Goal: Task Accomplishment & Management: Manage account settings

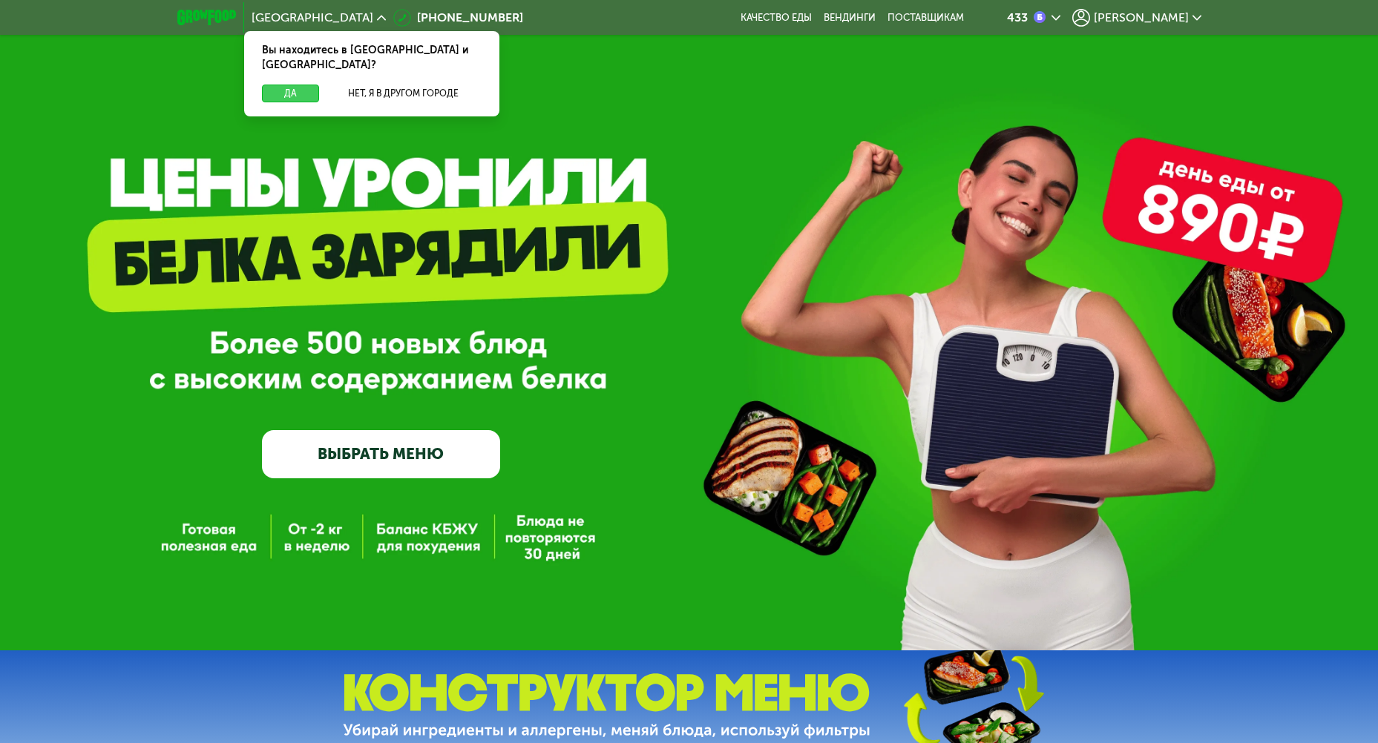
click at [275, 85] on button "Да" at bounding box center [290, 94] width 57 height 18
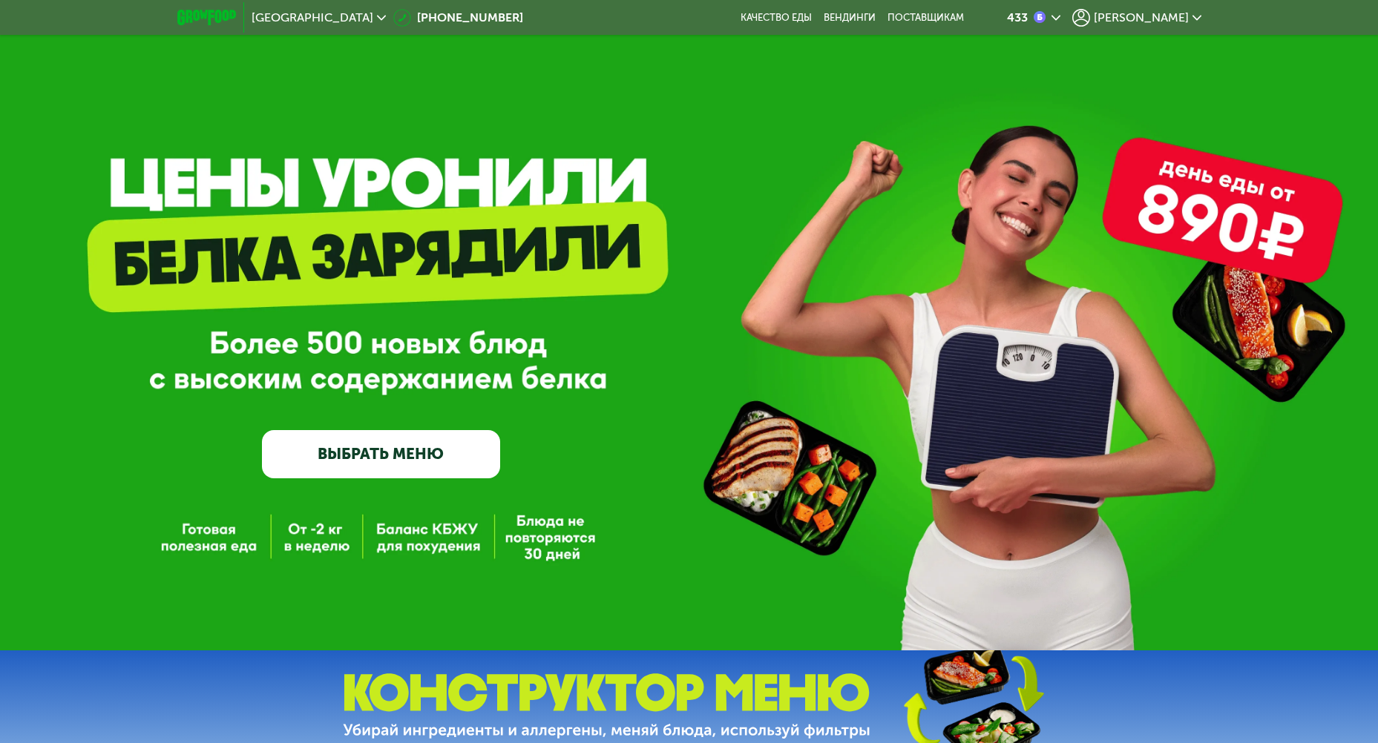
click at [1138, 19] on span "[PERSON_NAME]" at bounding box center [1141, 18] width 95 height 12
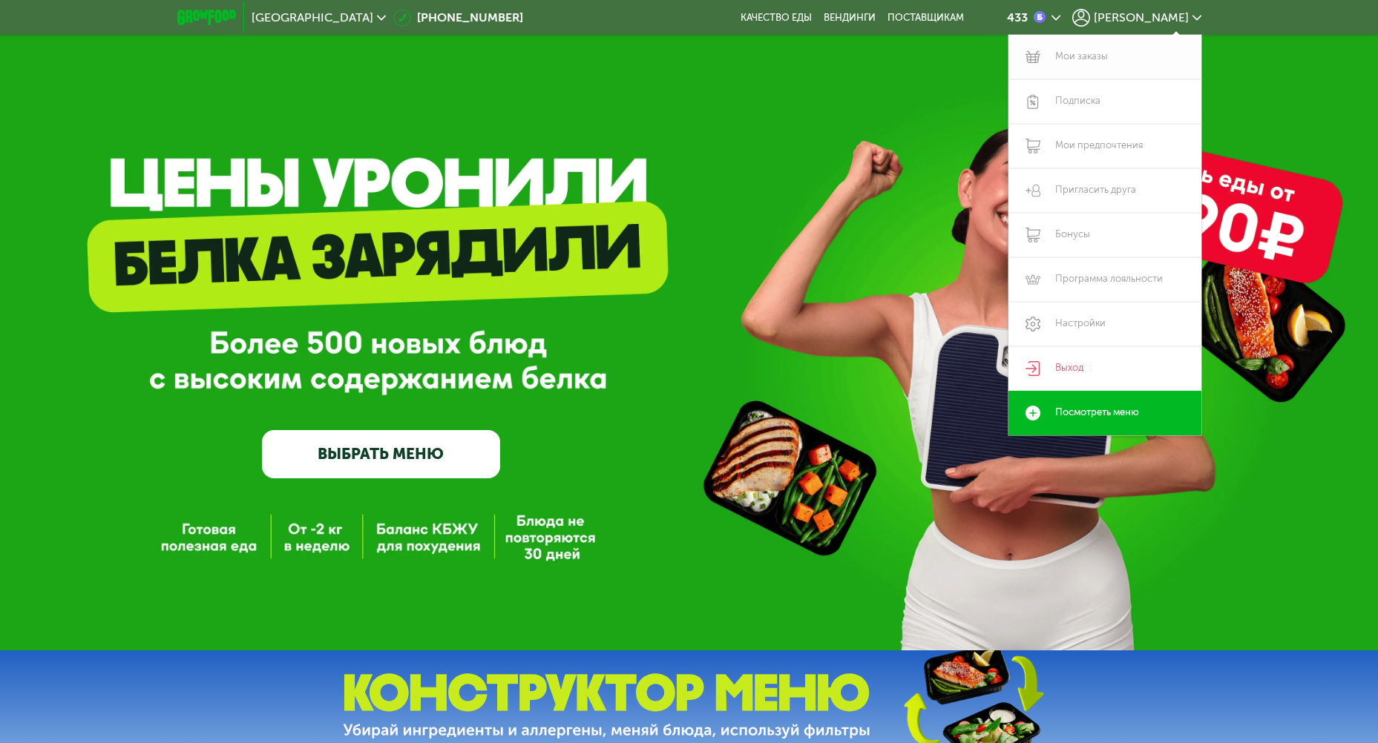
click at [1101, 67] on link "Мои заказы" at bounding box center [1104, 57] width 193 height 45
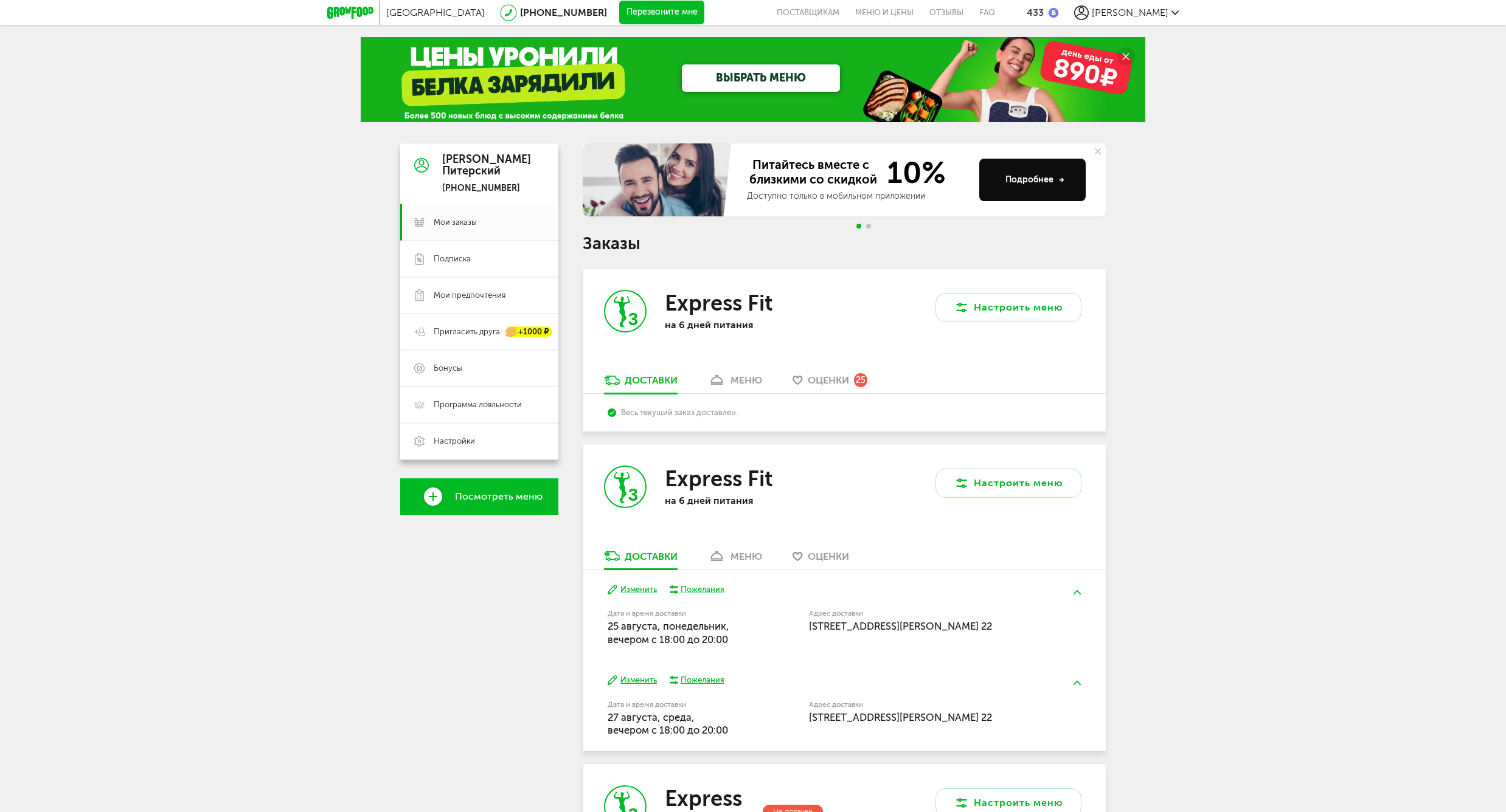
scroll to position [188, 0]
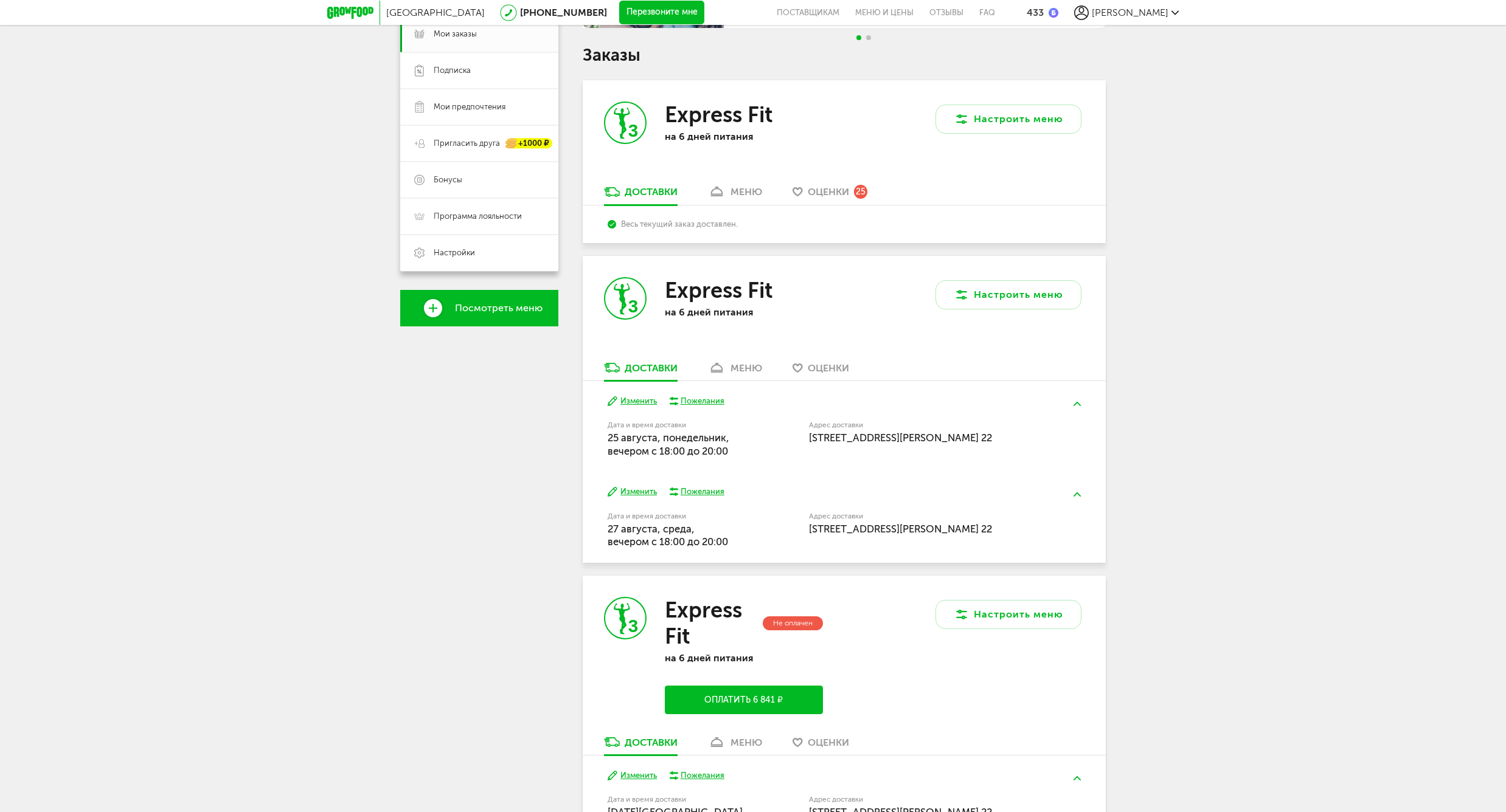
click at [742, 365] on div "меню" at bounding box center [746, 368] width 32 height 11
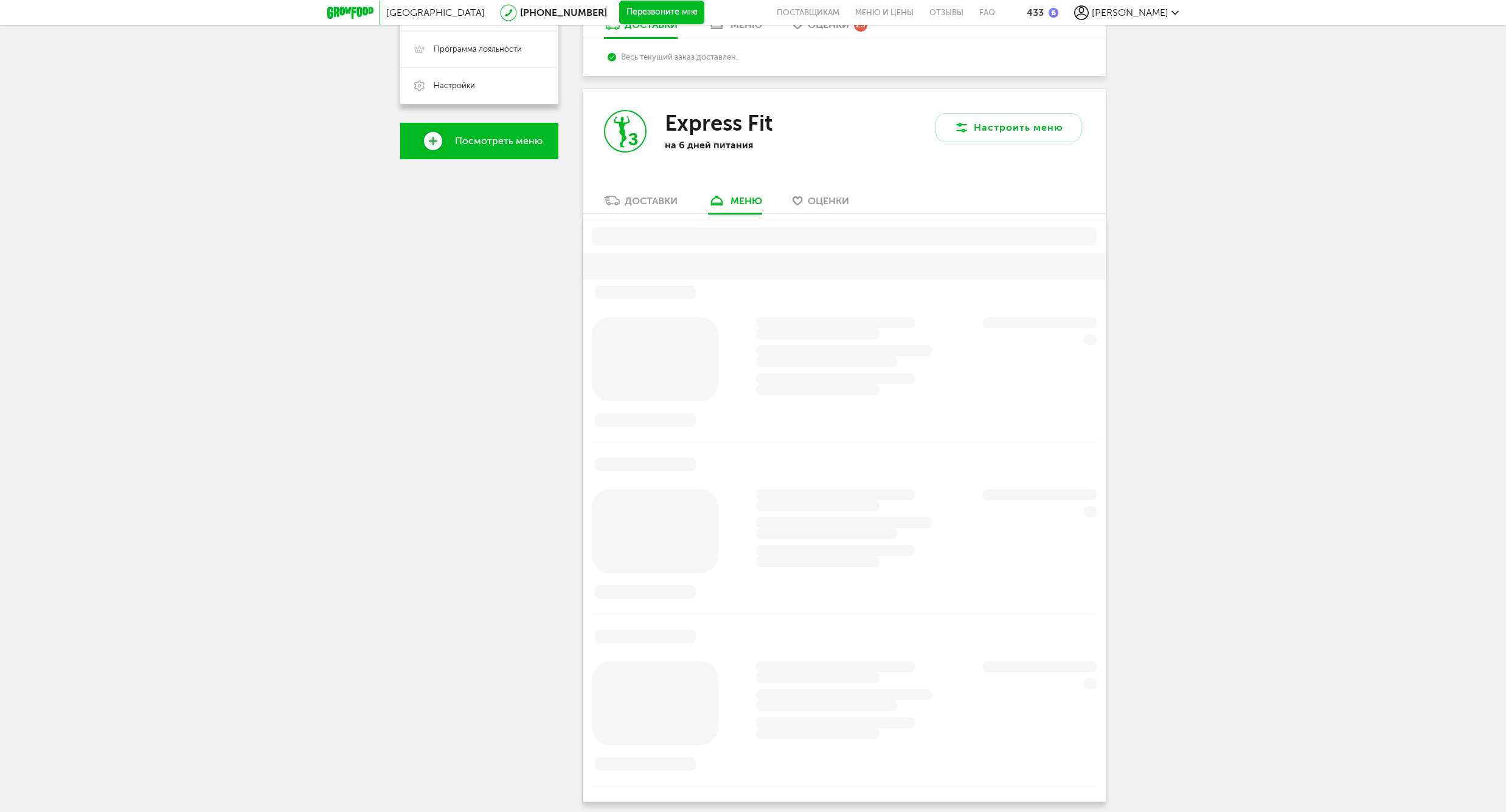
scroll to position [415, 0]
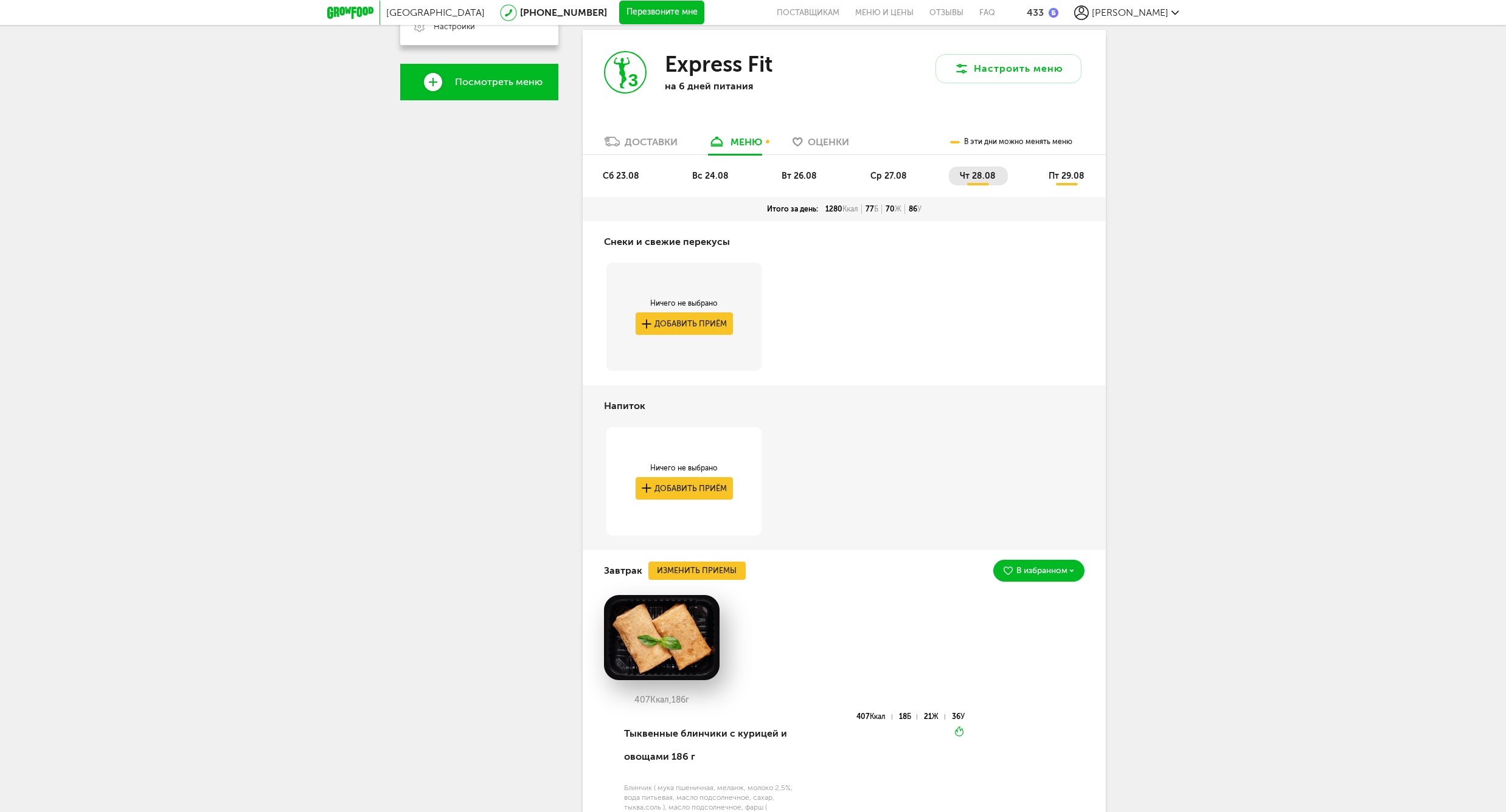
click at [628, 176] on span "сб 23.08" at bounding box center [621, 175] width 37 height 11
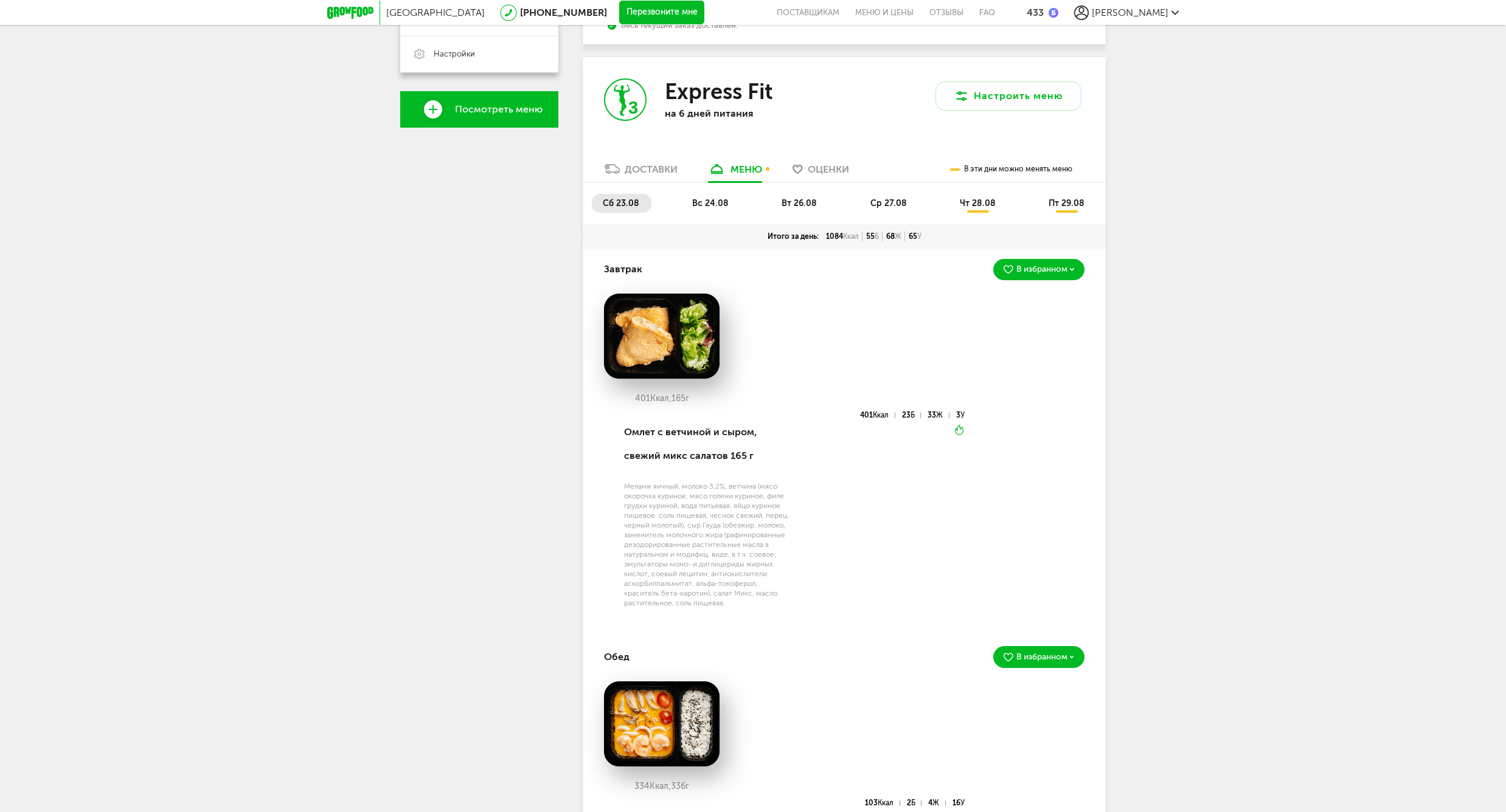
scroll to position [226, 0]
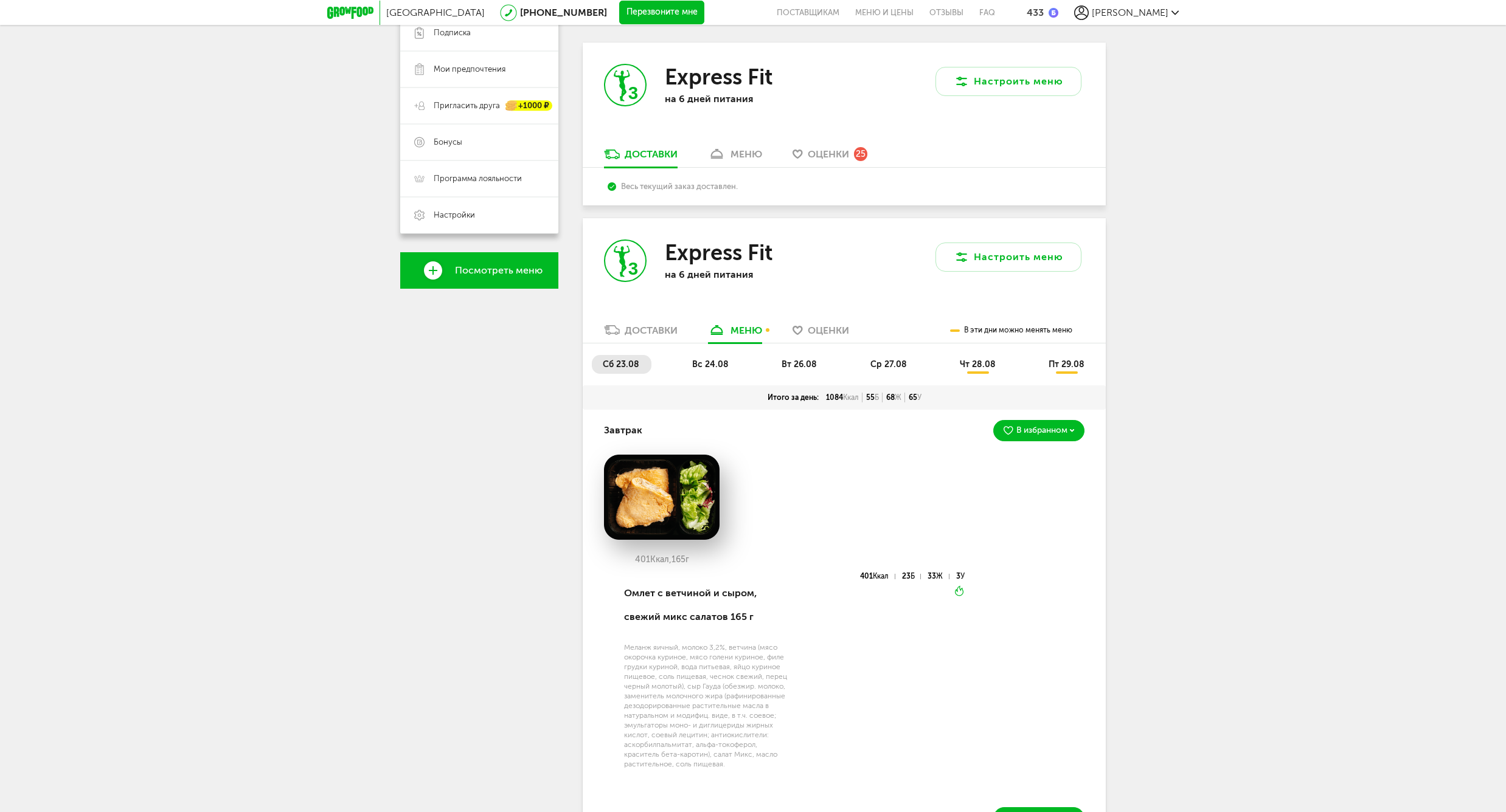
click at [699, 360] on span "вс 24.08" at bounding box center [710, 365] width 37 height 11
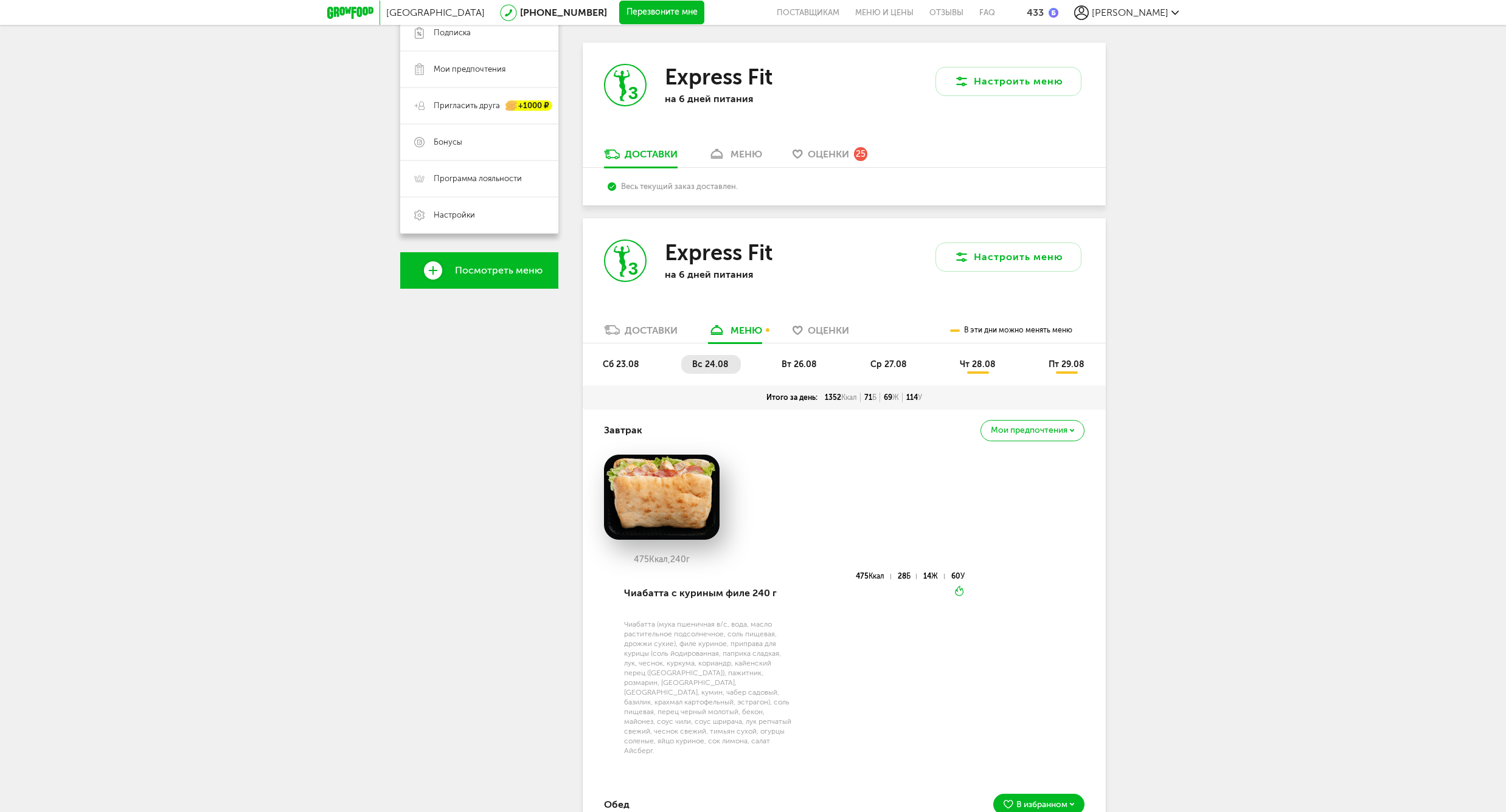
click at [802, 360] on span "вт 26.08" at bounding box center [798, 365] width 35 height 11
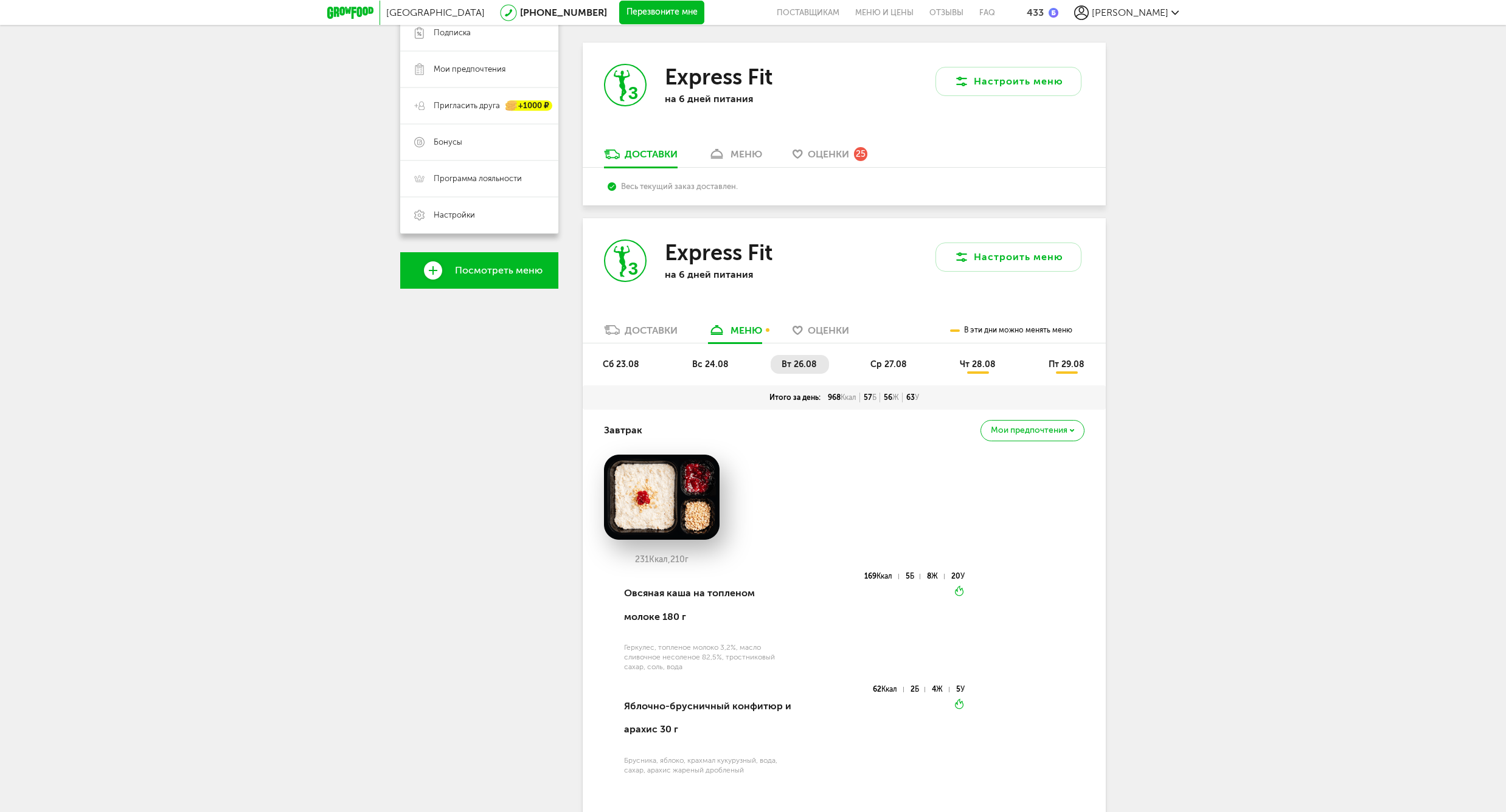
click at [877, 360] on span "ср 27.08" at bounding box center [889, 365] width 37 height 11
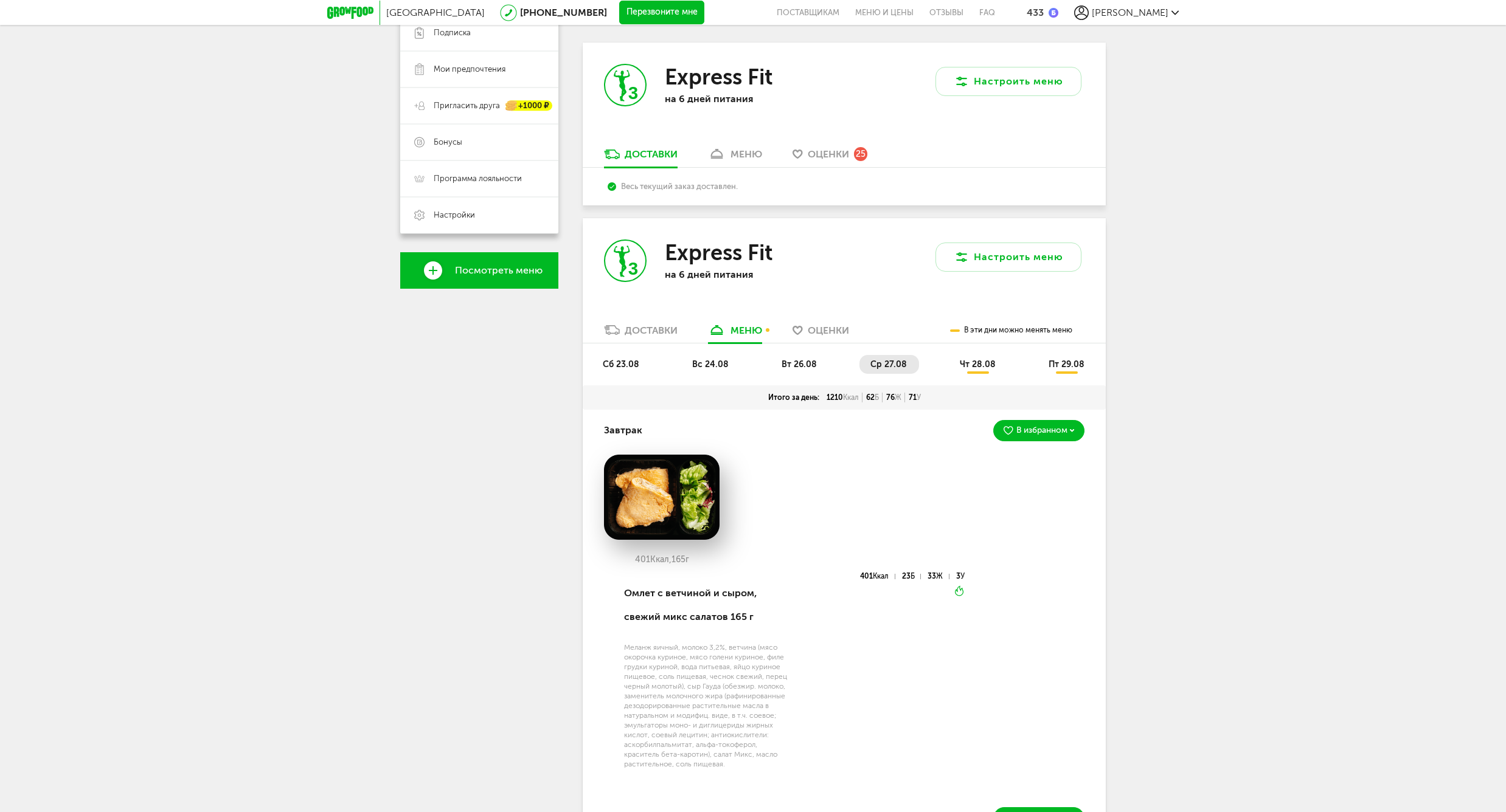
click at [974, 365] on span "чт 28.08" at bounding box center [978, 365] width 36 height 11
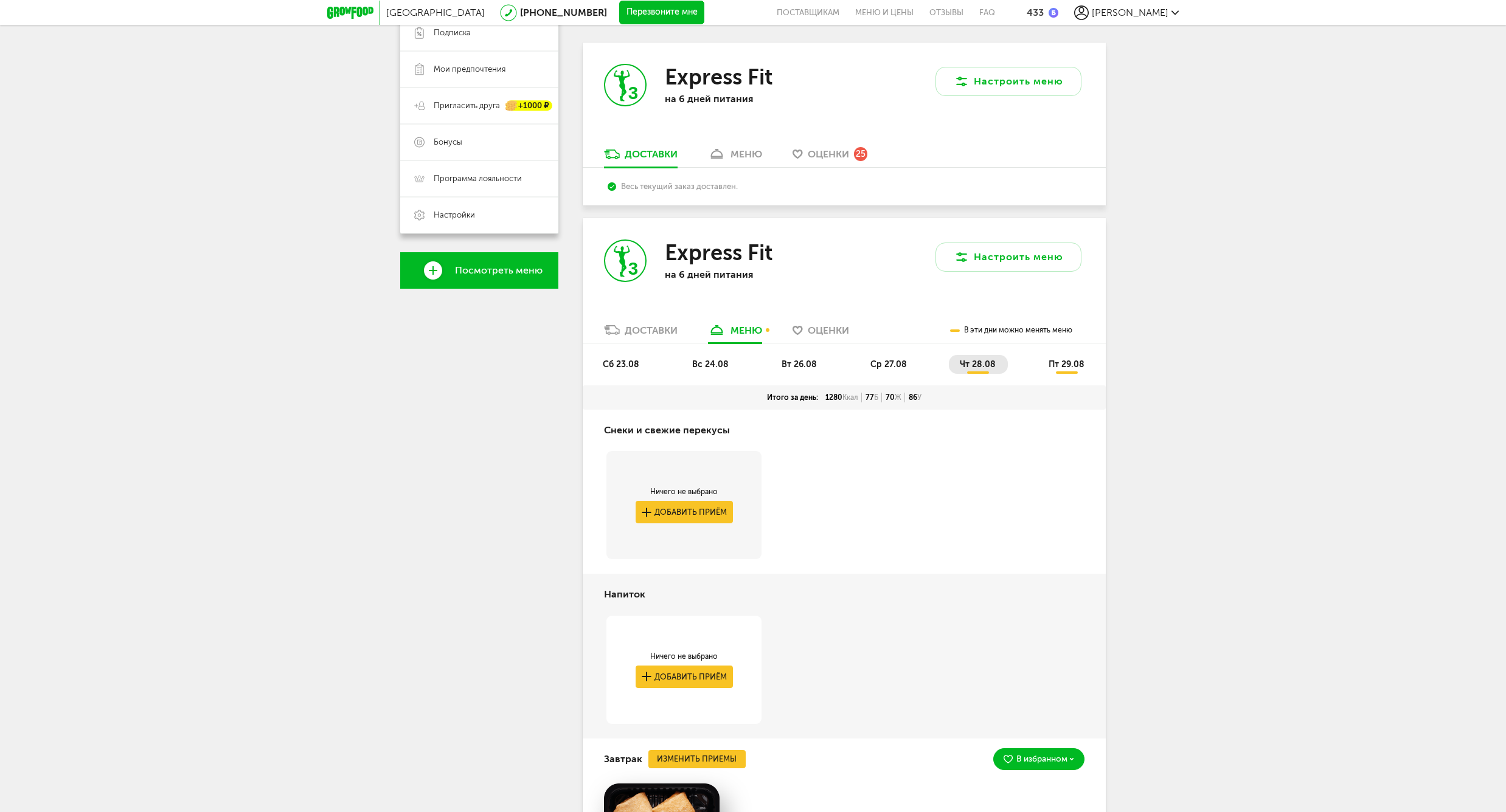
click at [1073, 364] on span "пт 29.08" at bounding box center [1067, 365] width 36 height 11
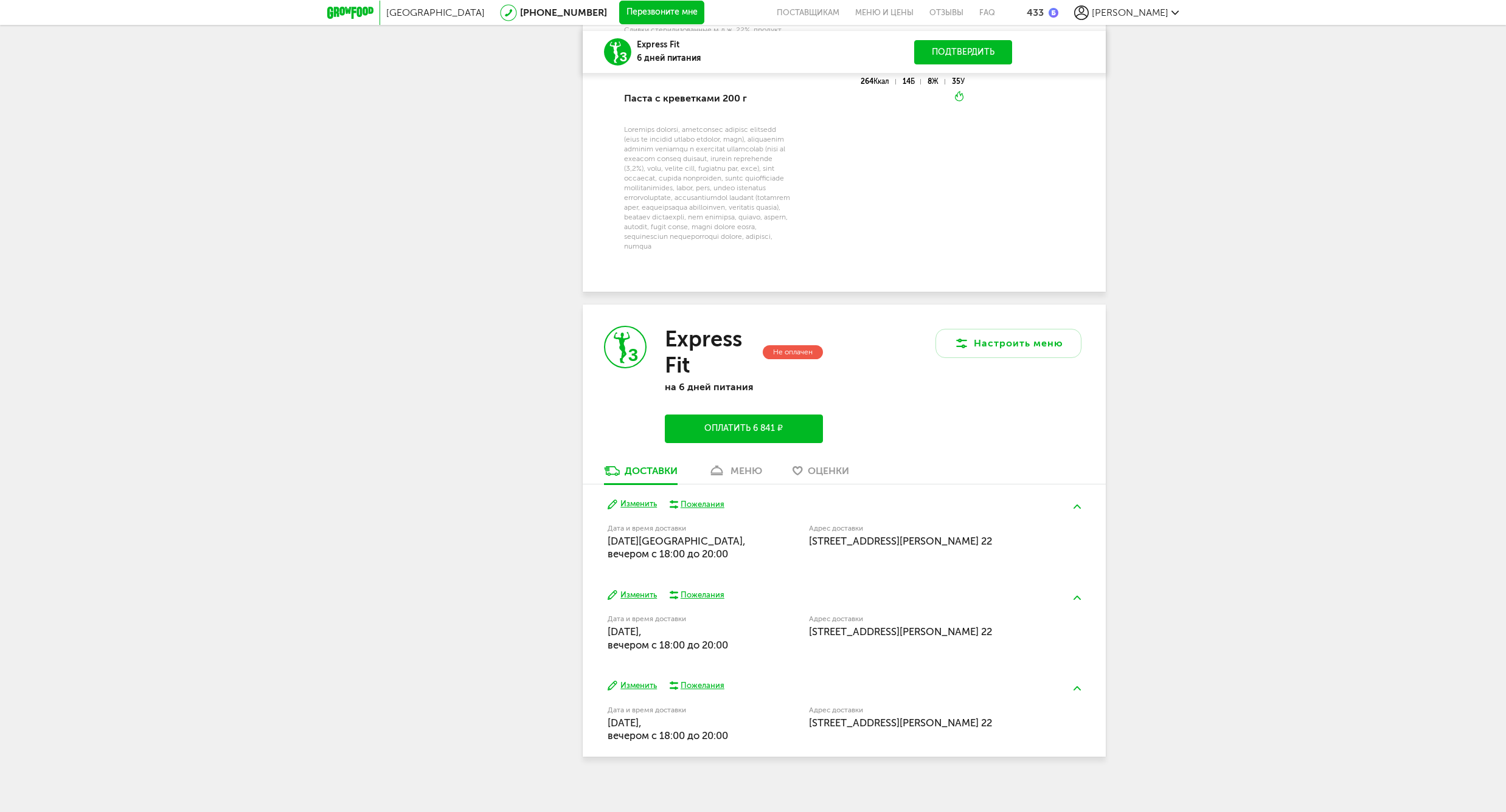
scroll to position [2339, 0]
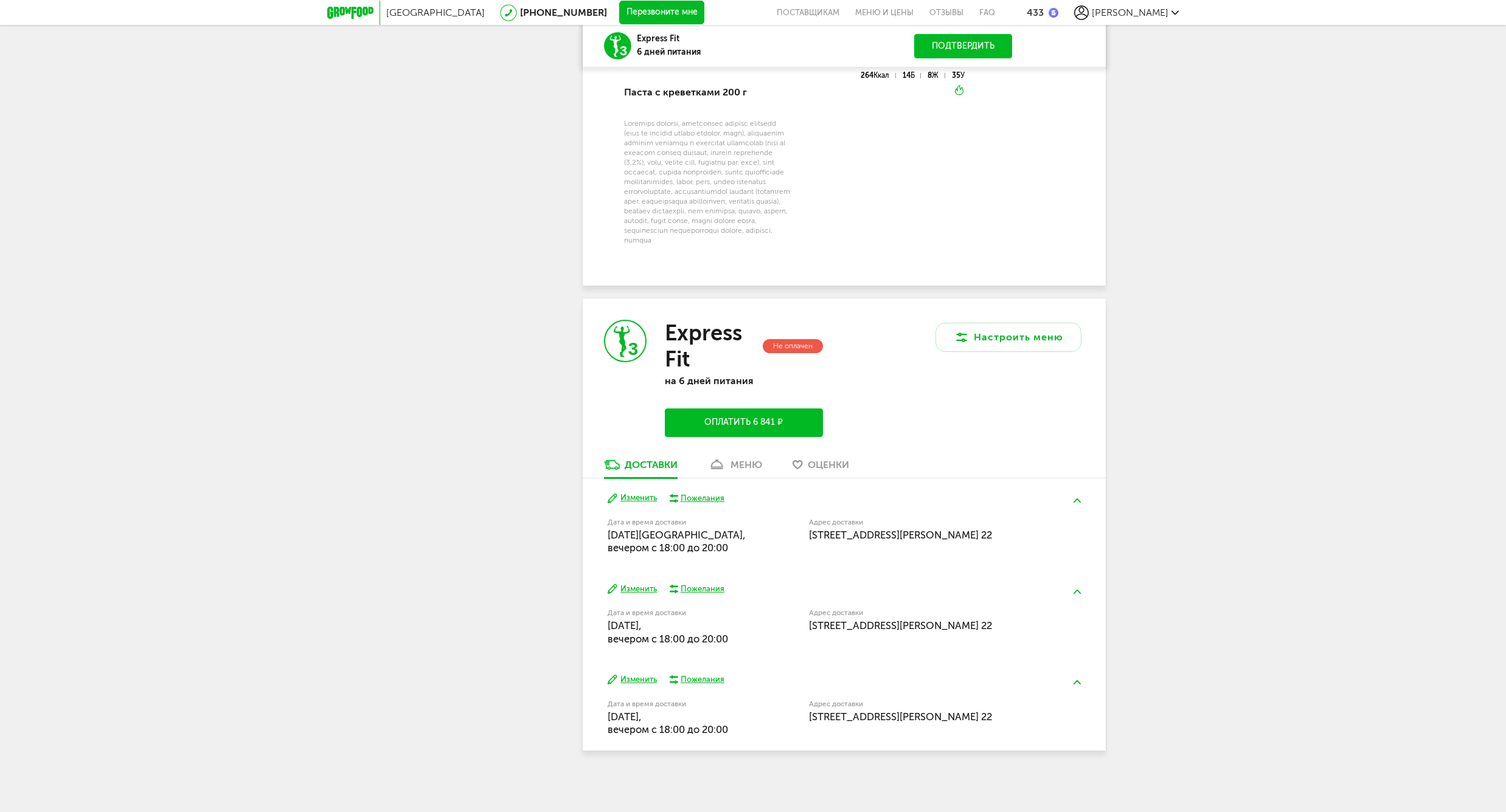
click at [658, 470] on link "Доставки" at bounding box center [640, 468] width 86 height 20
click at [737, 470] on div "меню" at bounding box center [746, 465] width 32 height 11
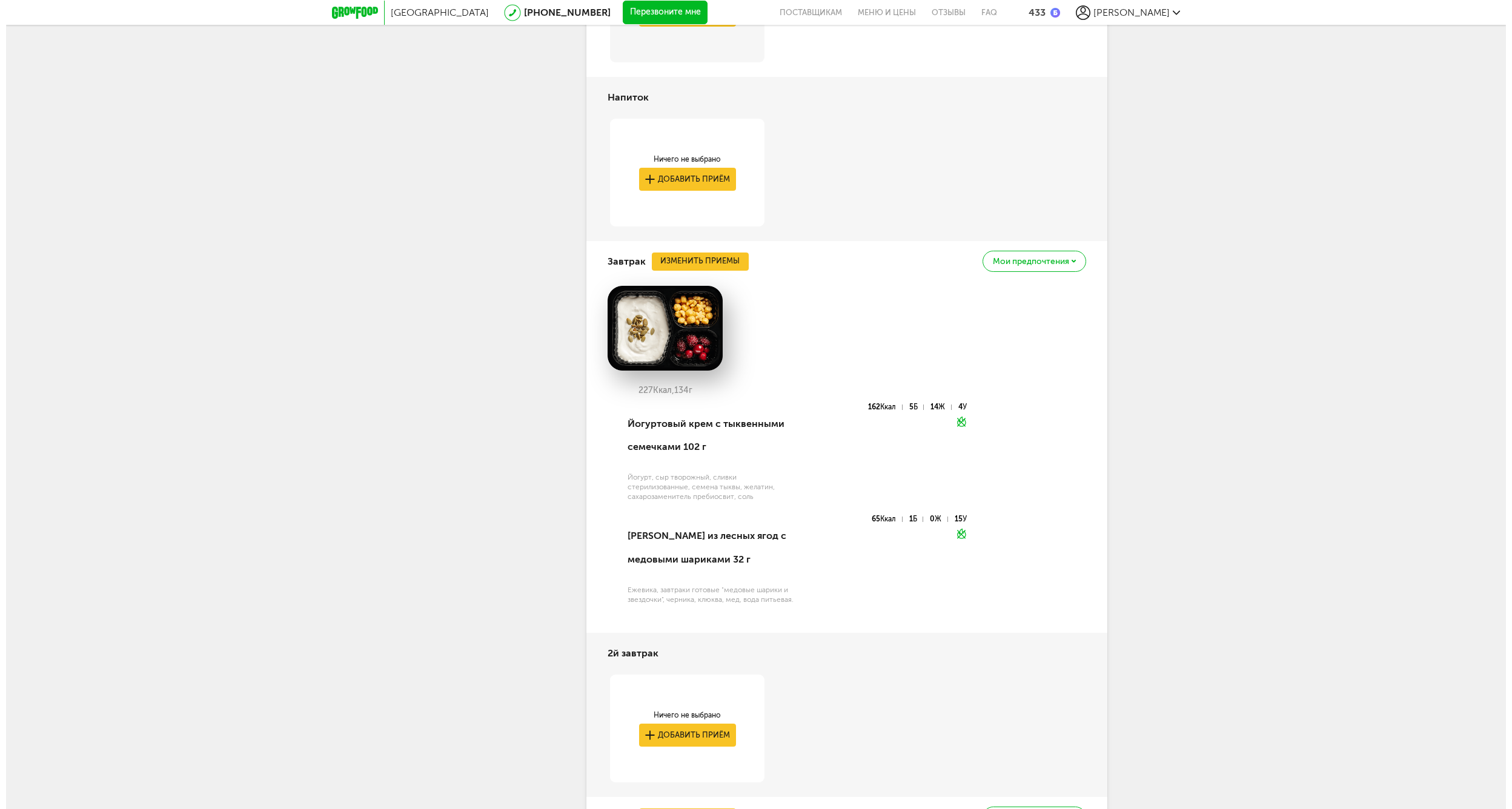
scroll to position [2976, 0]
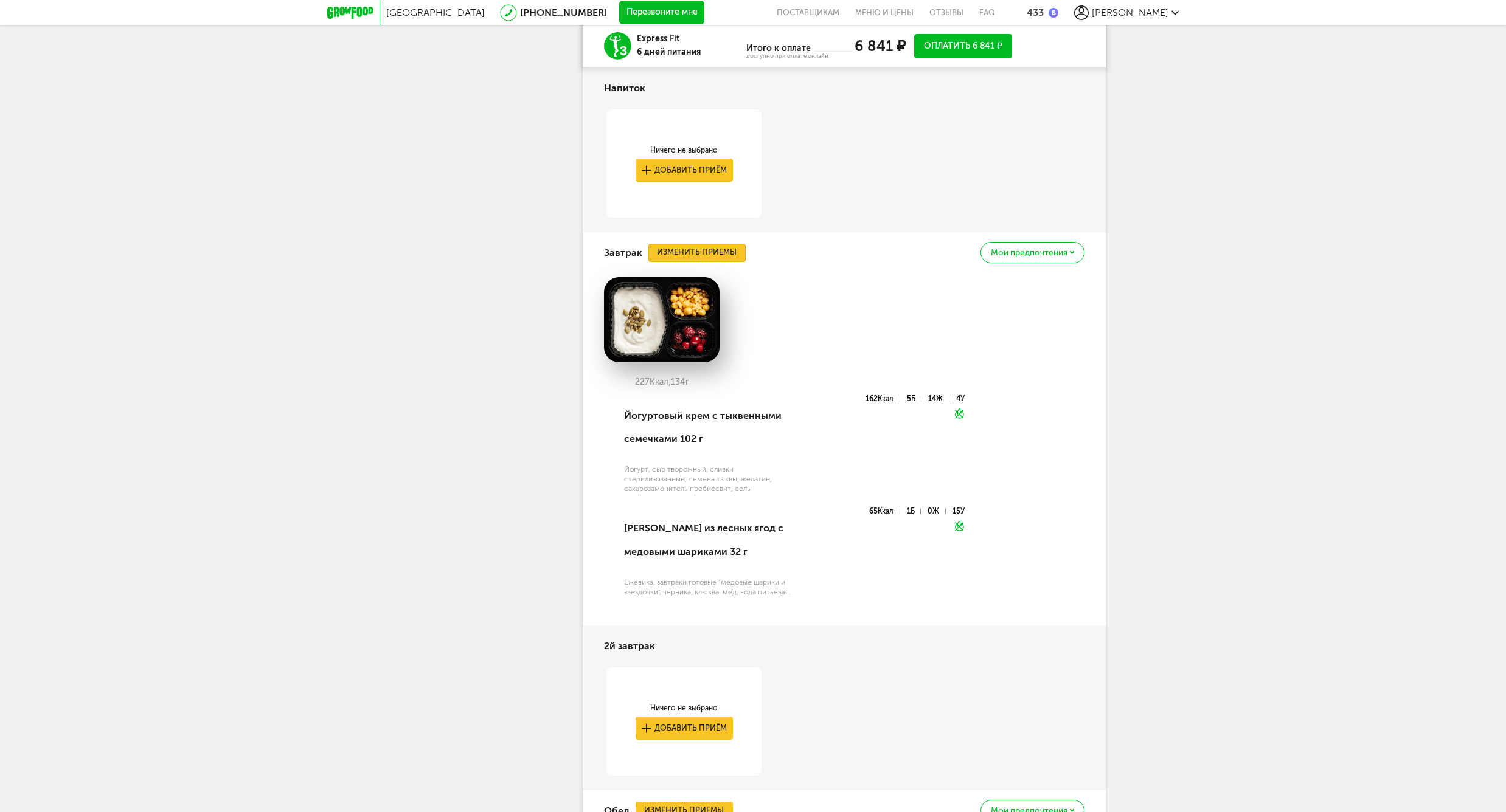
click at [669, 256] on button "Изменить приемы" at bounding box center [697, 253] width 98 height 18
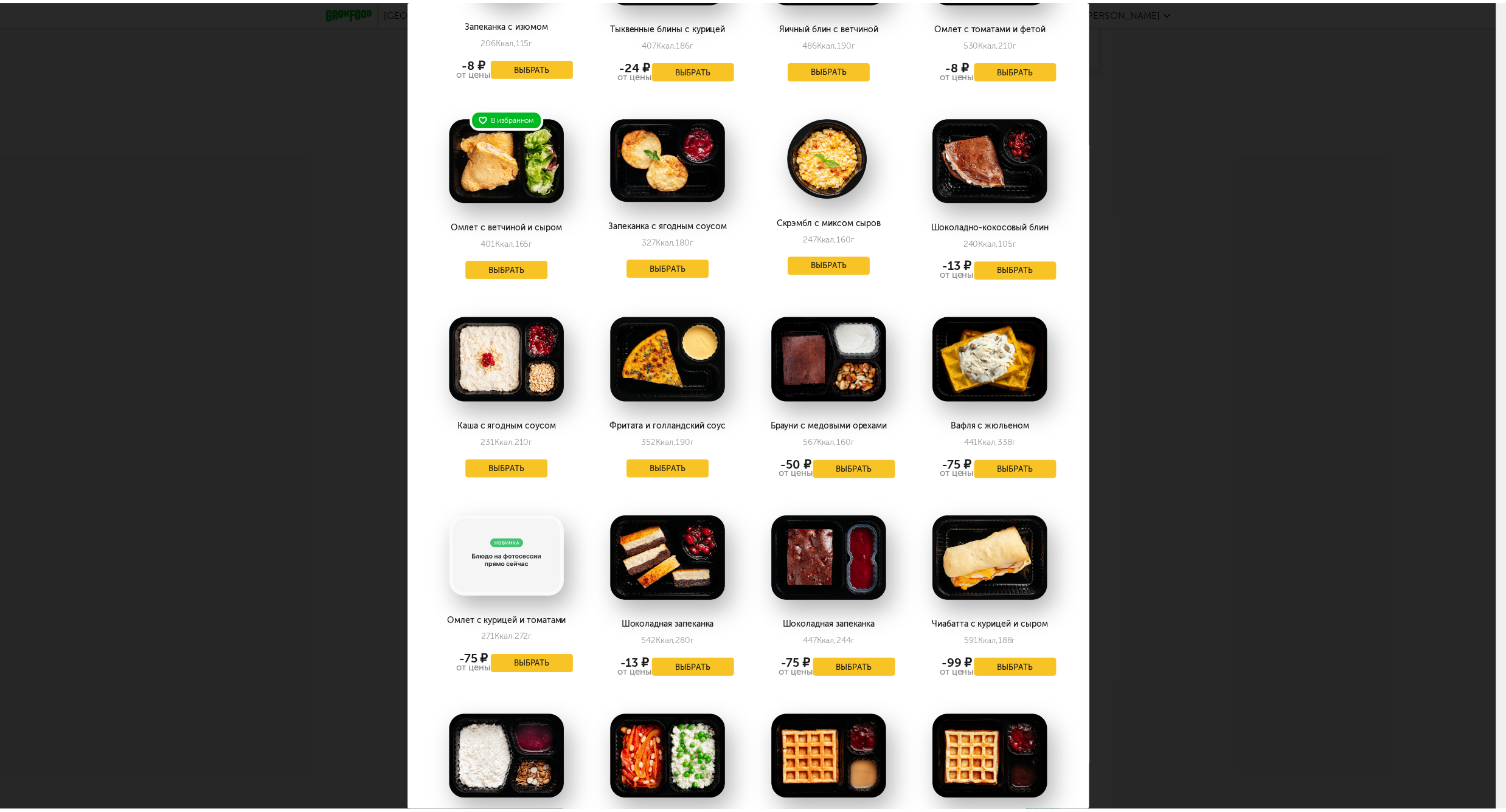
scroll to position [188, 0]
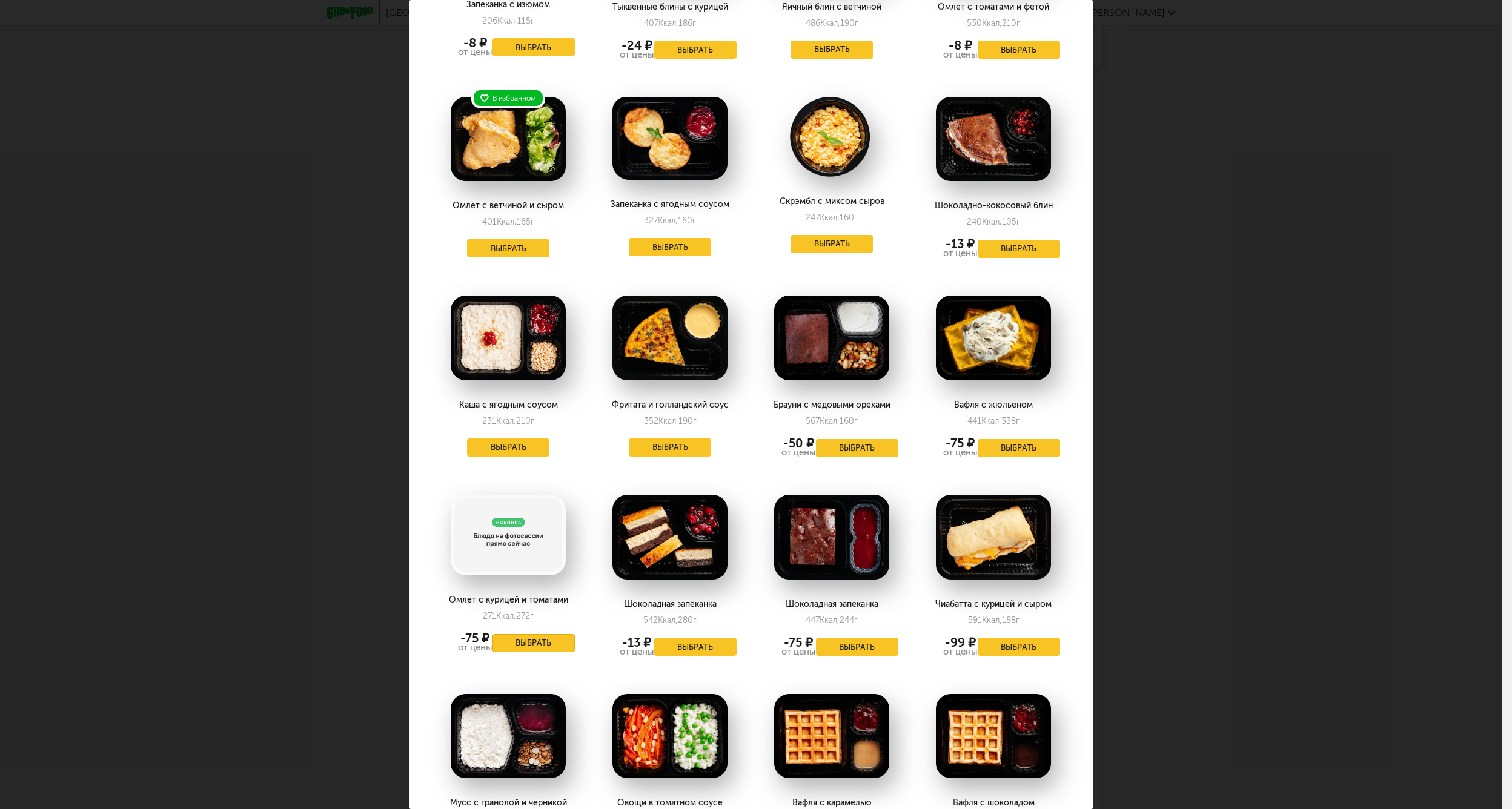
click at [523, 642] on button "Выбрать" at bounding box center [533, 643] width 82 height 18
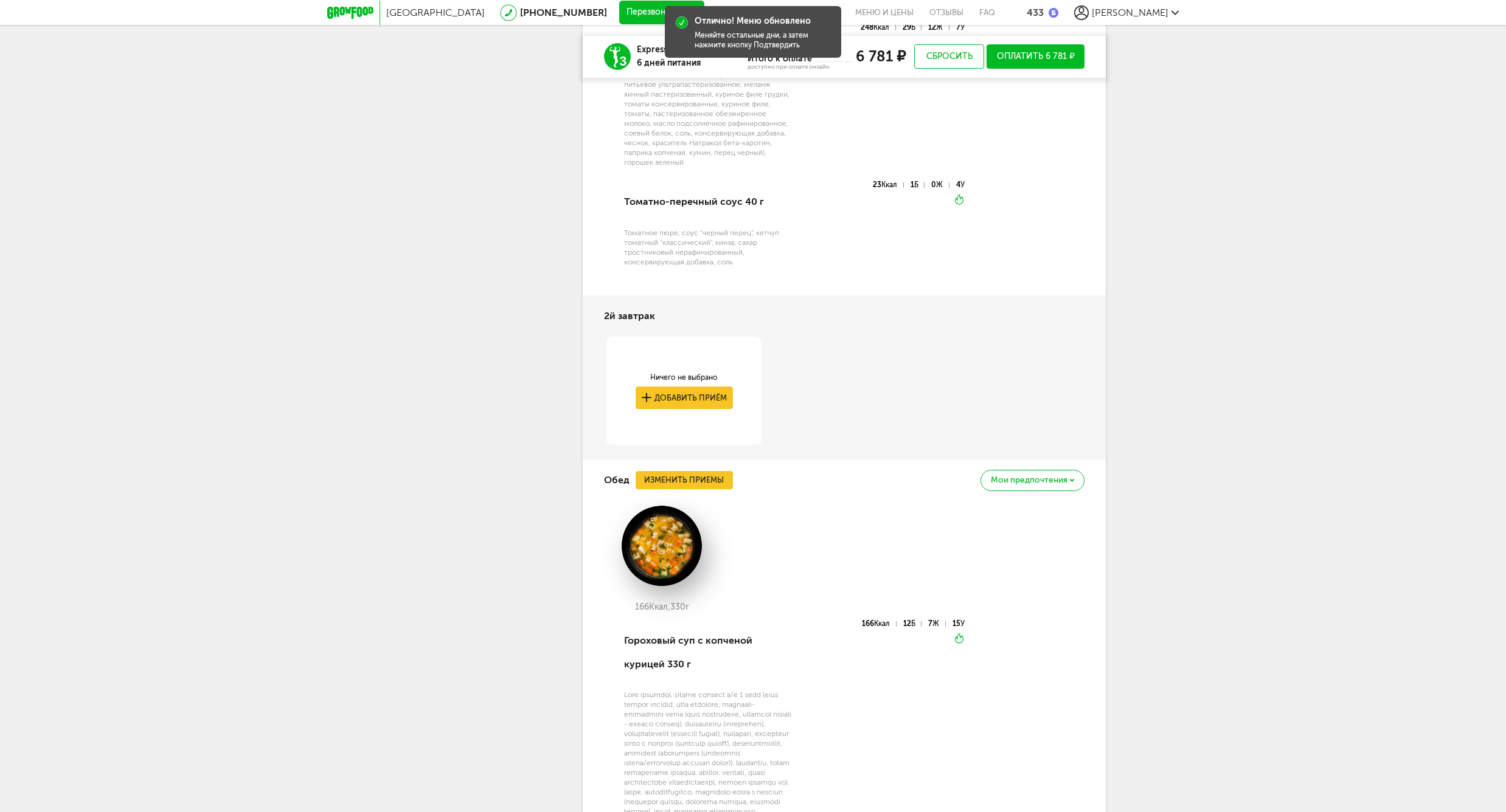
scroll to position [3364, 0]
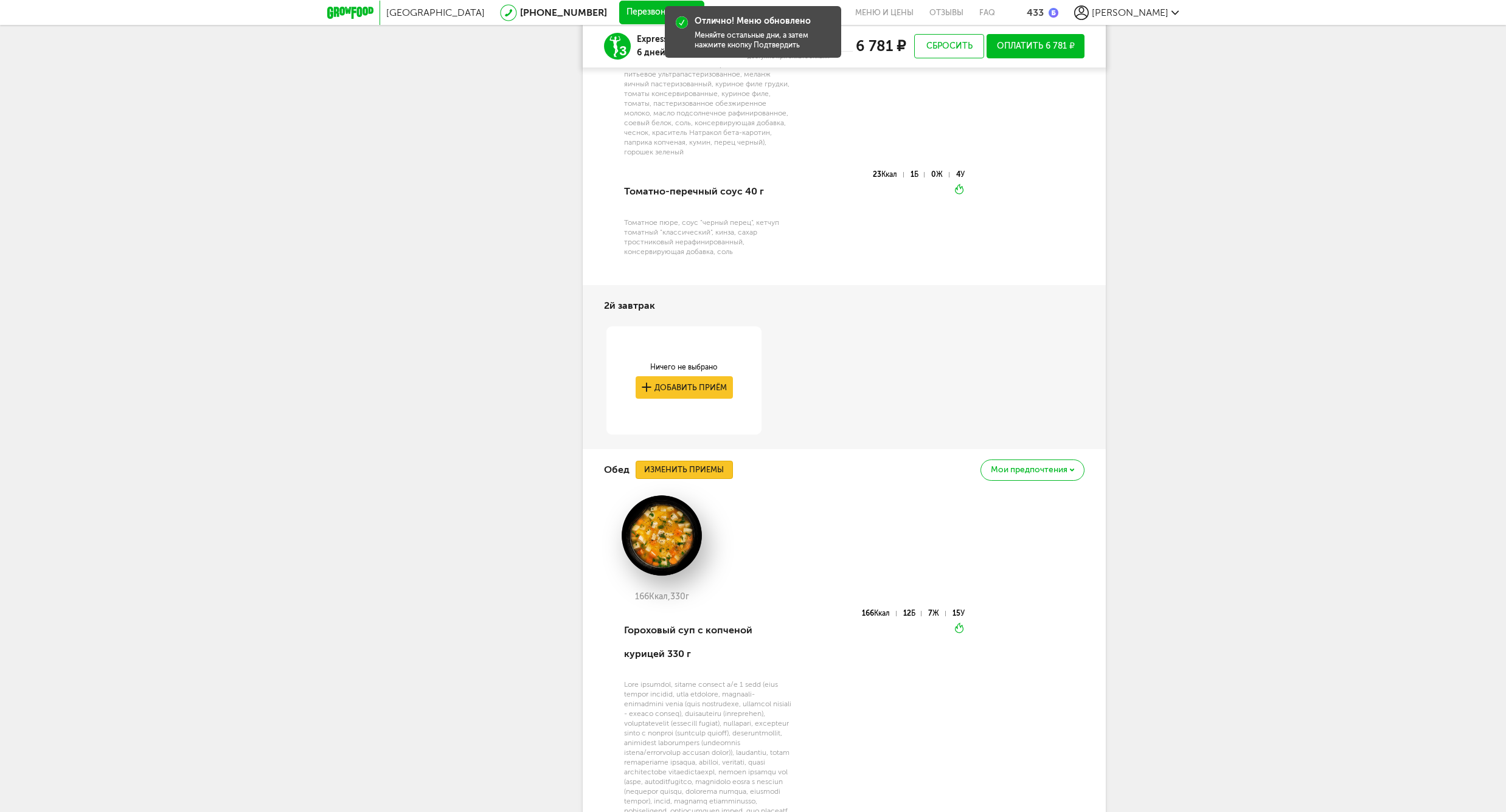
click at [689, 468] on button "Изменить приемы" at bounding box center [684, 470] width 98 height 18
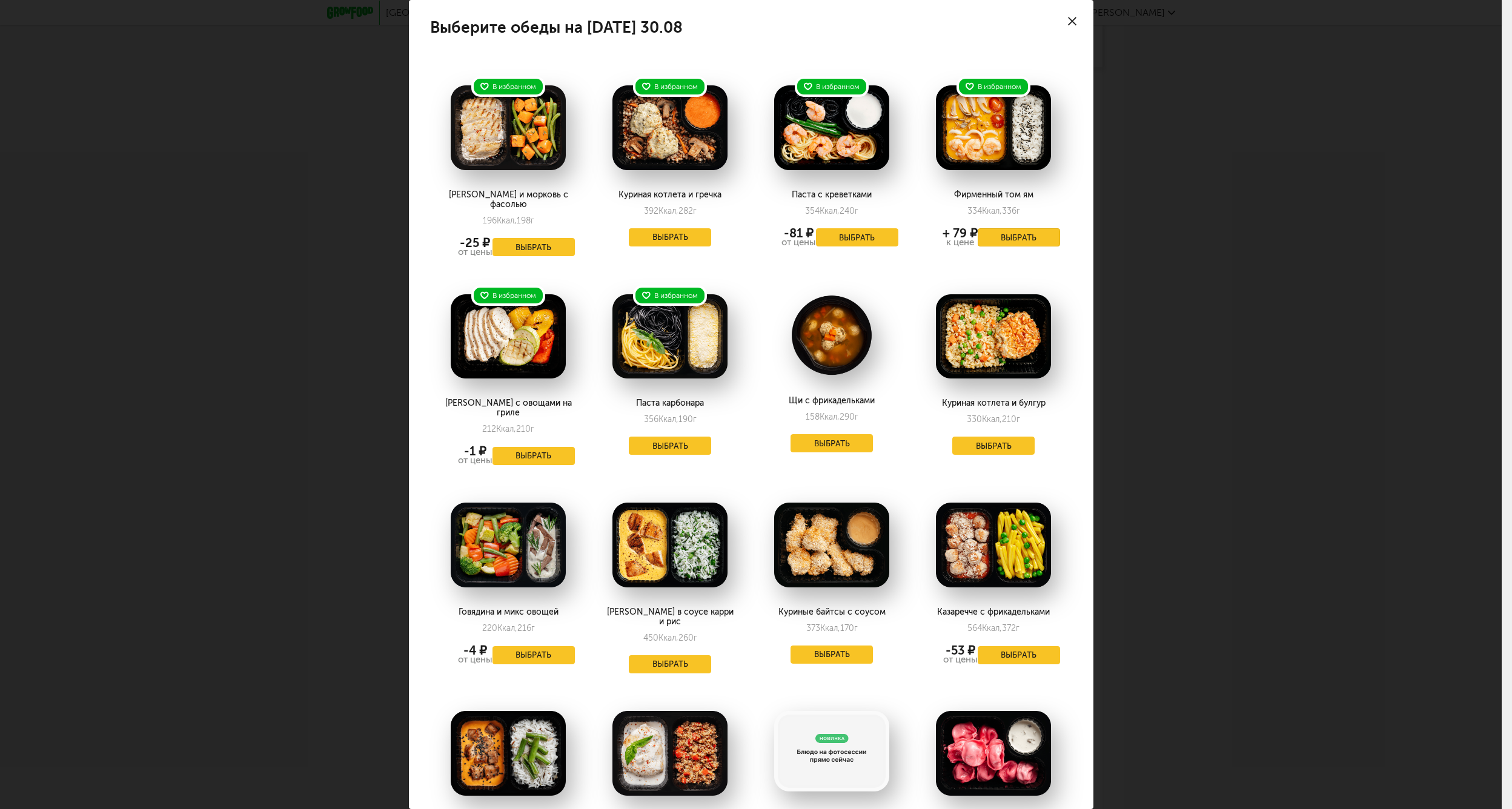
click at [1008, 233] on button "Выбрать" at bounding box center [1019, 238] width 82 height 18
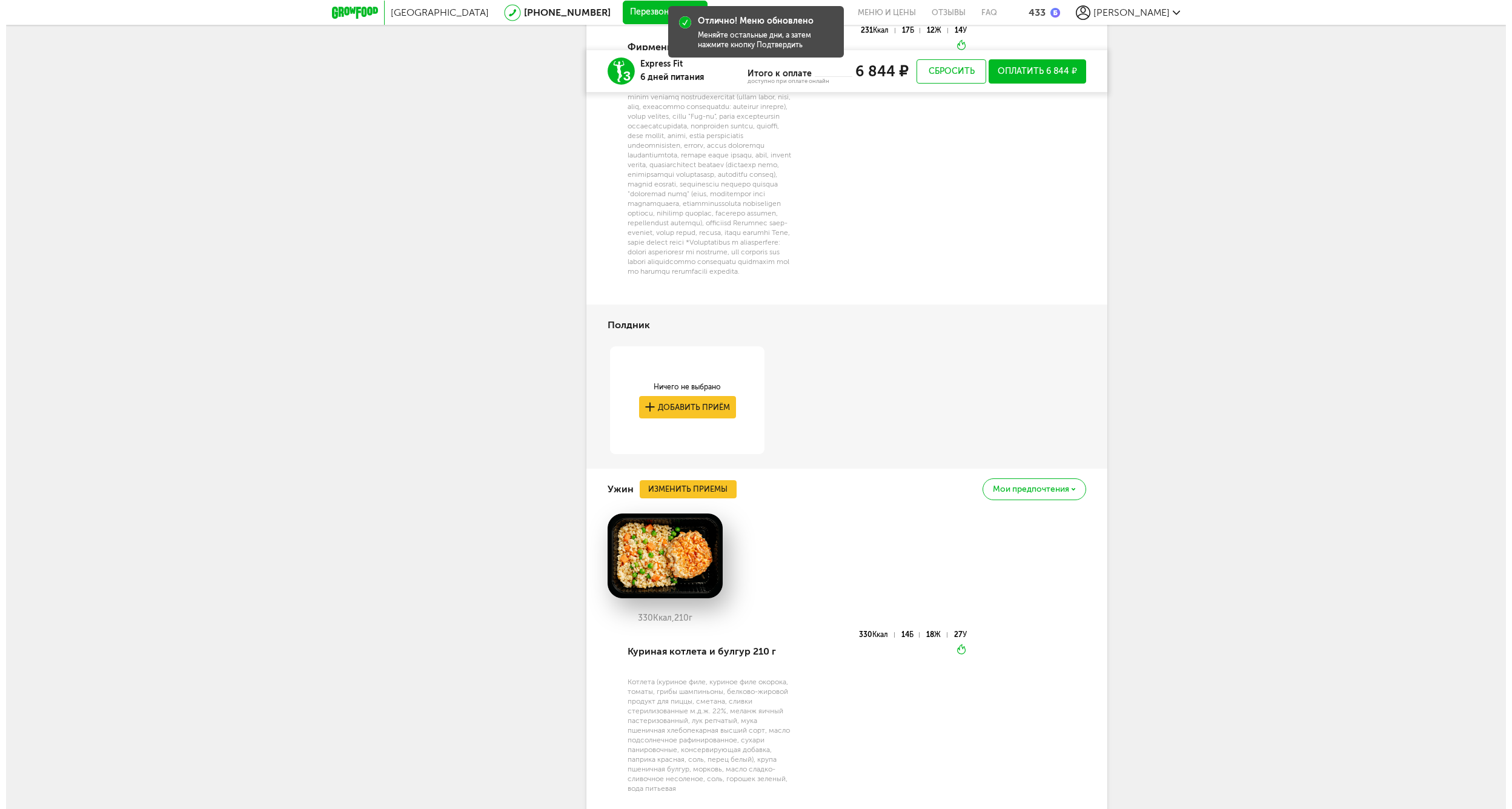
scroll to position [4105, 0]
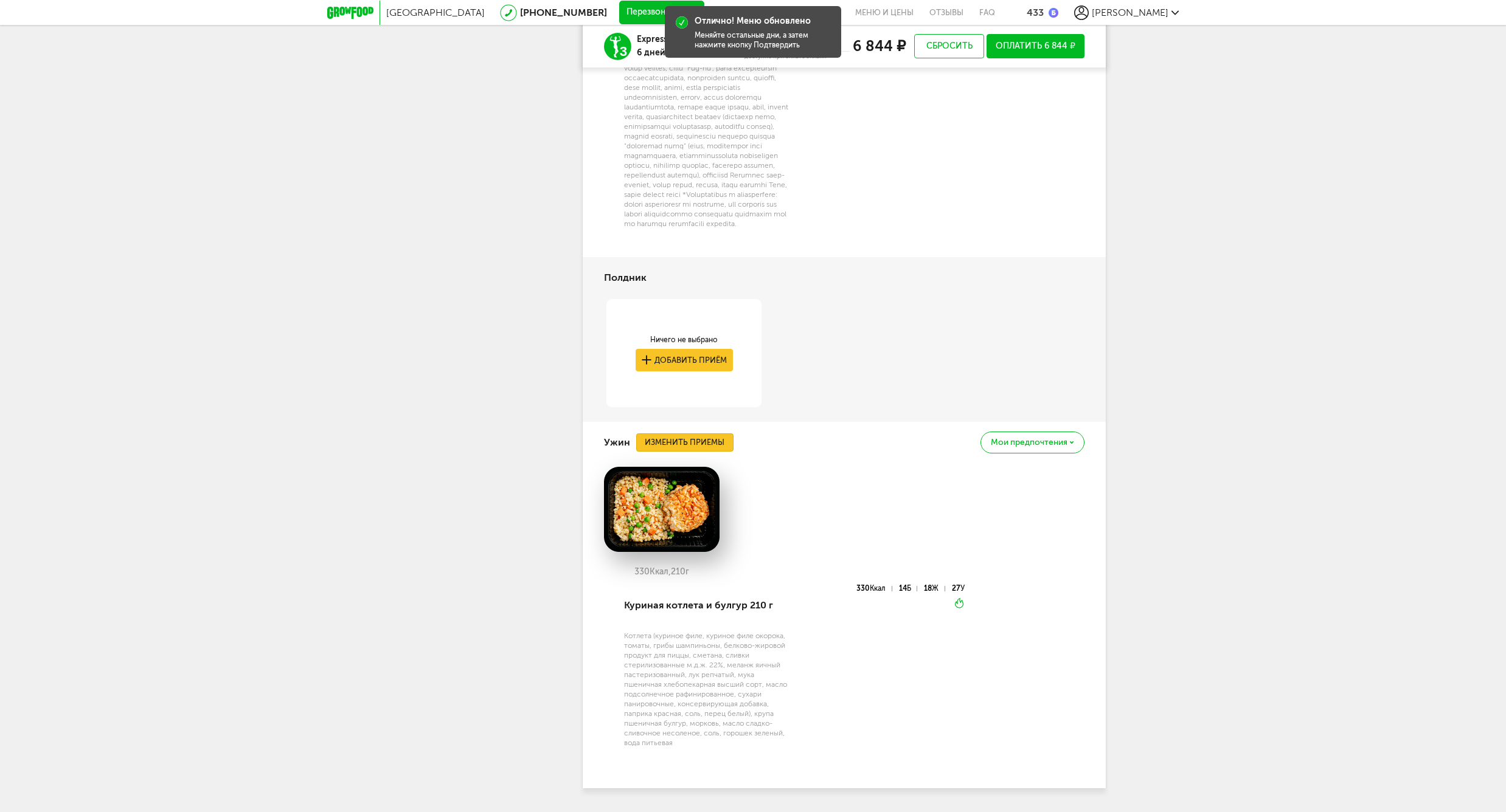
click at [657, 451] on button "Изменить приемы" at bounding box center [685, 442] width 98 height 18
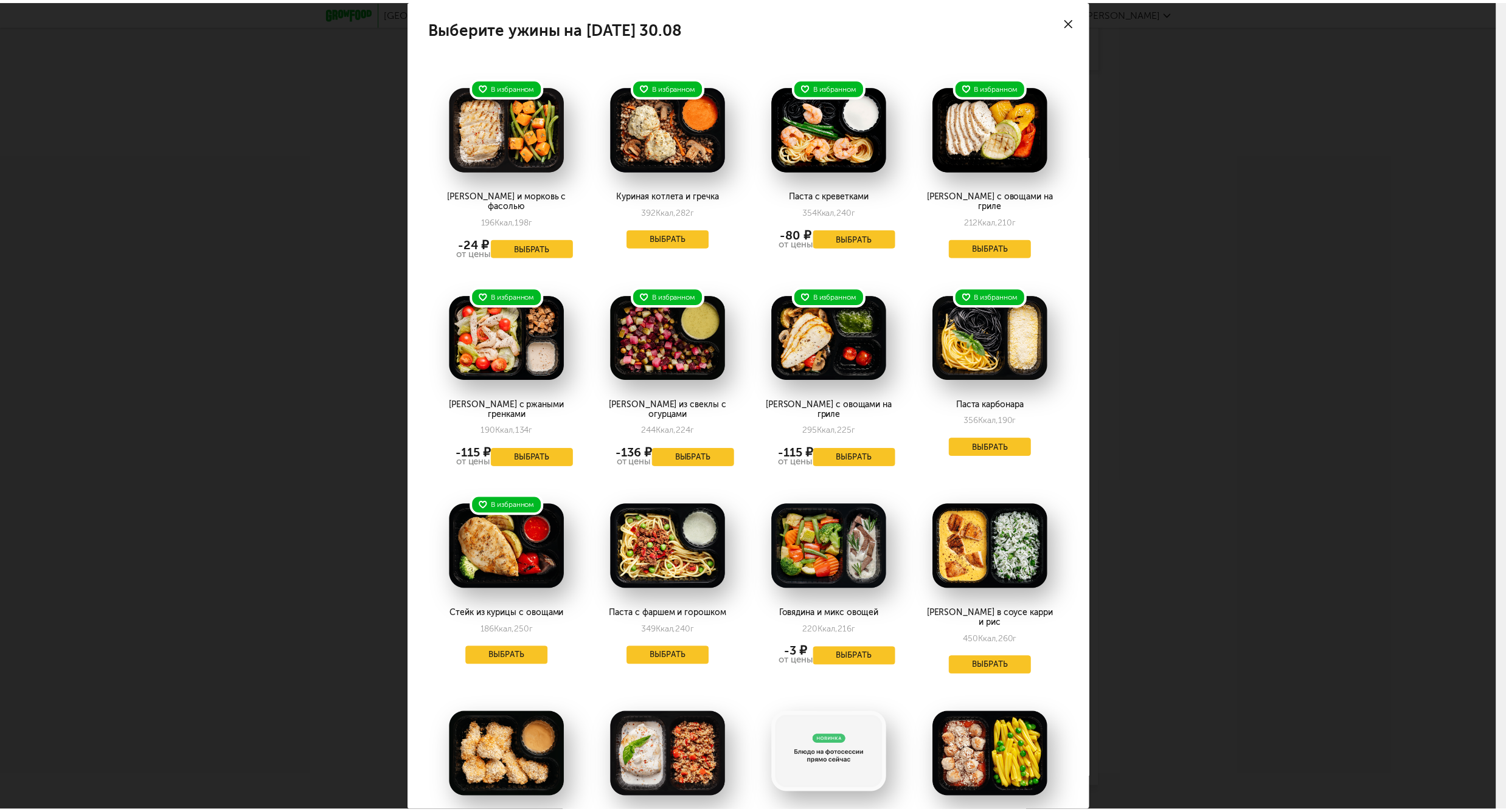
scroll to position [188, 0]
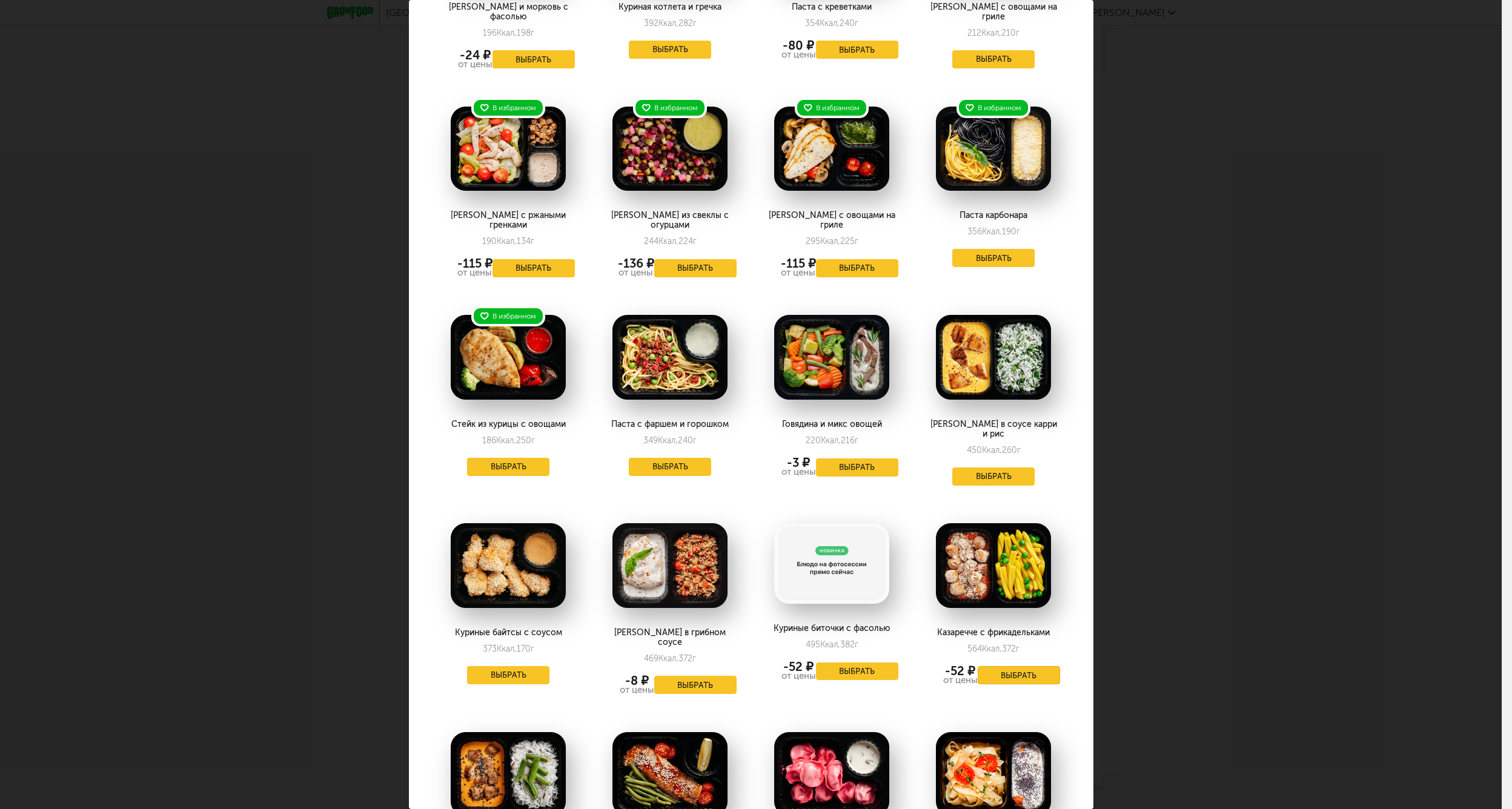
click at [999, 666] on button "Выбрать" at bounding box center [1019, 675] width 82 height 18
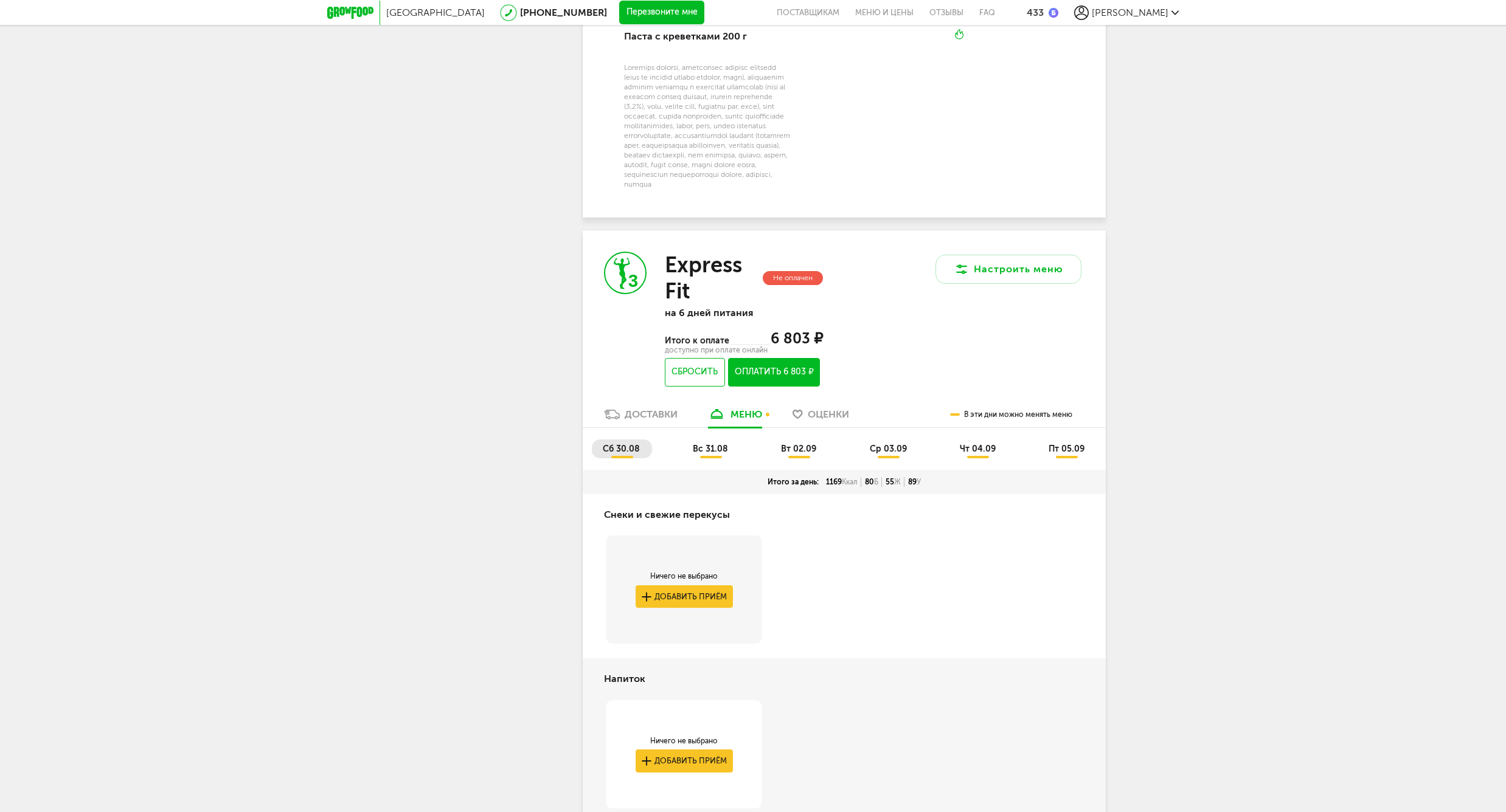
scroll to position [2394, 0]
click at [708, 447] on span "вс 31.08" at bounding box center [710, 450] width 35 height 11
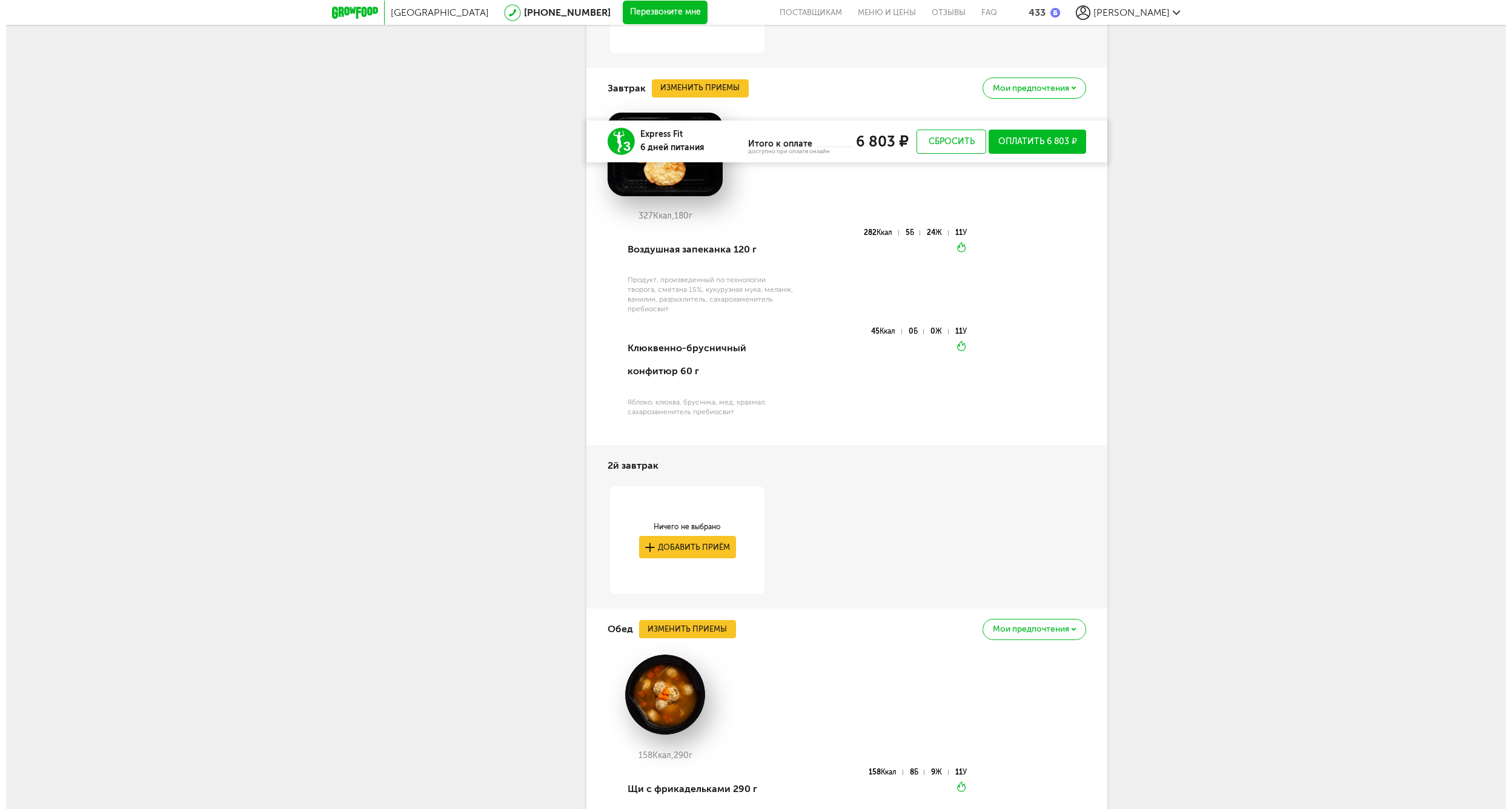
scroll to position [3327, 0]
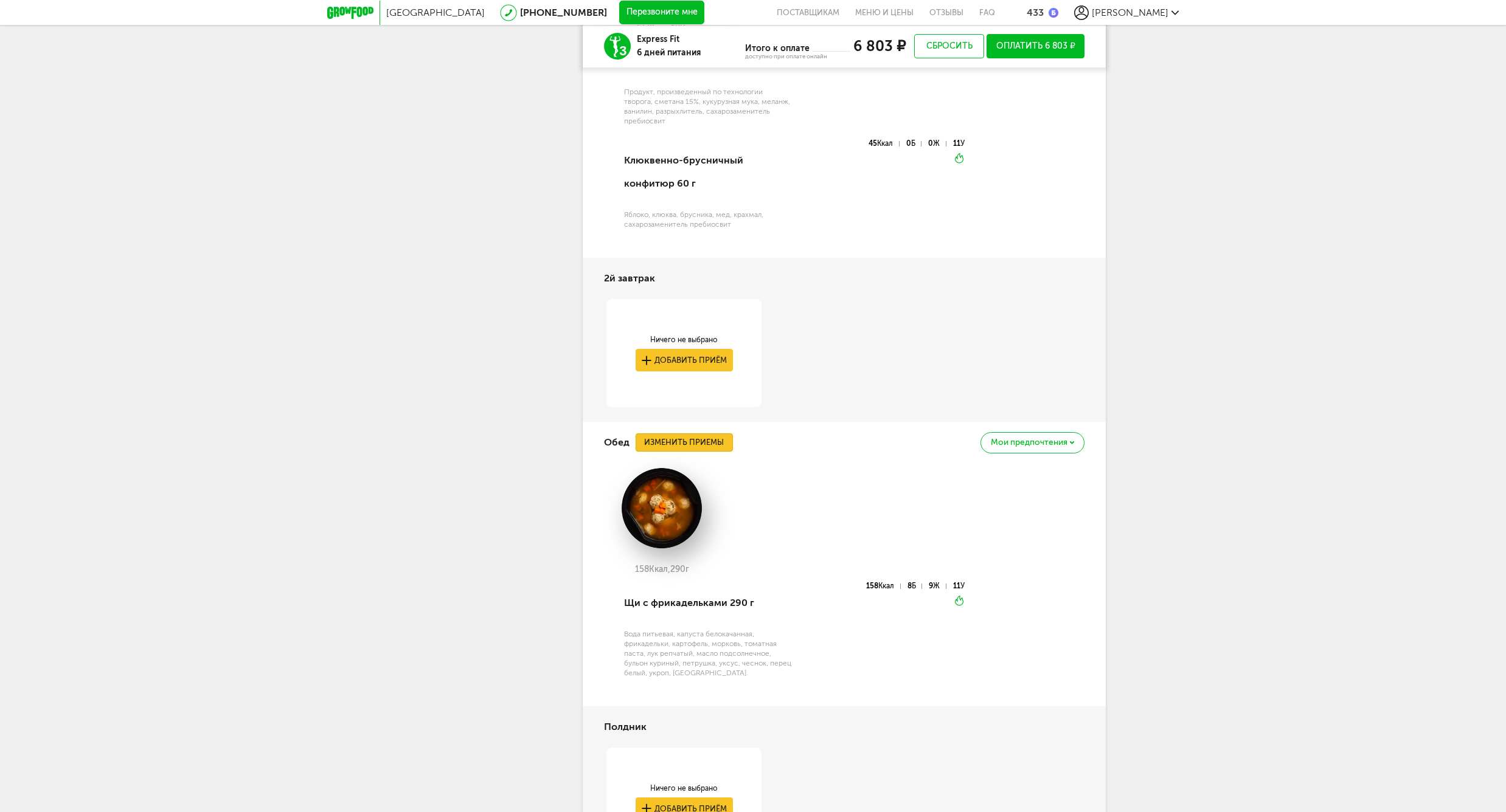
click at [680, 445] on button "Изменить приемы" at bounding box center [684, 442] width 98 height 18
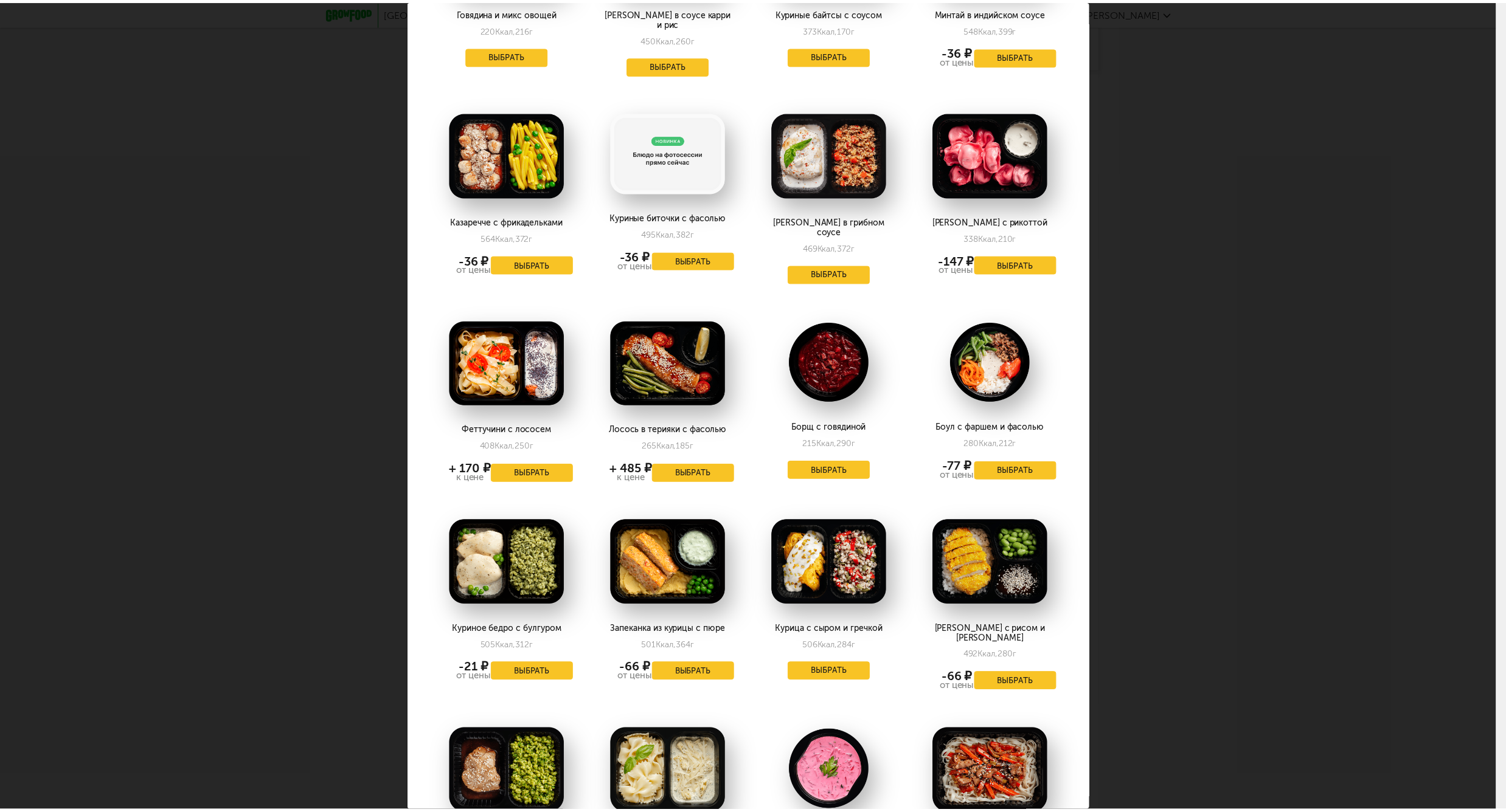
scroll to position [756, 0]
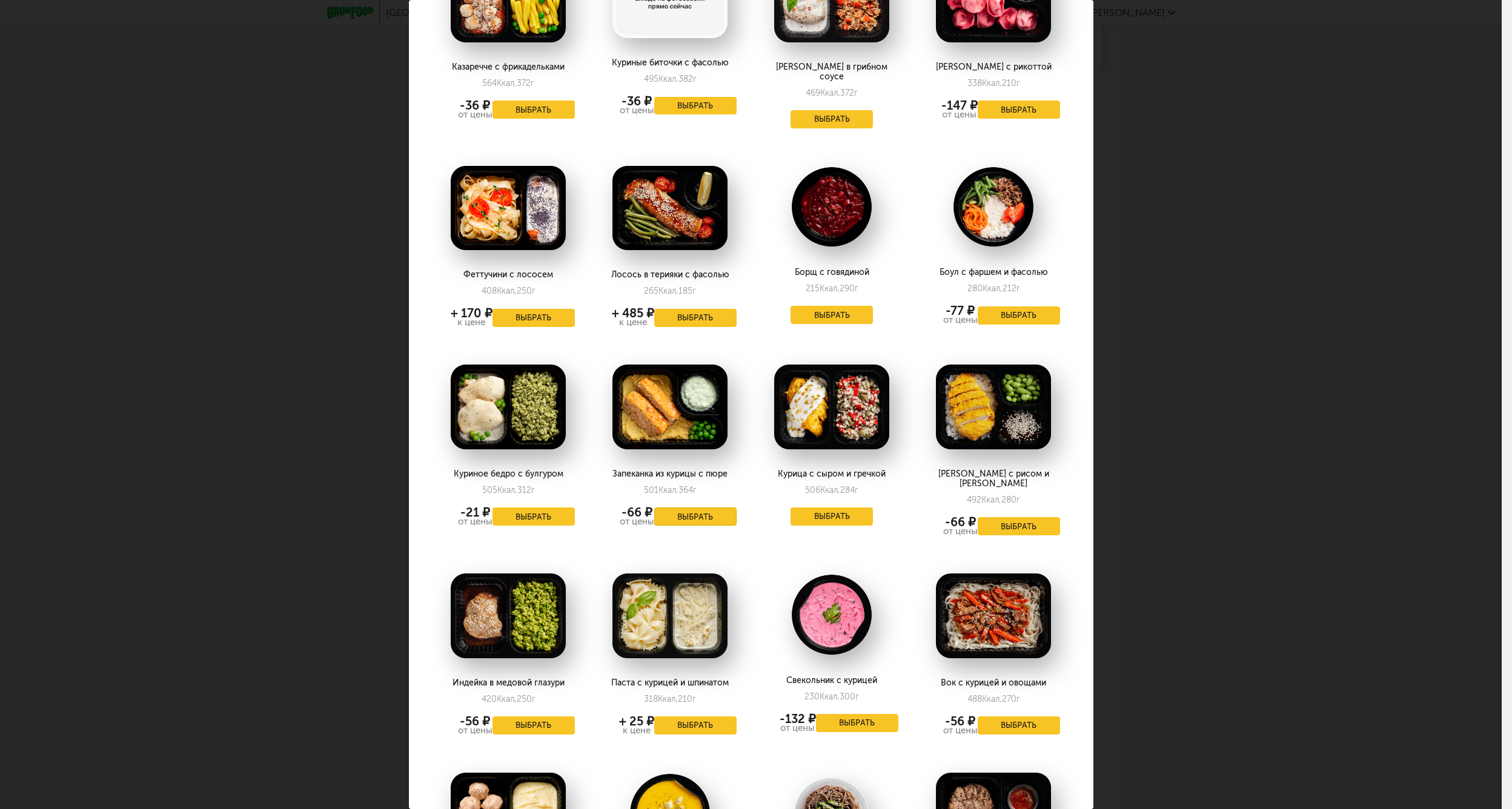
click at [677, 508] on button "Выбрать" at bounding box center [695, 517] width 82 height 18
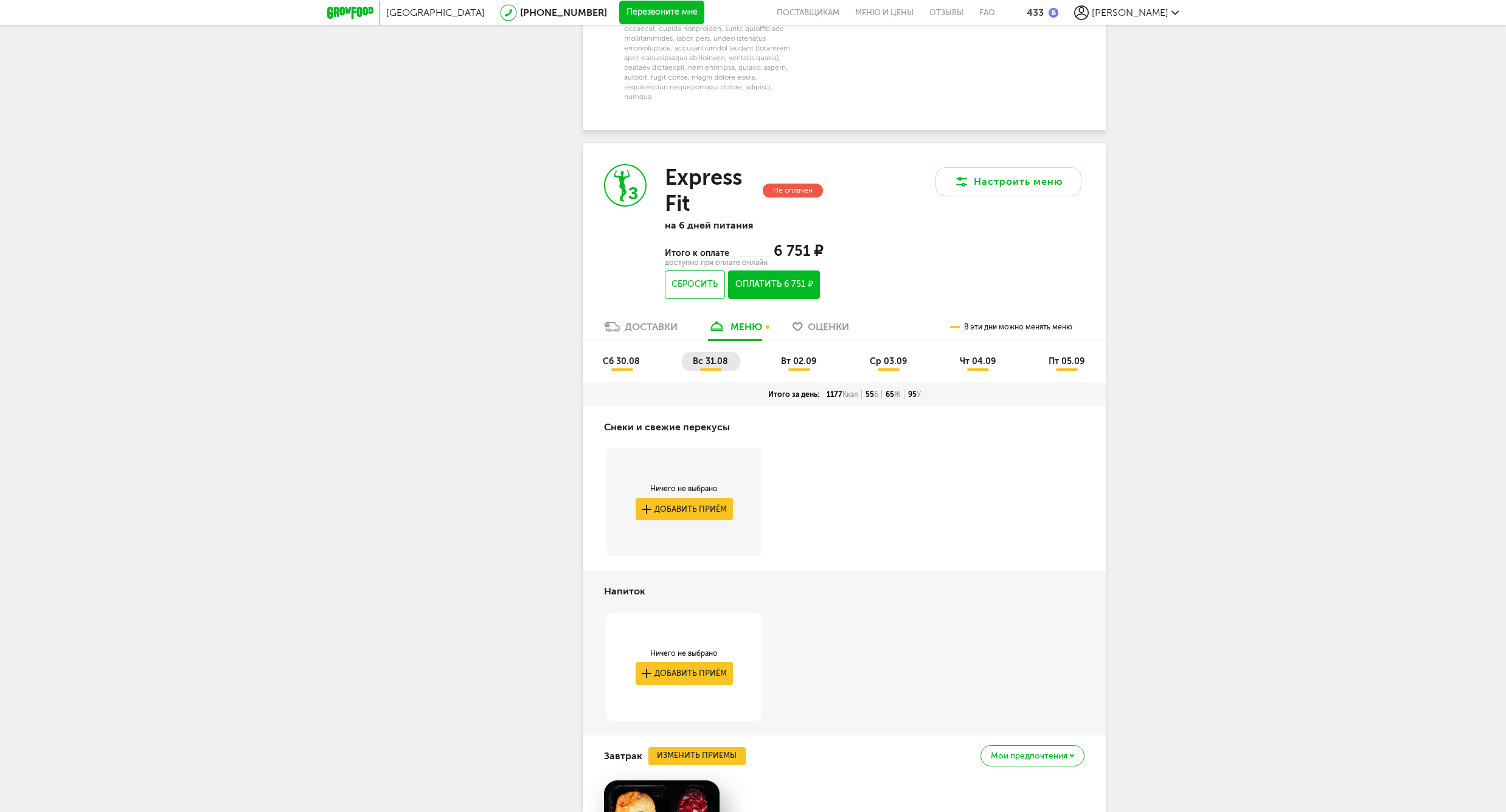
scroll to position [2321, 0]
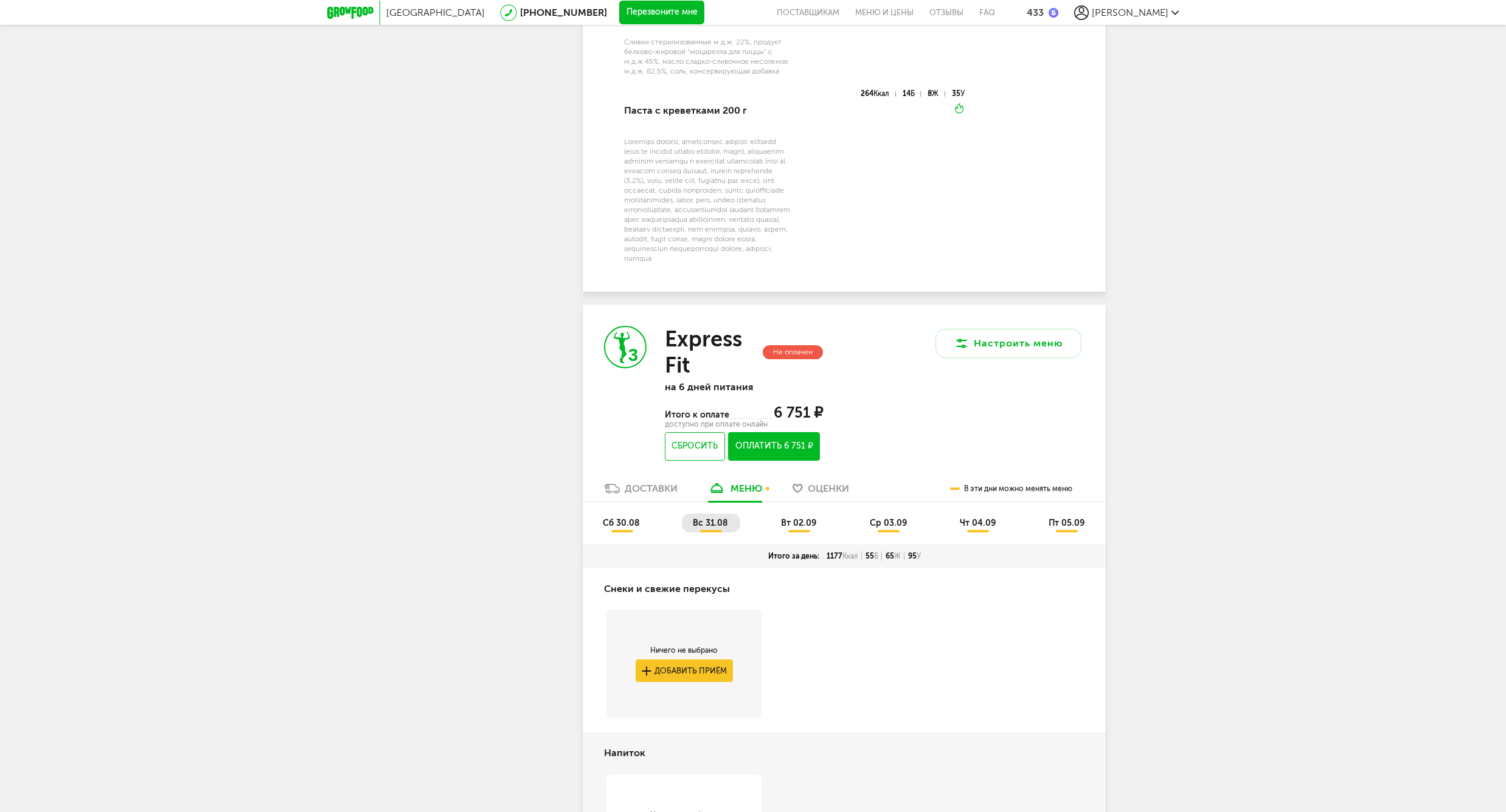
click at [808, 520] on span "вт 02.09" at bounding box center [798, 523] width 35 height 11
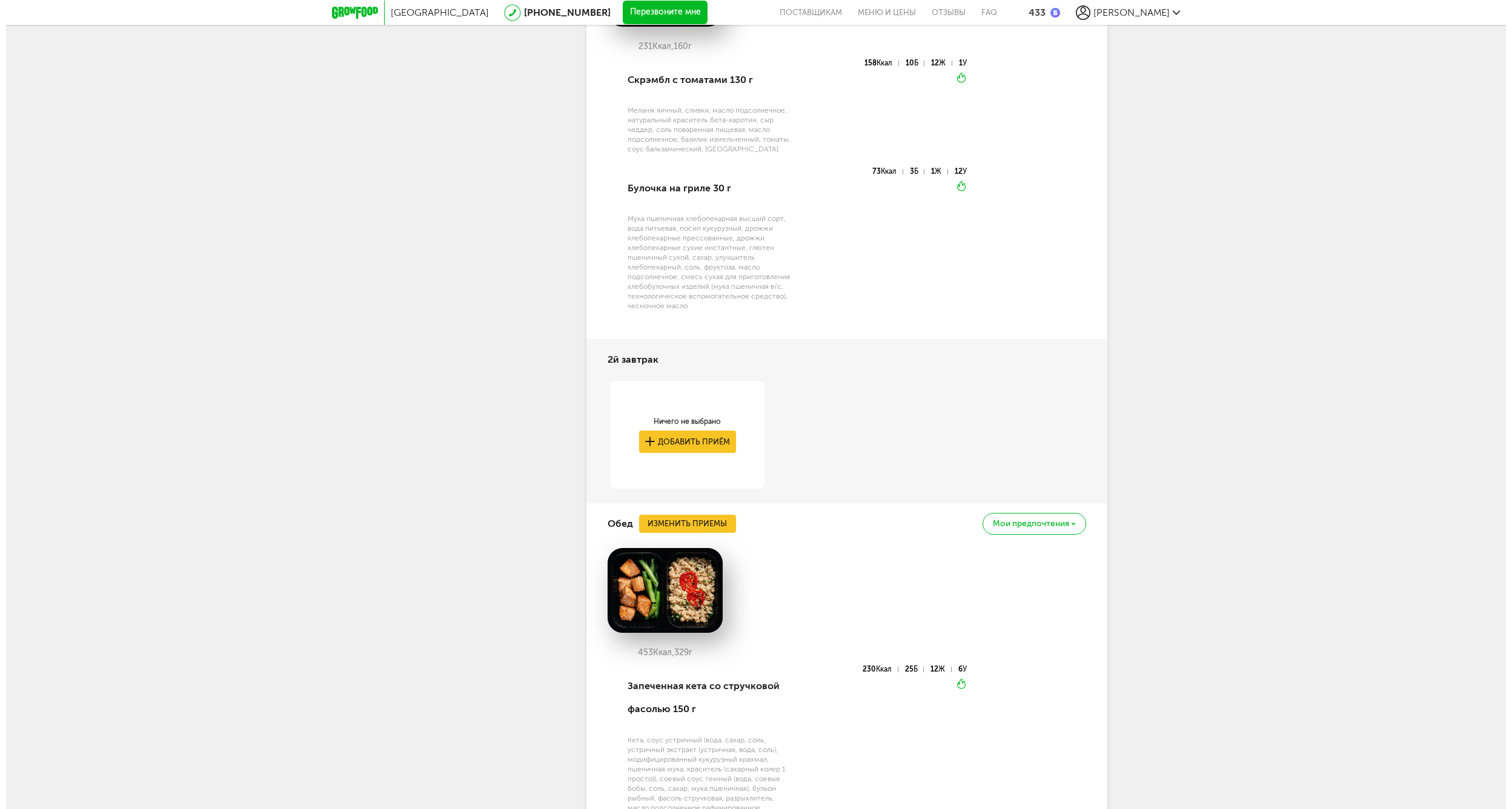
scroll to position [3443, 0]
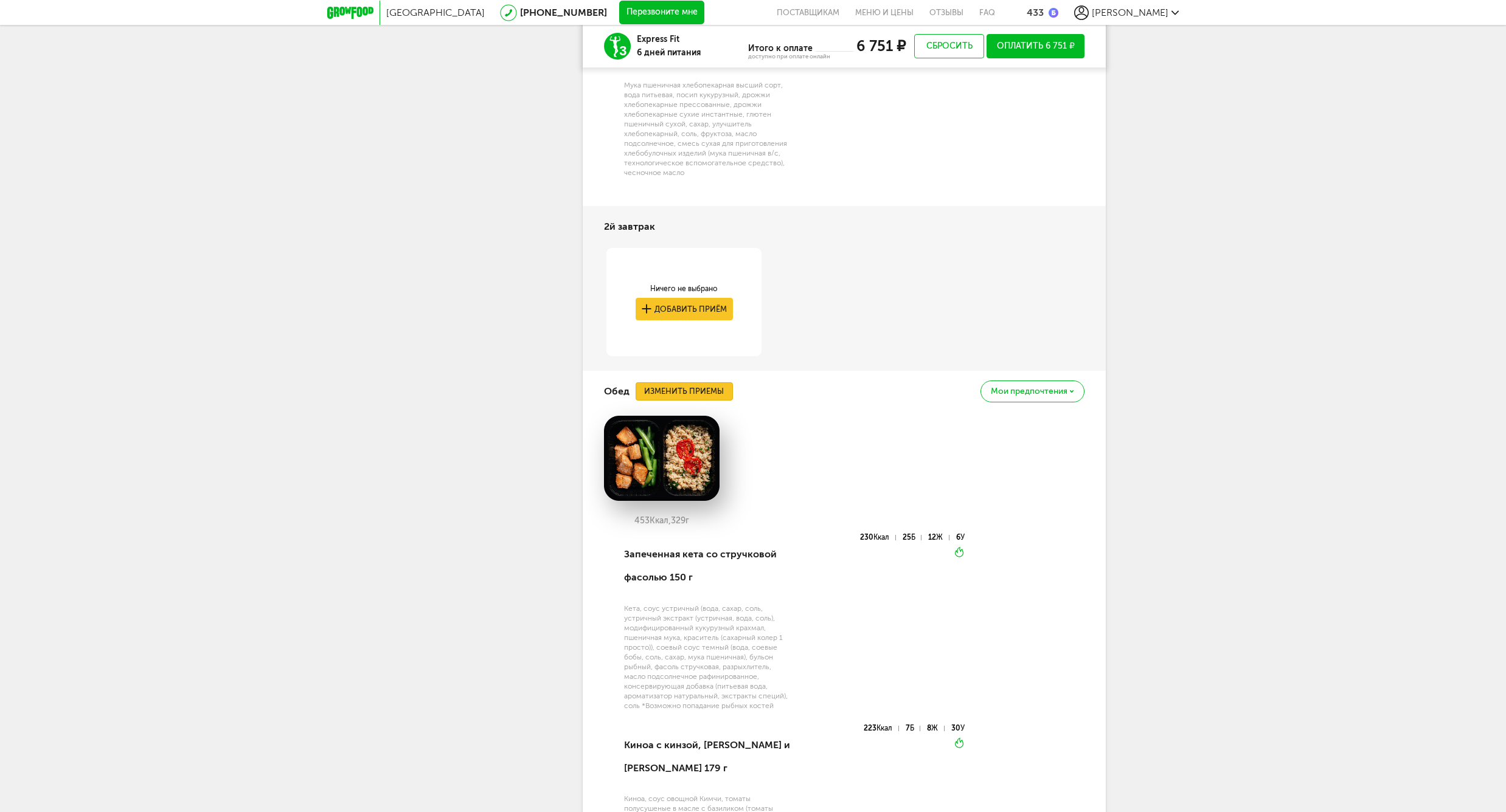
click at [669, 392] on button "Изменить приемы" at bounding box center [684, 392] width 98 height 18
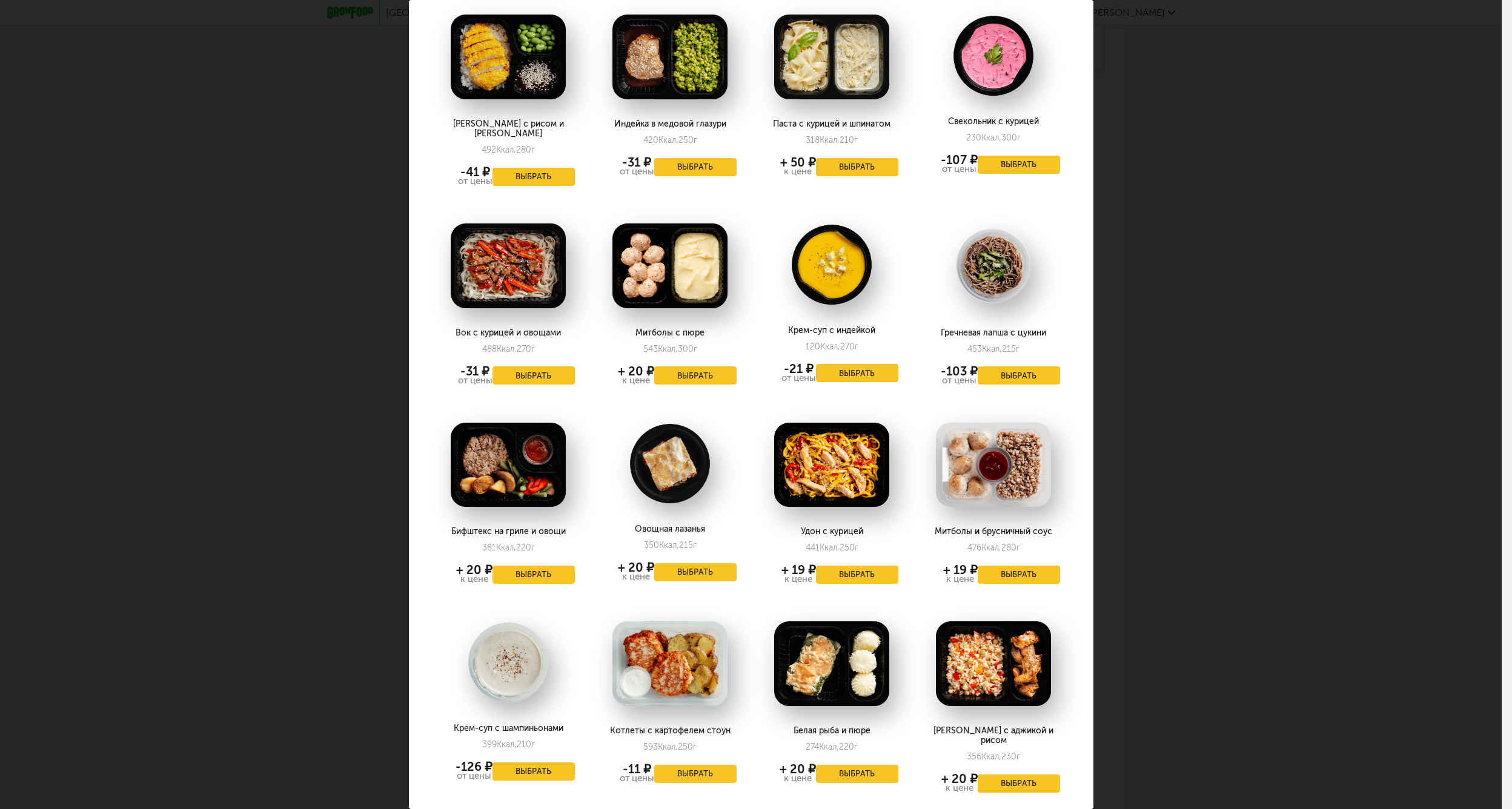
scroll to position [1131, 0]
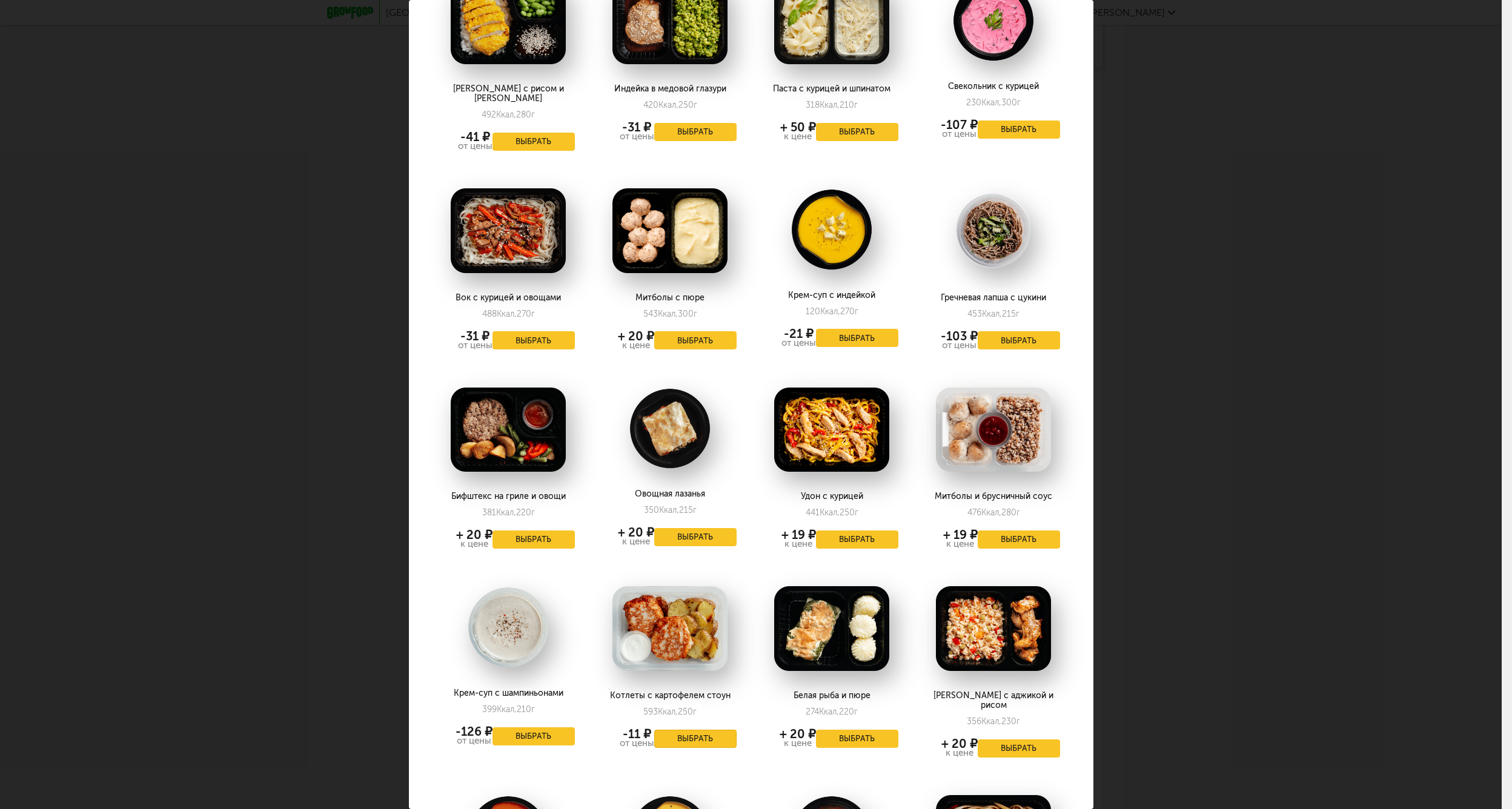
click at [677, 730] on button "Выбрать" at bounding box center [695, 739] width 82 height 18
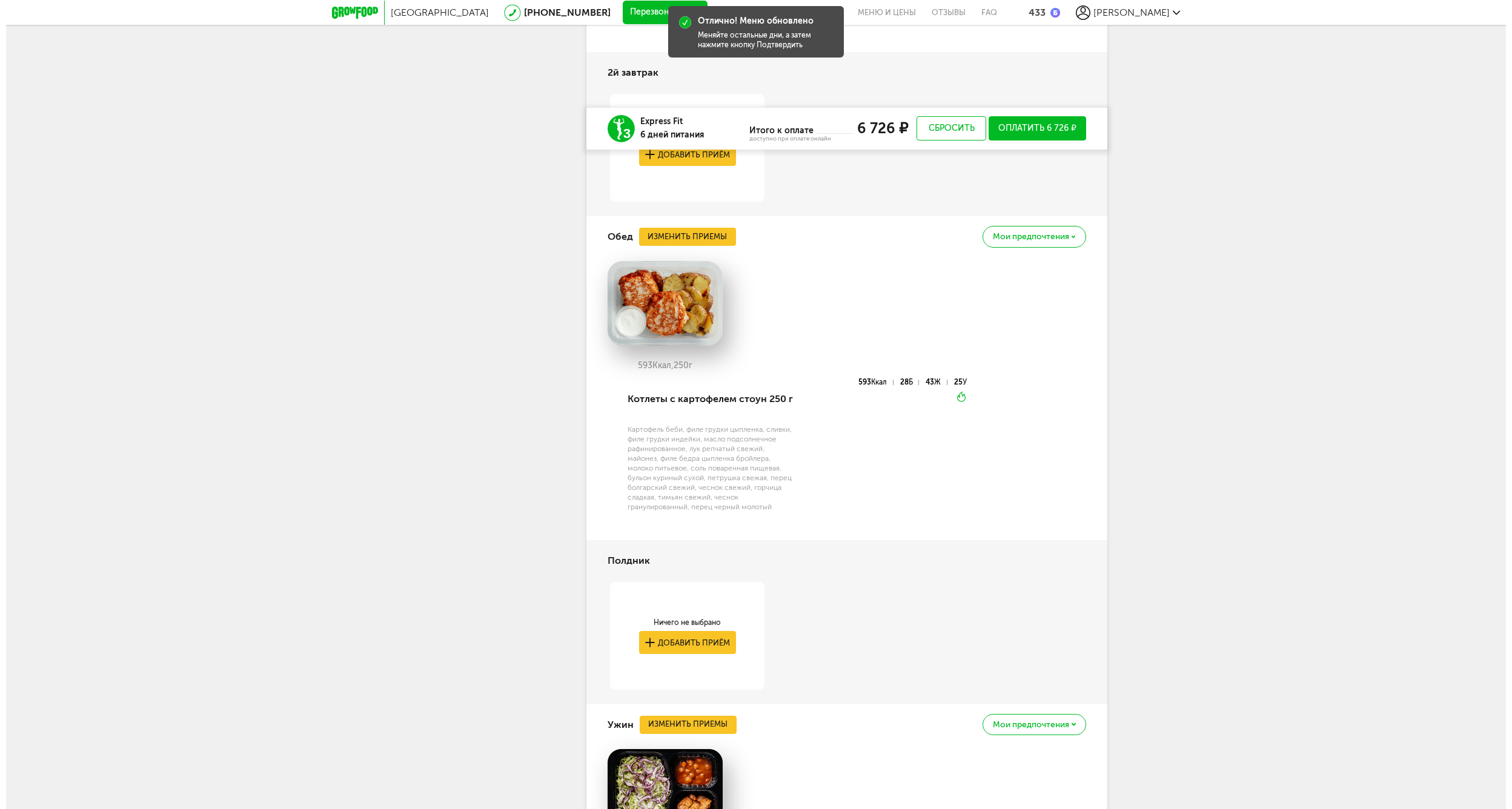
scroll to position [3821, 0]
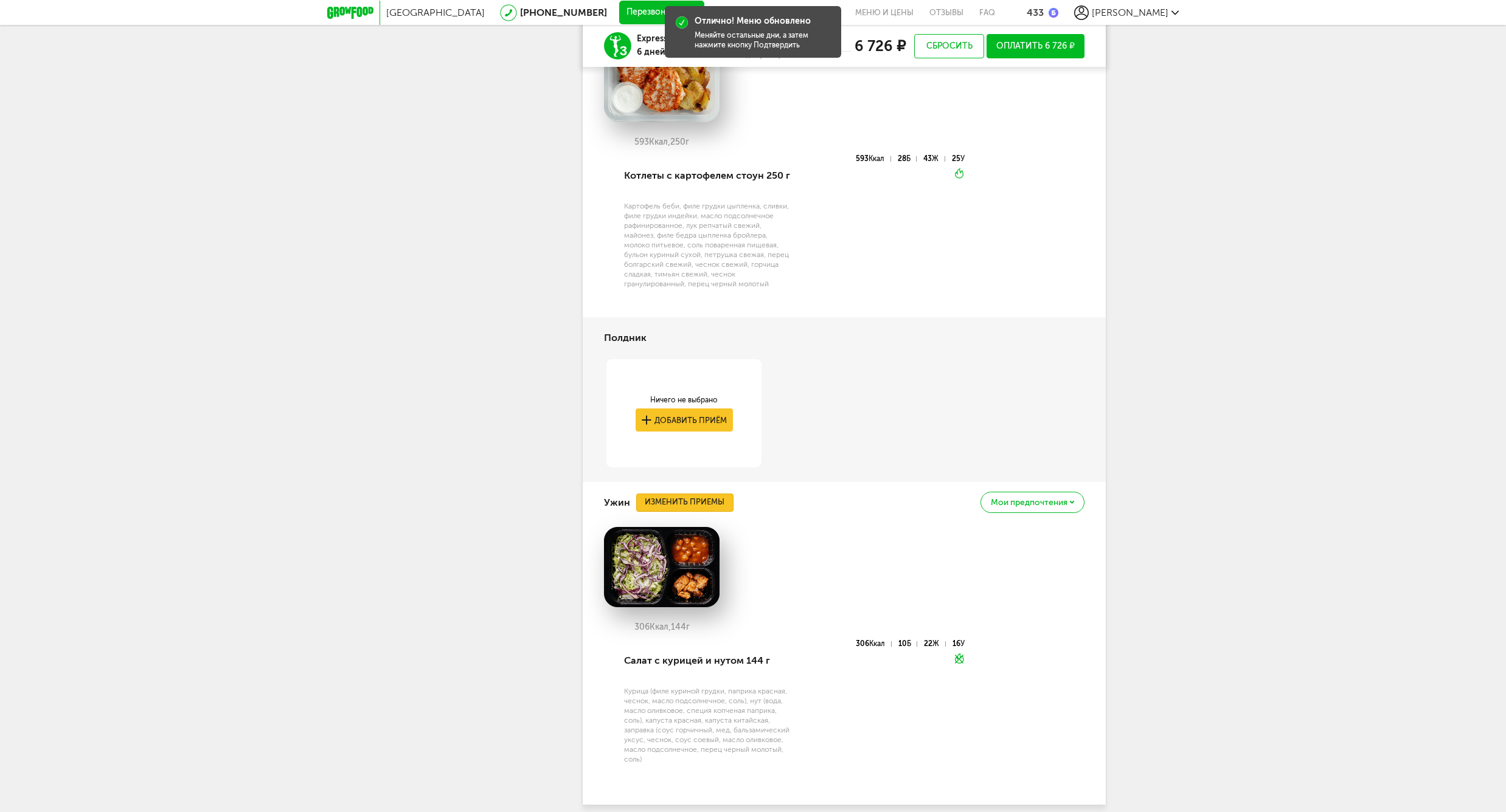
click at [685, 494] on button "Изменить приемы" at bounding box center [685, 502] width 98 height 18
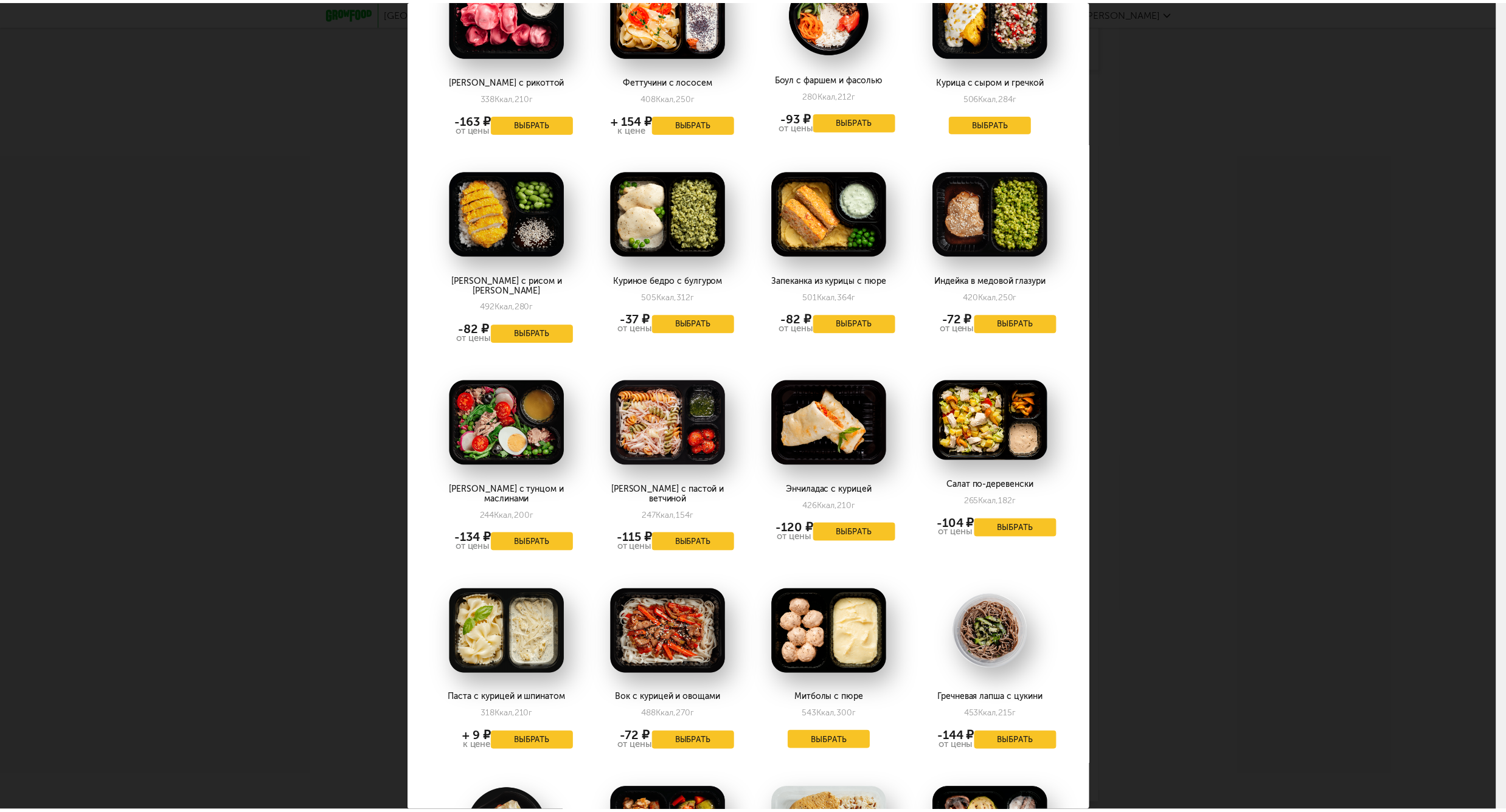
scroll to position [1326, 0]
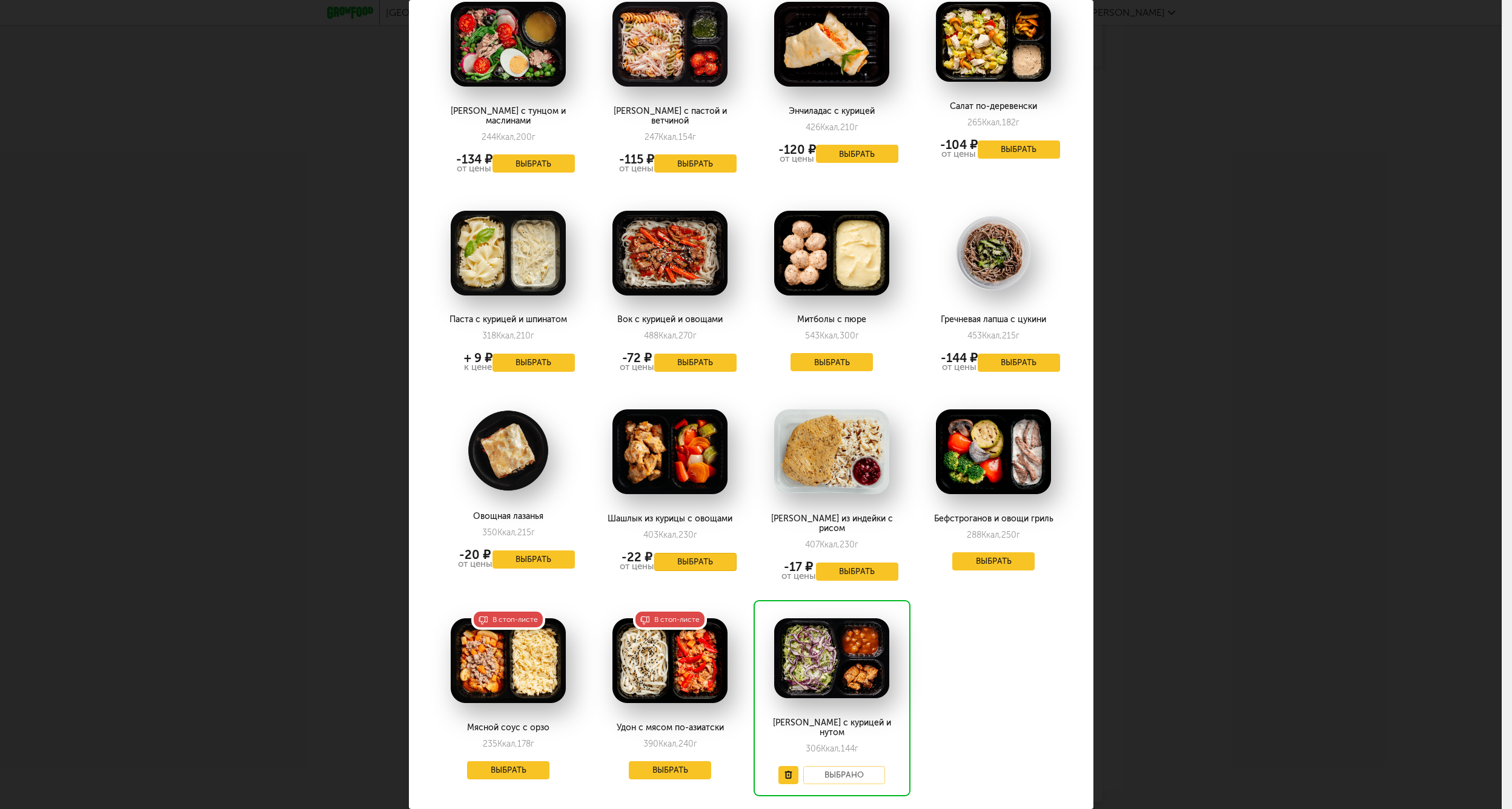
click at [672, 553] on button "Выбрать" at bounding box center [695, 562] width 82 height 18
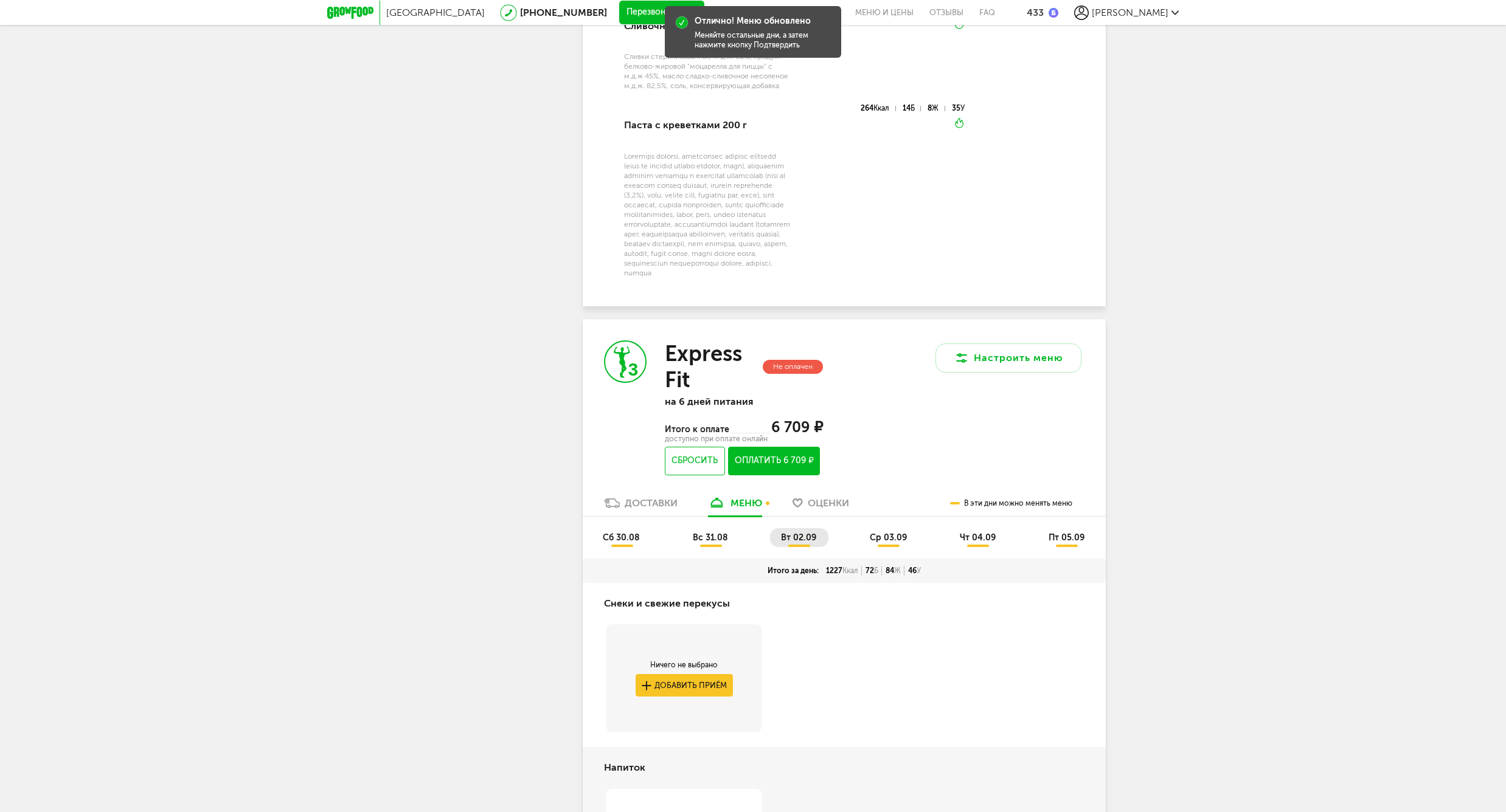
scroll to position [2511, 0]
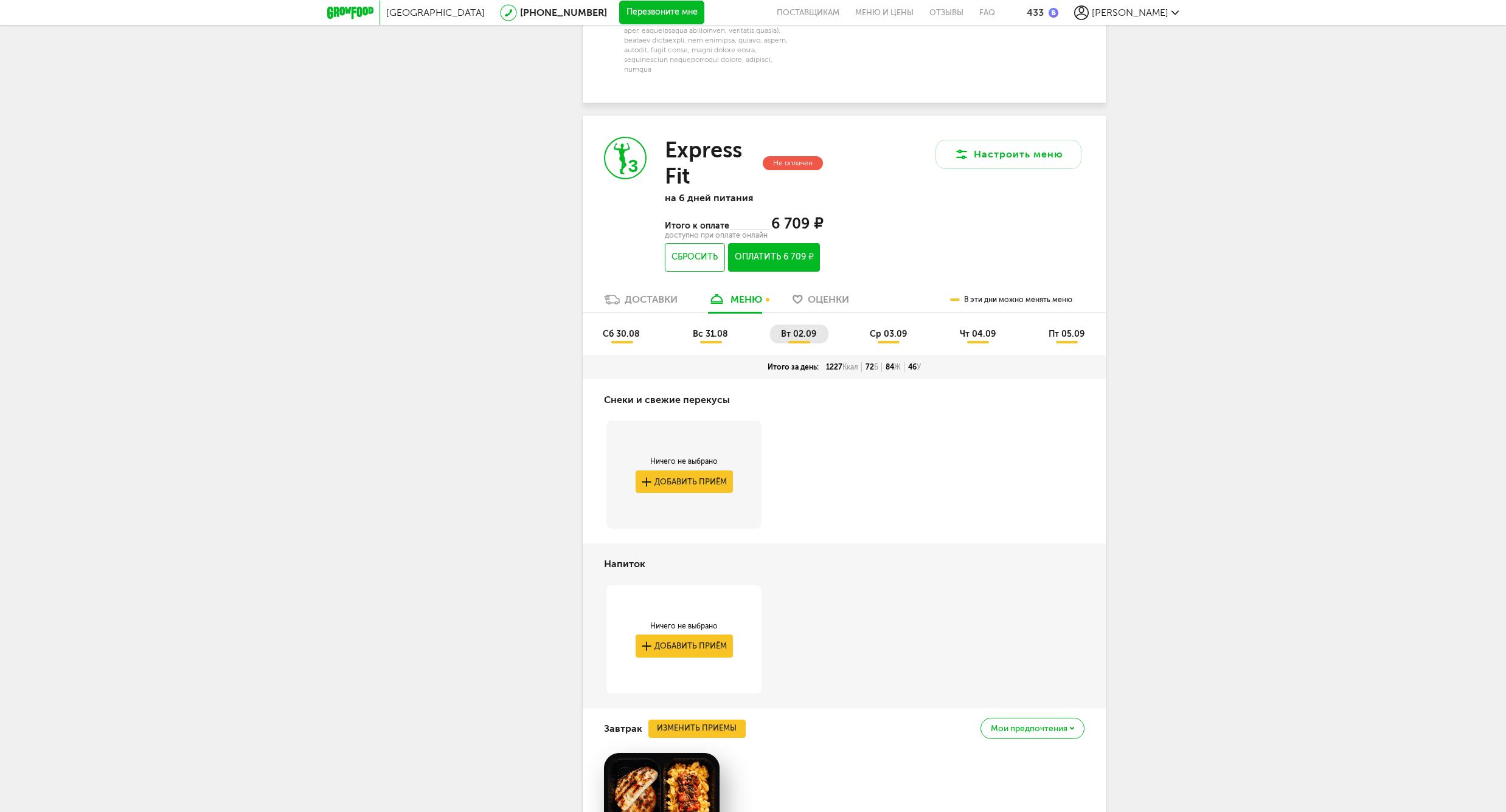
click at [885, 333] on span "ср 03.09" at bounding box center [888, 333] width 37 height 11
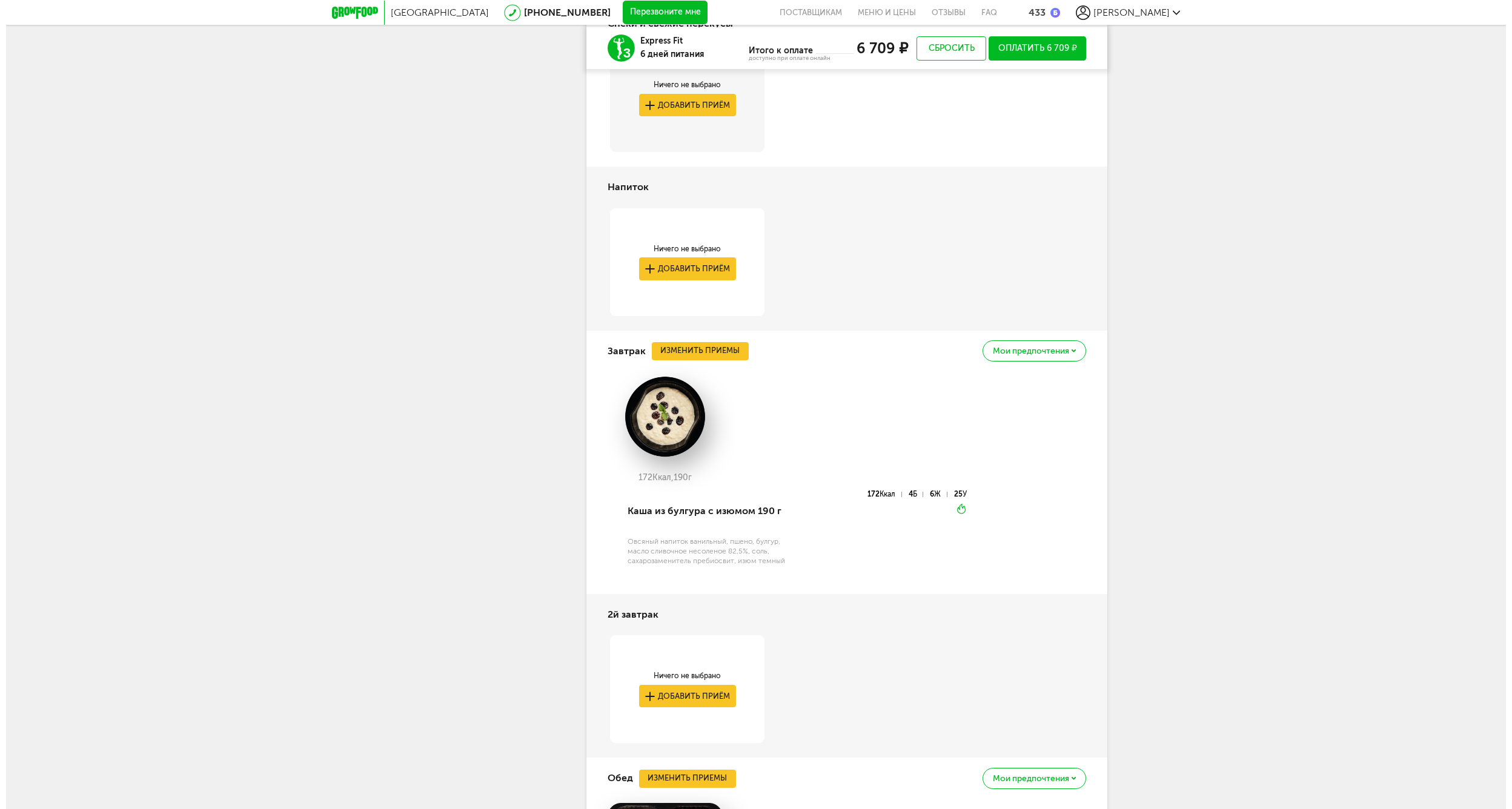
scroll to position [2878, 0]
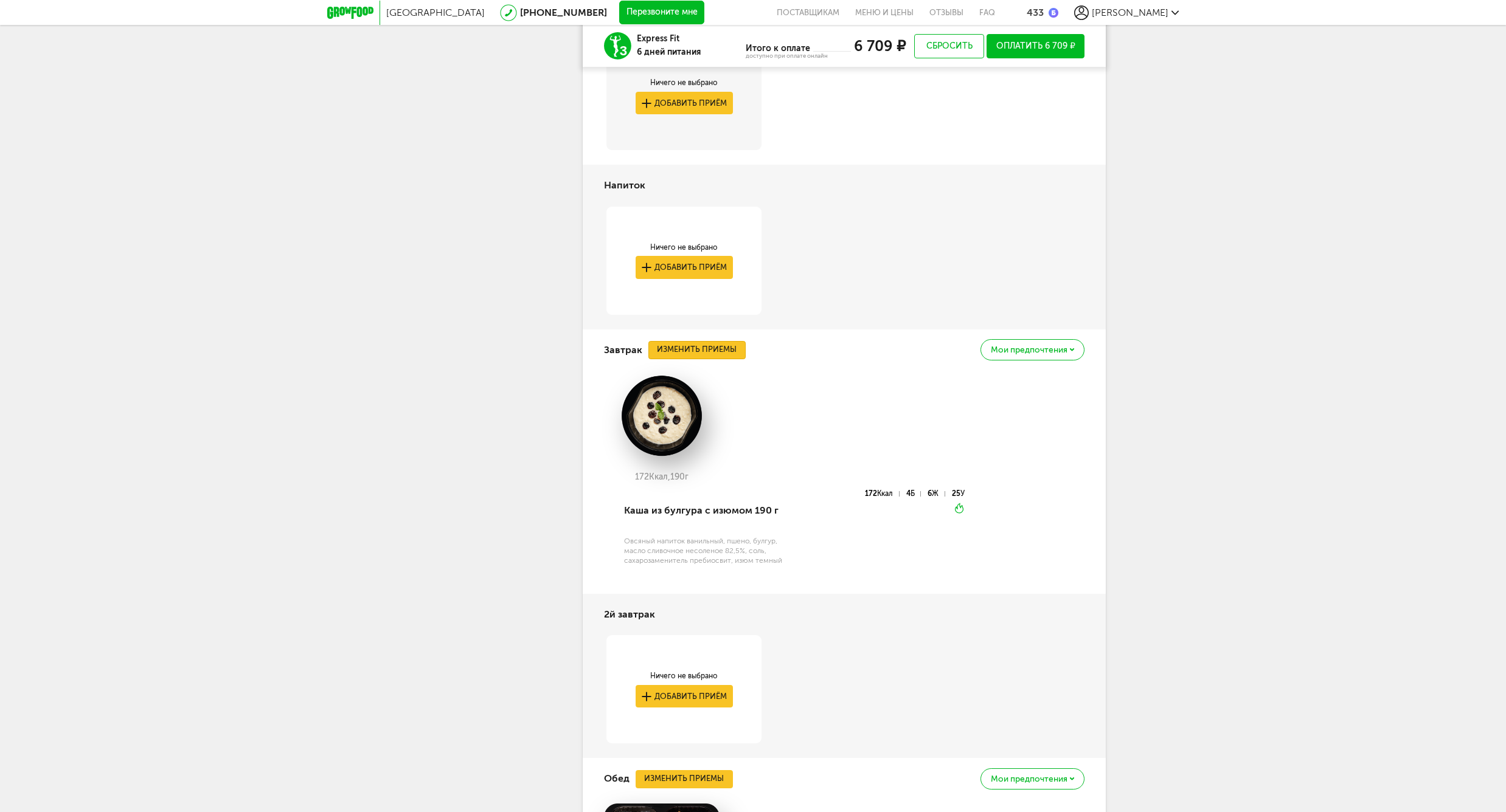
click at [673, 352] on button "Изменить приемы" at bounding box center [697, 350] width 98 height 18
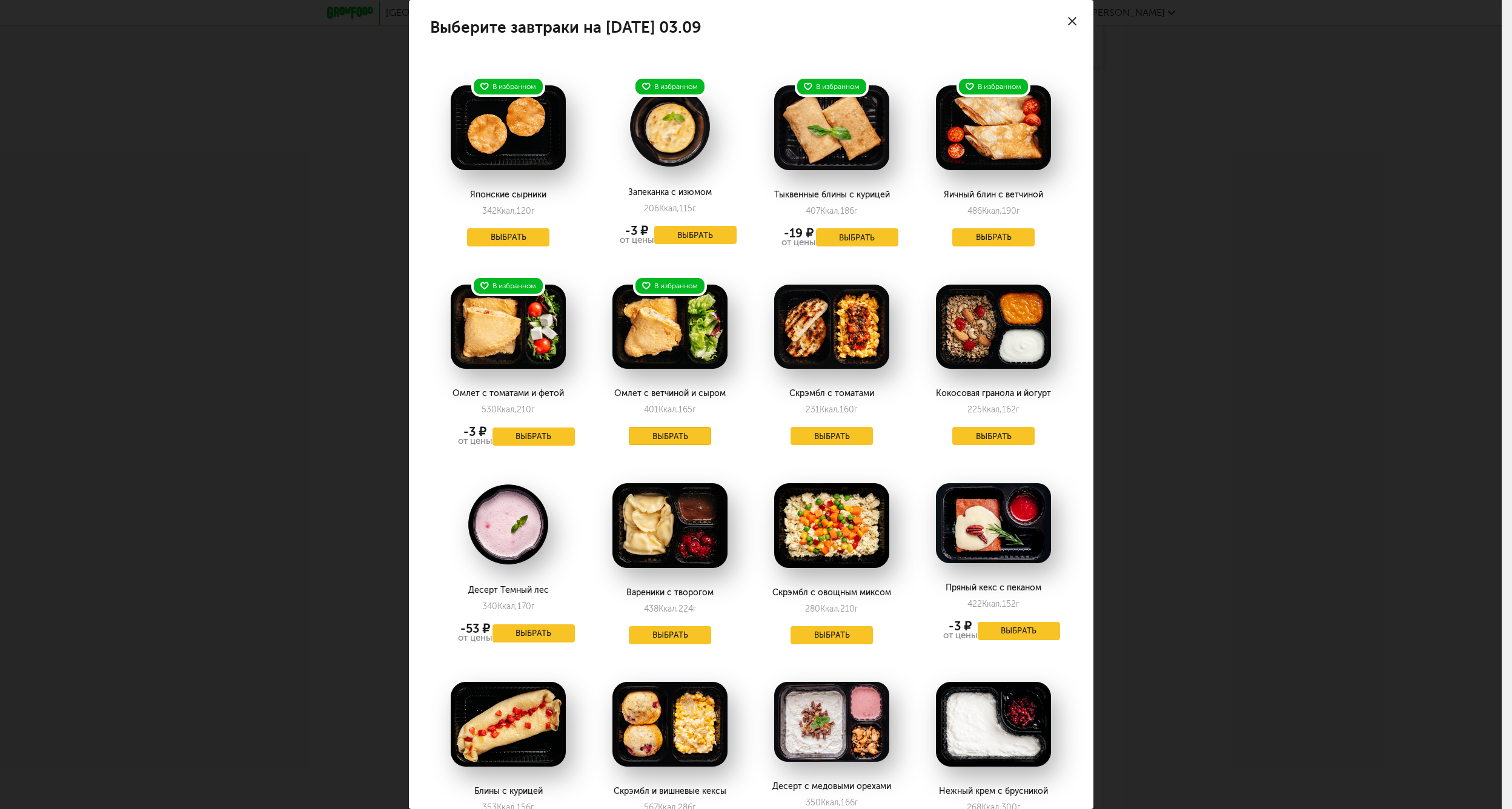
click at [644, 436] on button "Выбрать" at bounding box center [669, 436] width 82 height 18
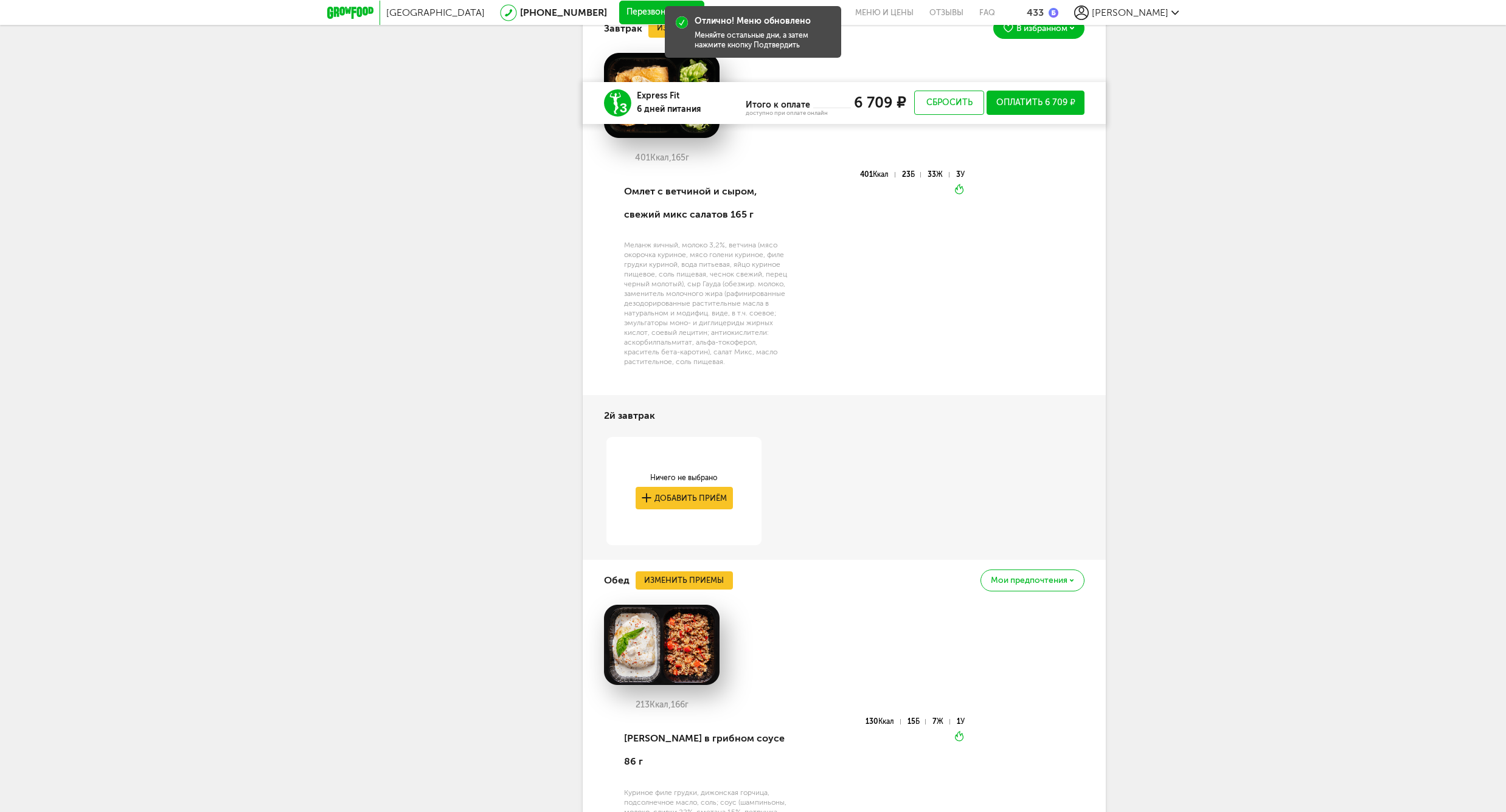
scroll to position [3267, 0]
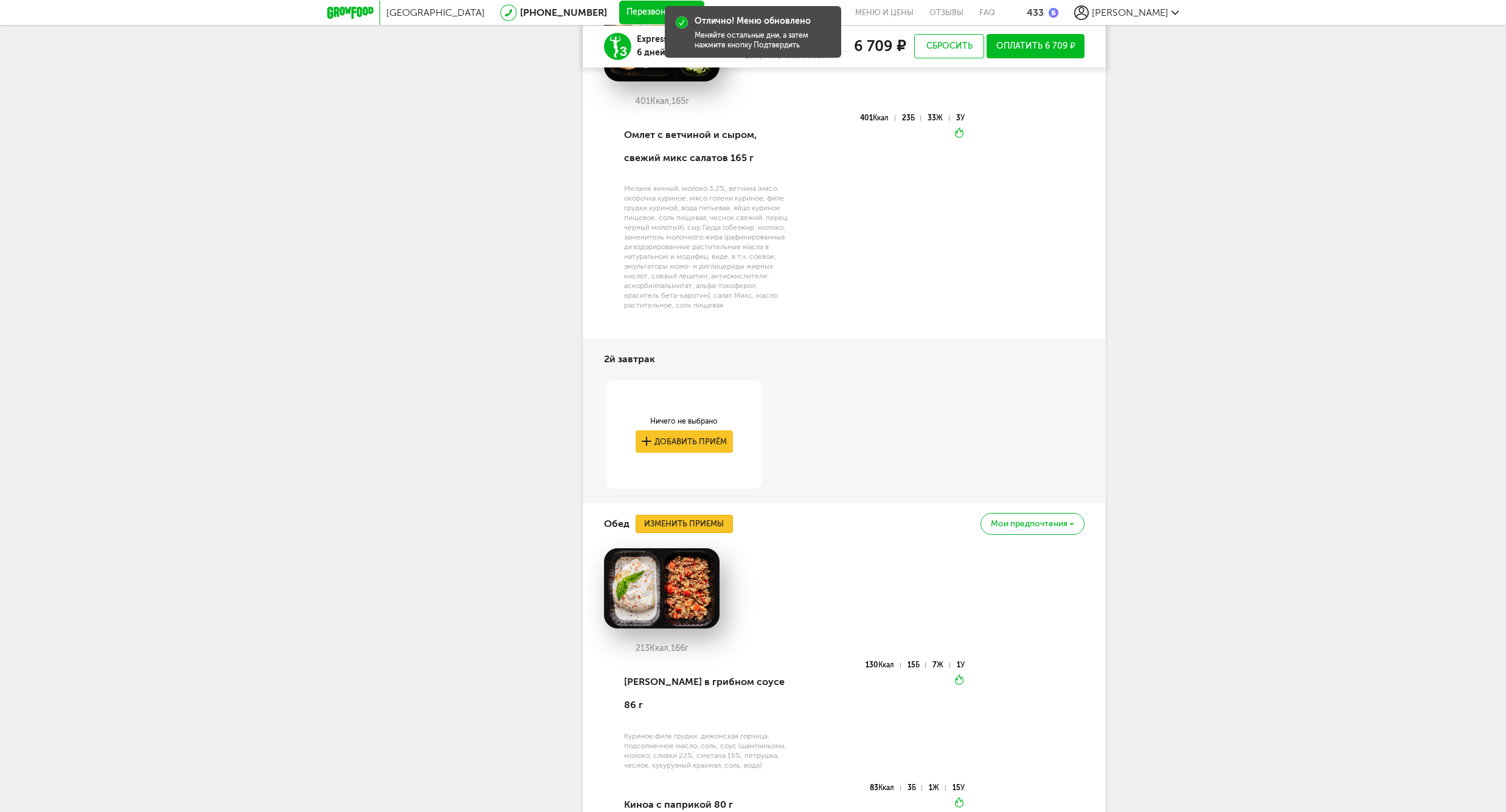
click at [667, 521] on button "Изменить приемы" at bounding box center [684, 524] width 98 height 18
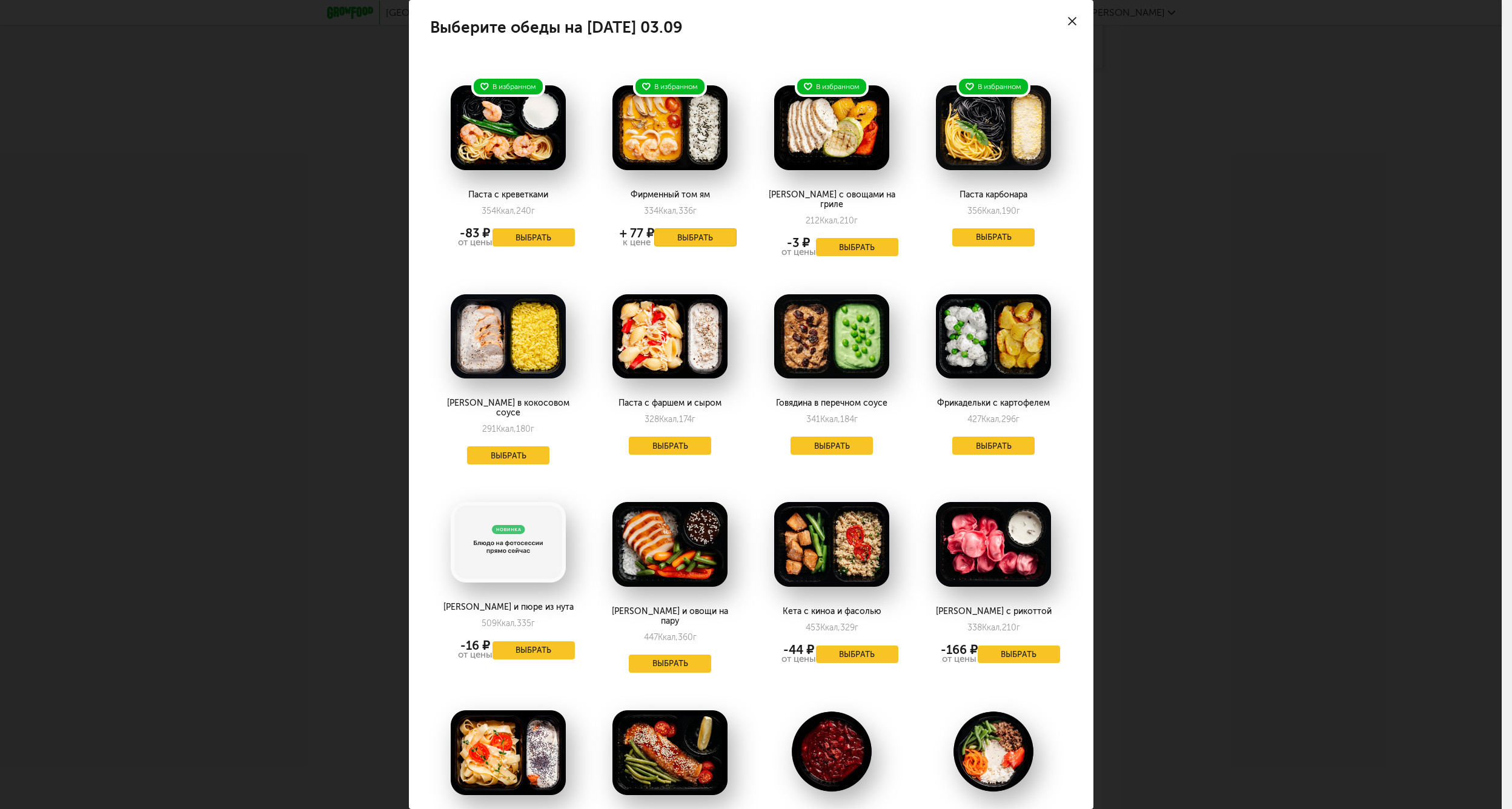
click at [665, 236] on button "Выбрать" at bounding box center [695, 238] width 82 height 18
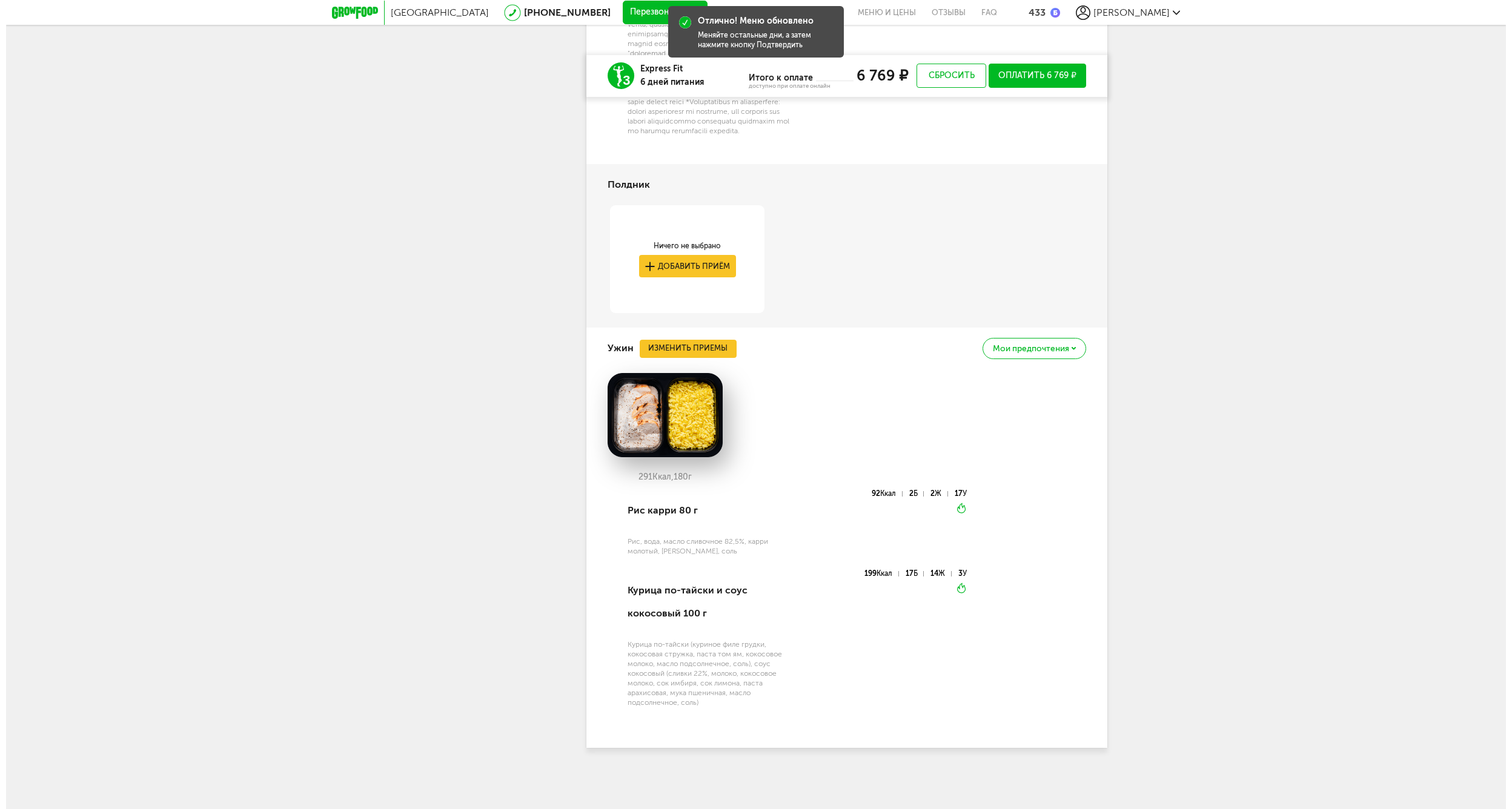
scroll to position [4185, 0]
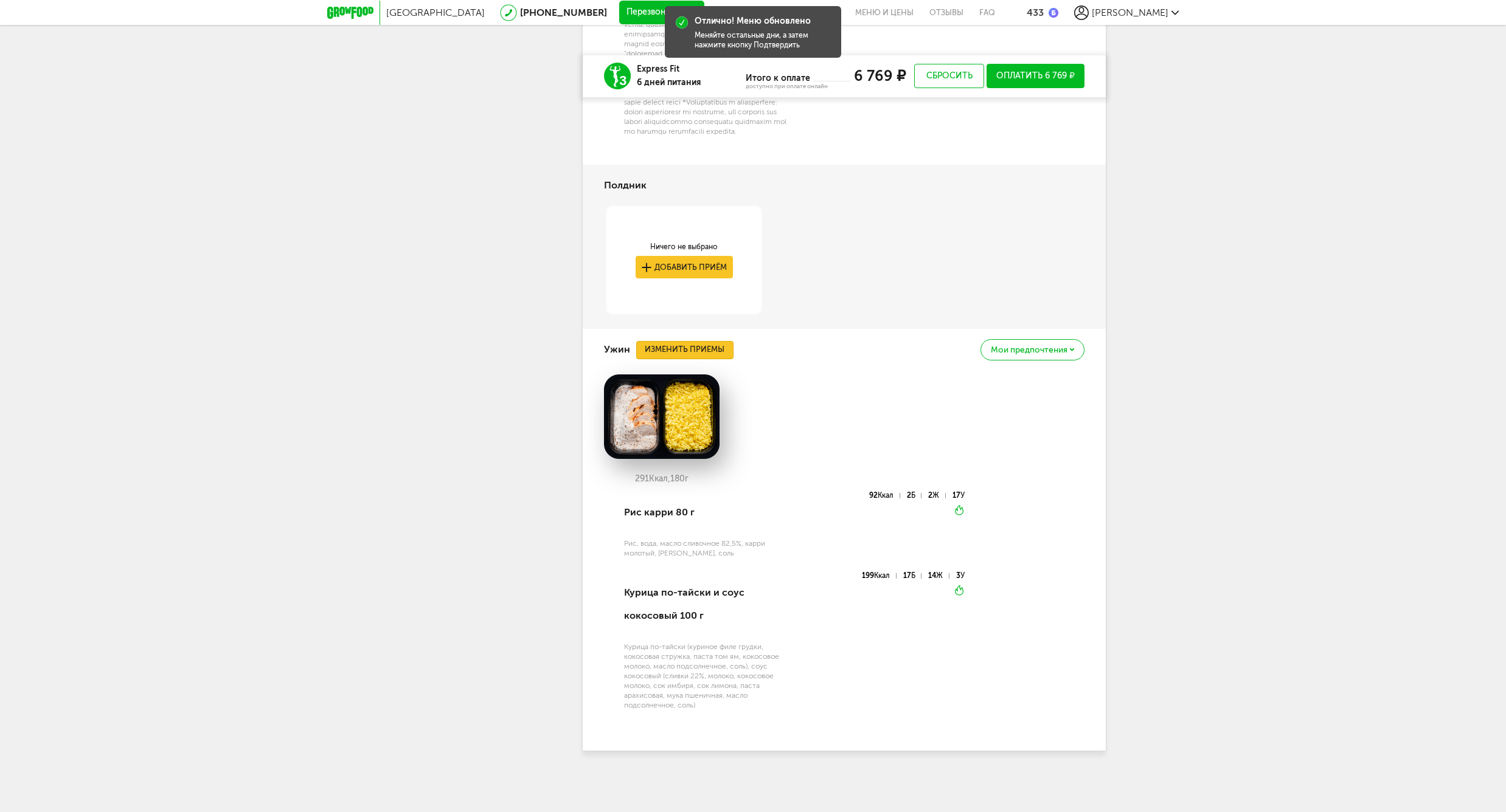
click at [675, 343] on button "Изменить приемы" at bounding box center [685, 350] width 98 height 18
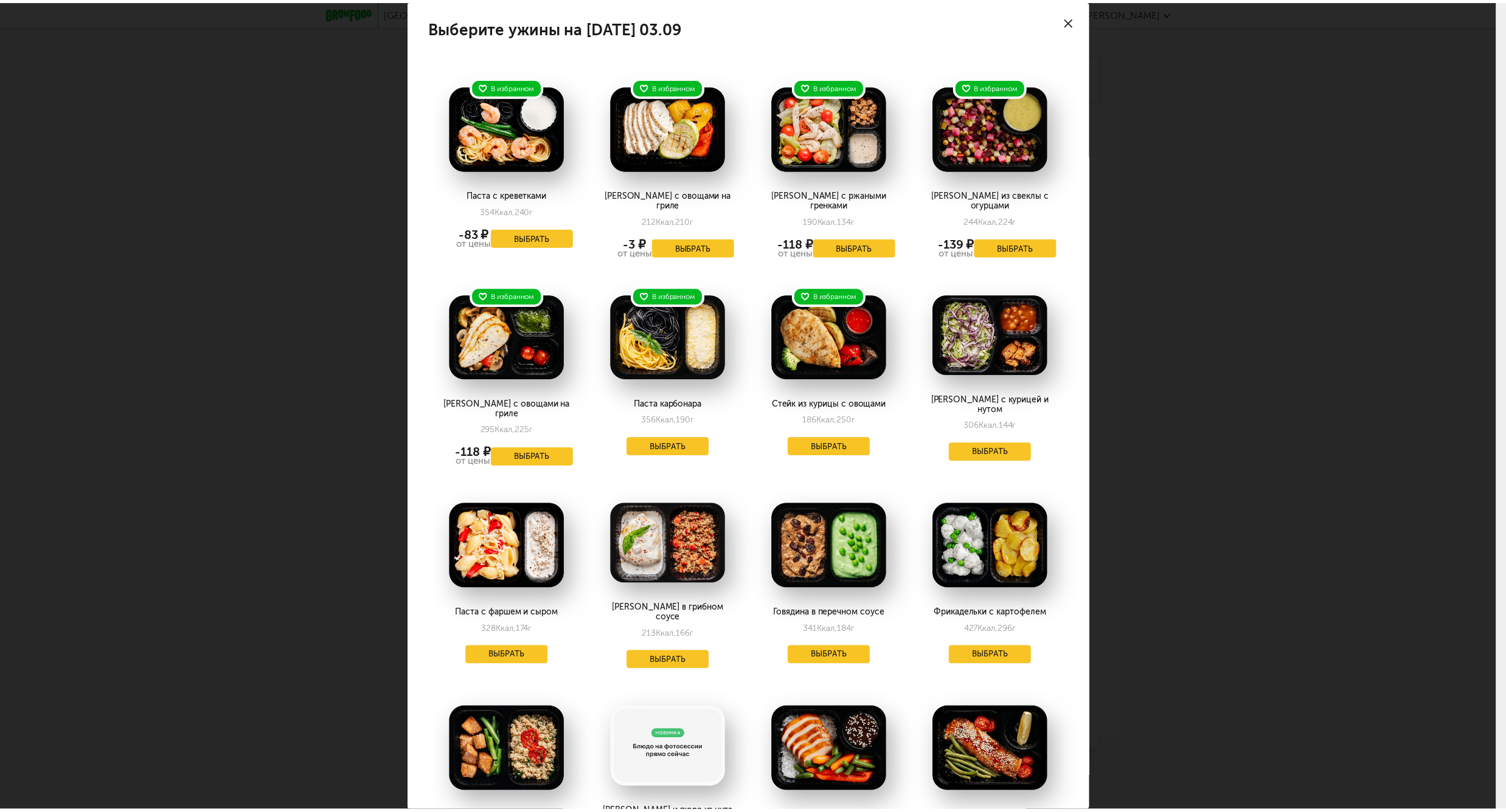
scroll to position [0, 0]
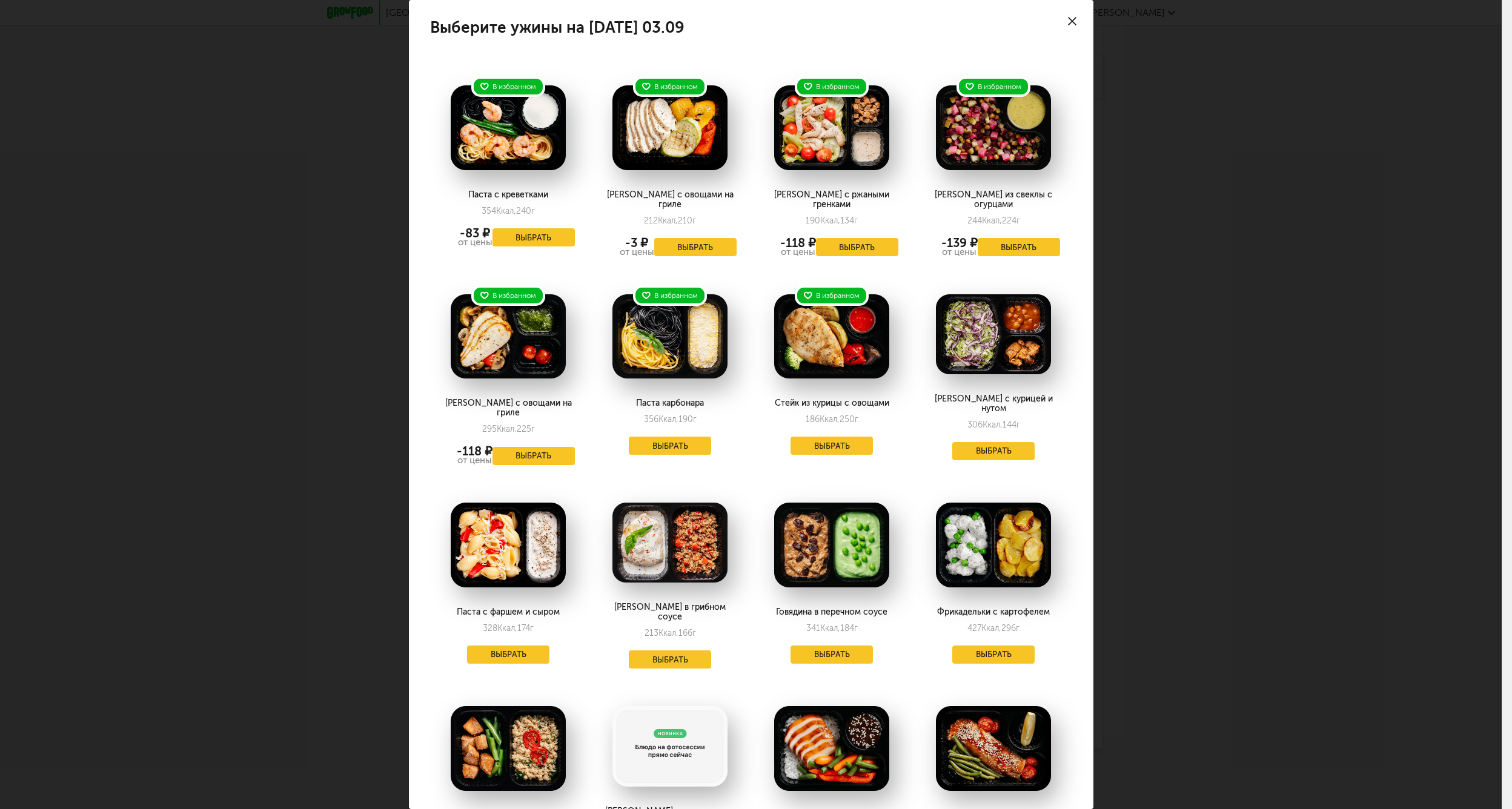
drag, startPoint x: 1196, startPoint y: 373, endPoint x: 1203, endPoint y: 368, distance: 8.6
click at [1203, 371] on div "Выберите ужины на [DATE] 03.09 В избранном Паста с креветками 354 Ккал, 240 г -…" at bounding box center [750, 404] width 1501 height 809
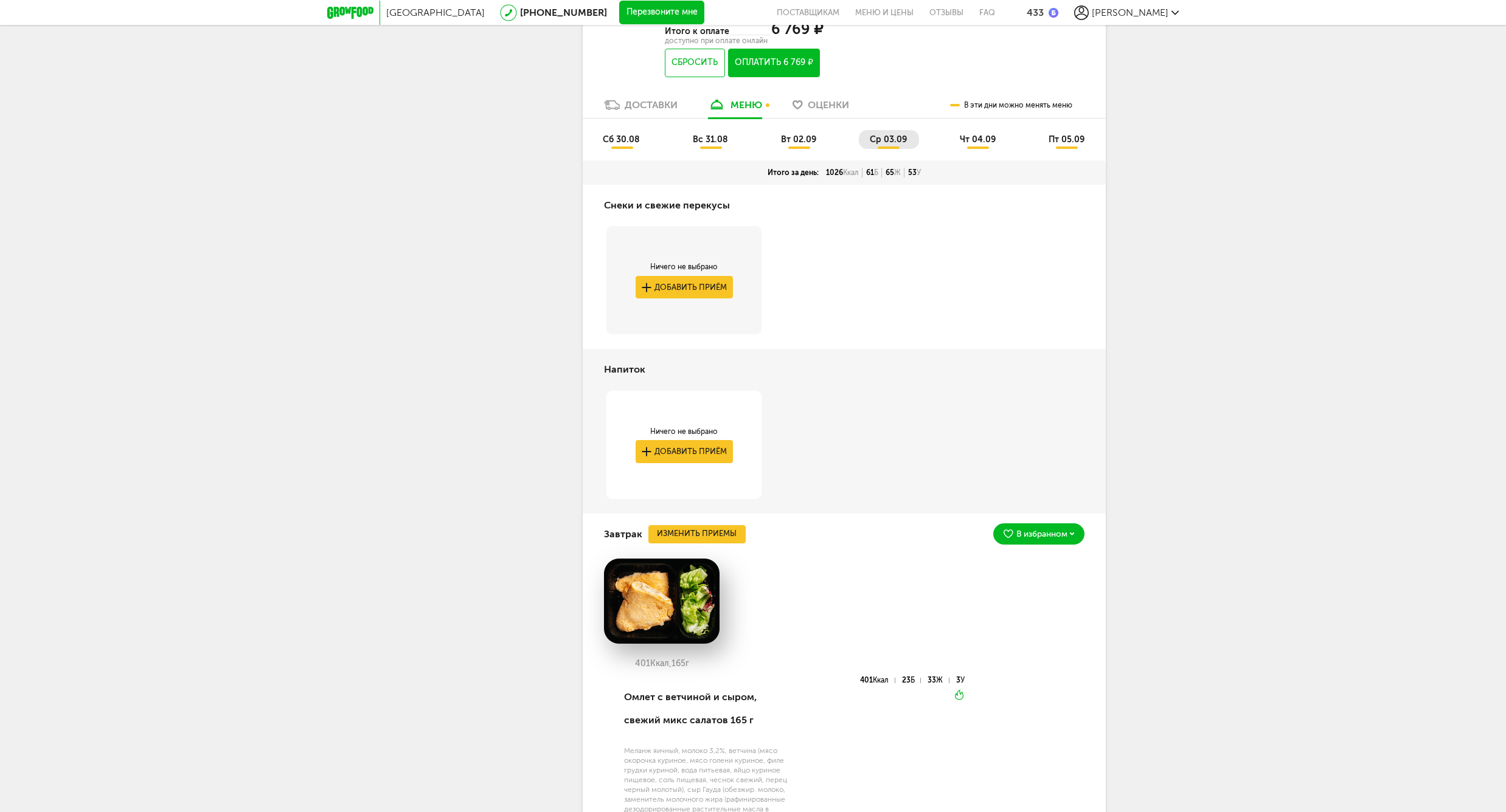
scroll to position [2688, 0]
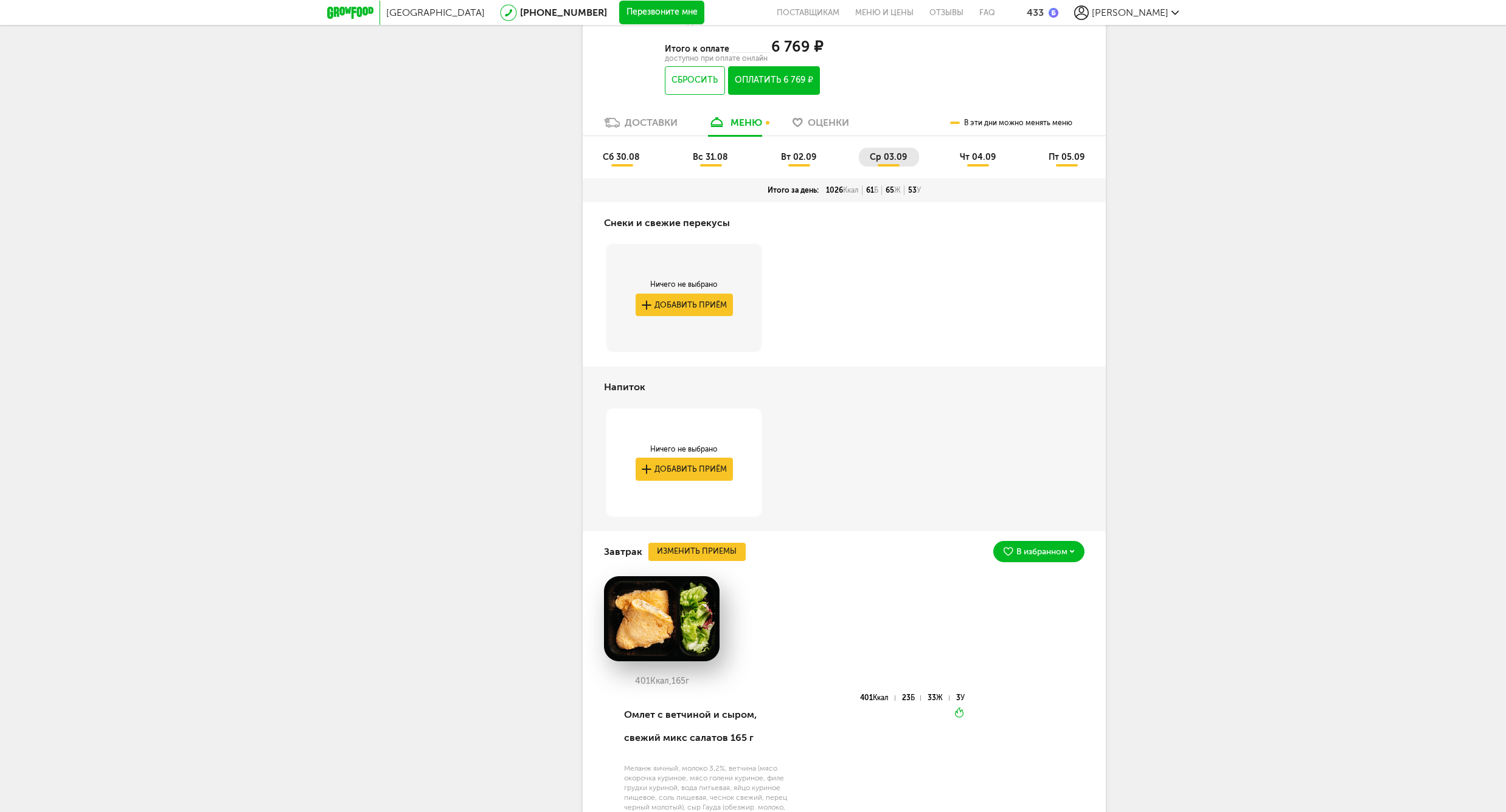
click at [786, 161] on span "вт 02.09" at bounding box center [798, 157] width 35 height 11
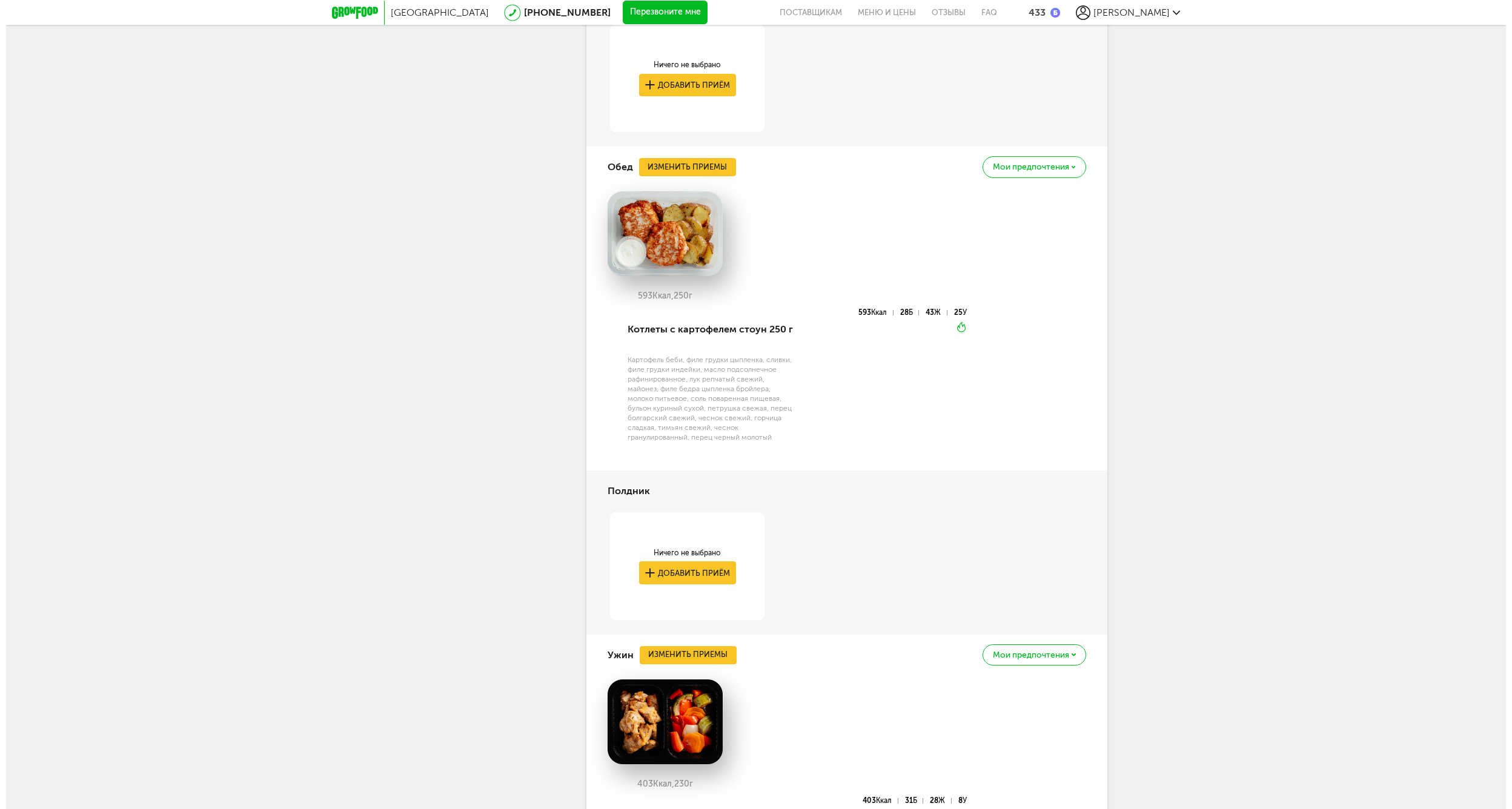
scroll to position [3620, 0]
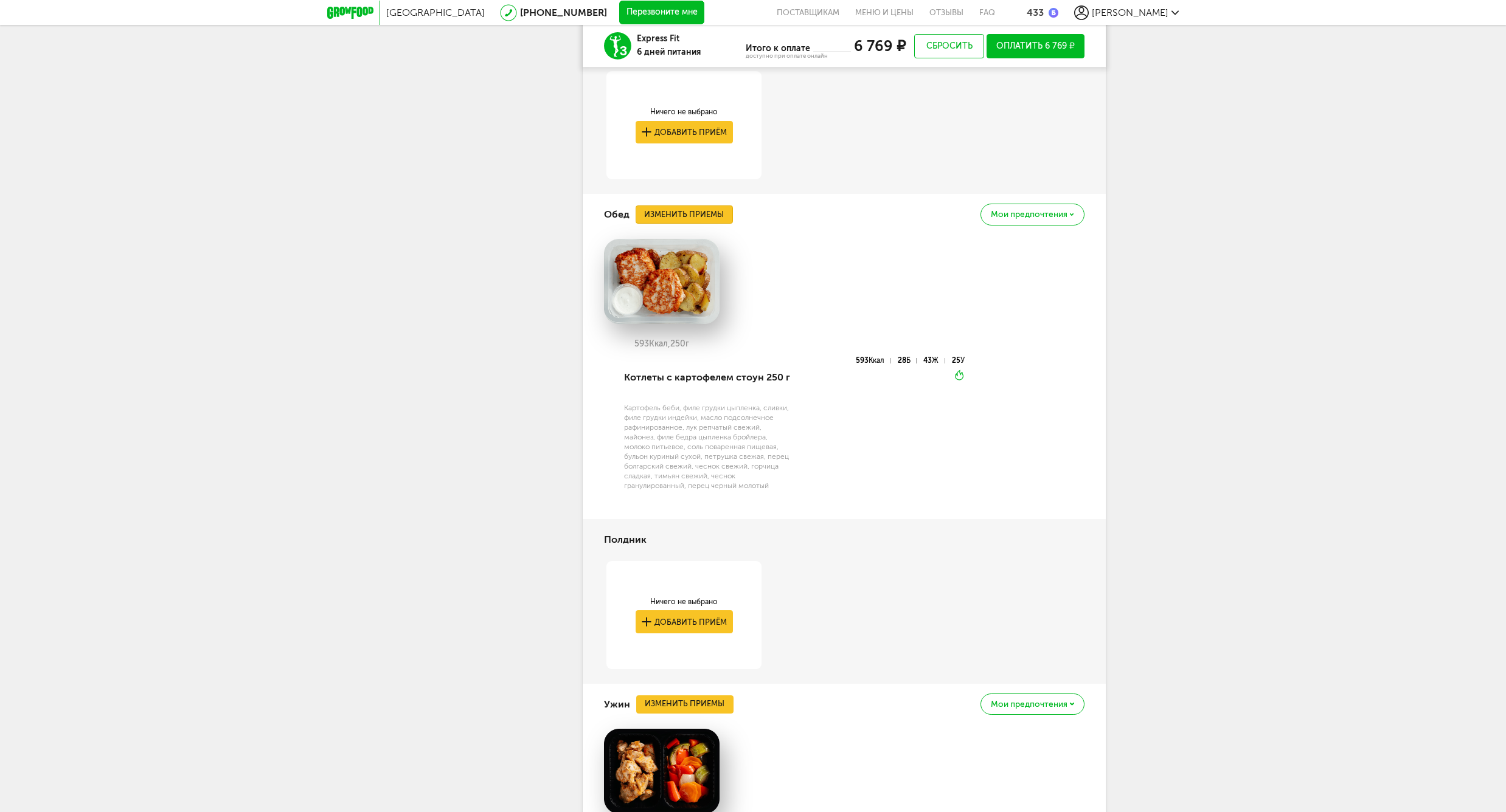
click at [649, 221] on button "Изменить приемы" at bounding box center [684, 215] width 98 height 18
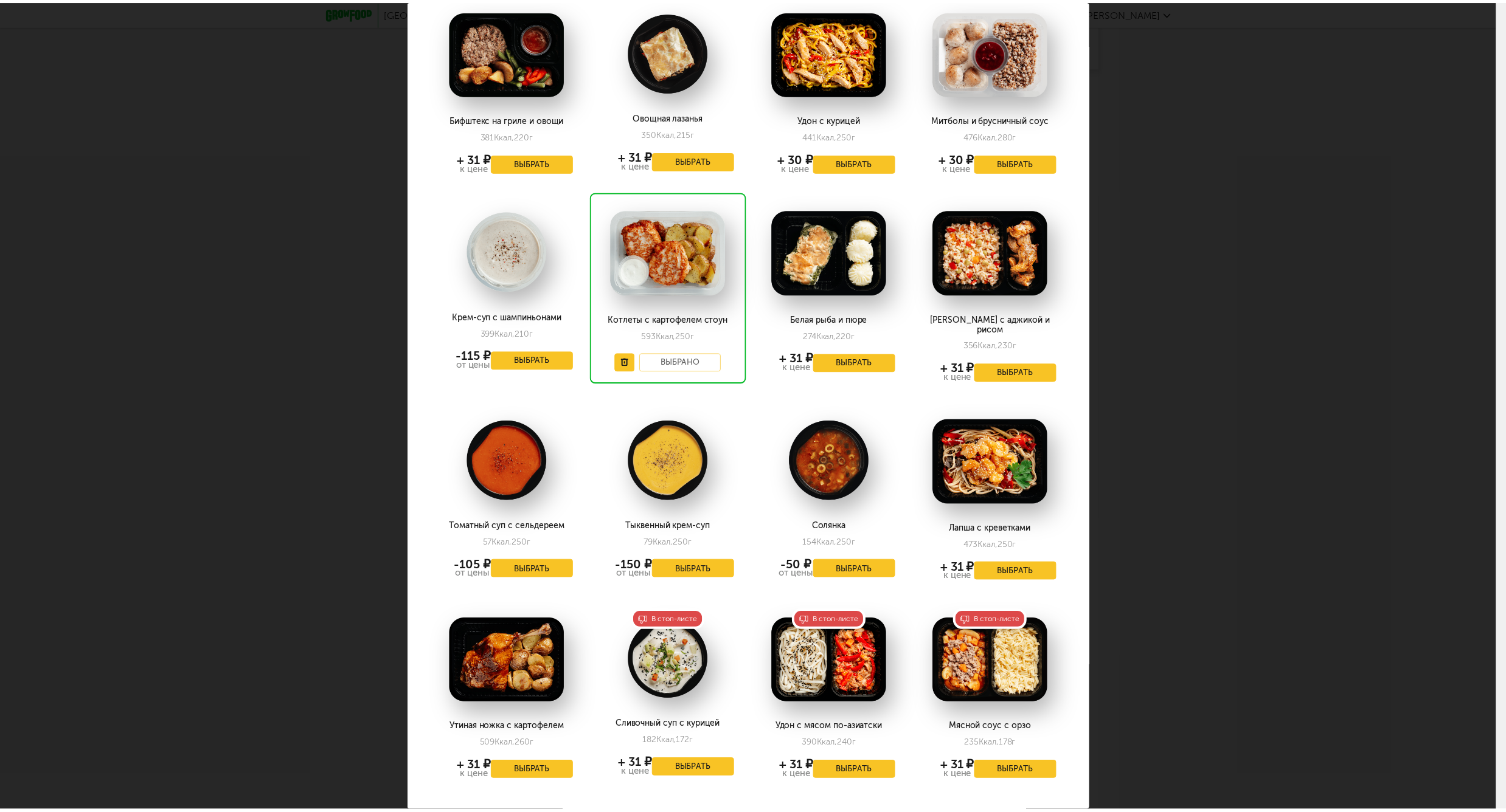
scroll to position [1526, 0]
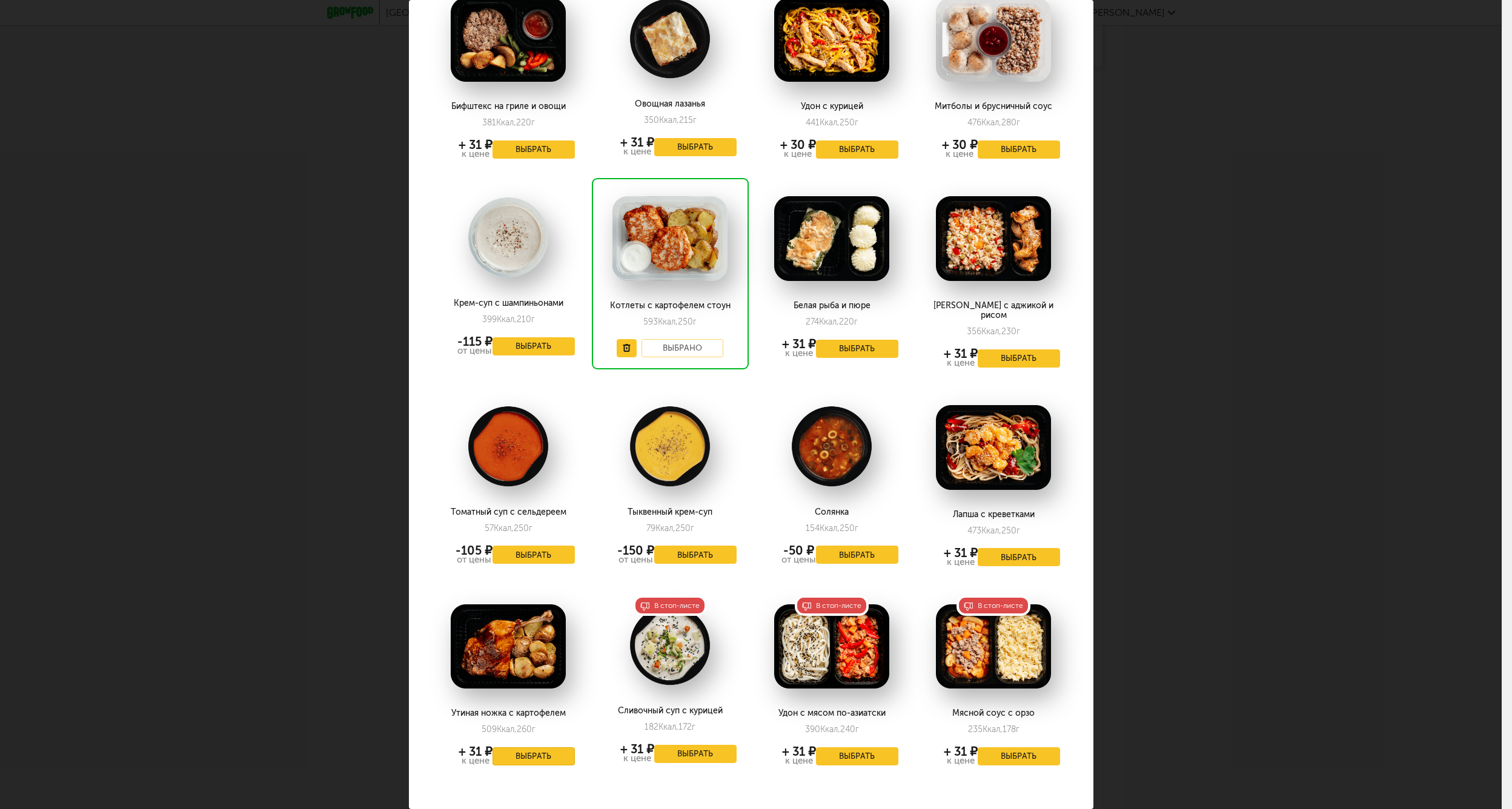
click at [531, 748] on button "Выбрать" at bounding box center [533, 757] width 82 height 18
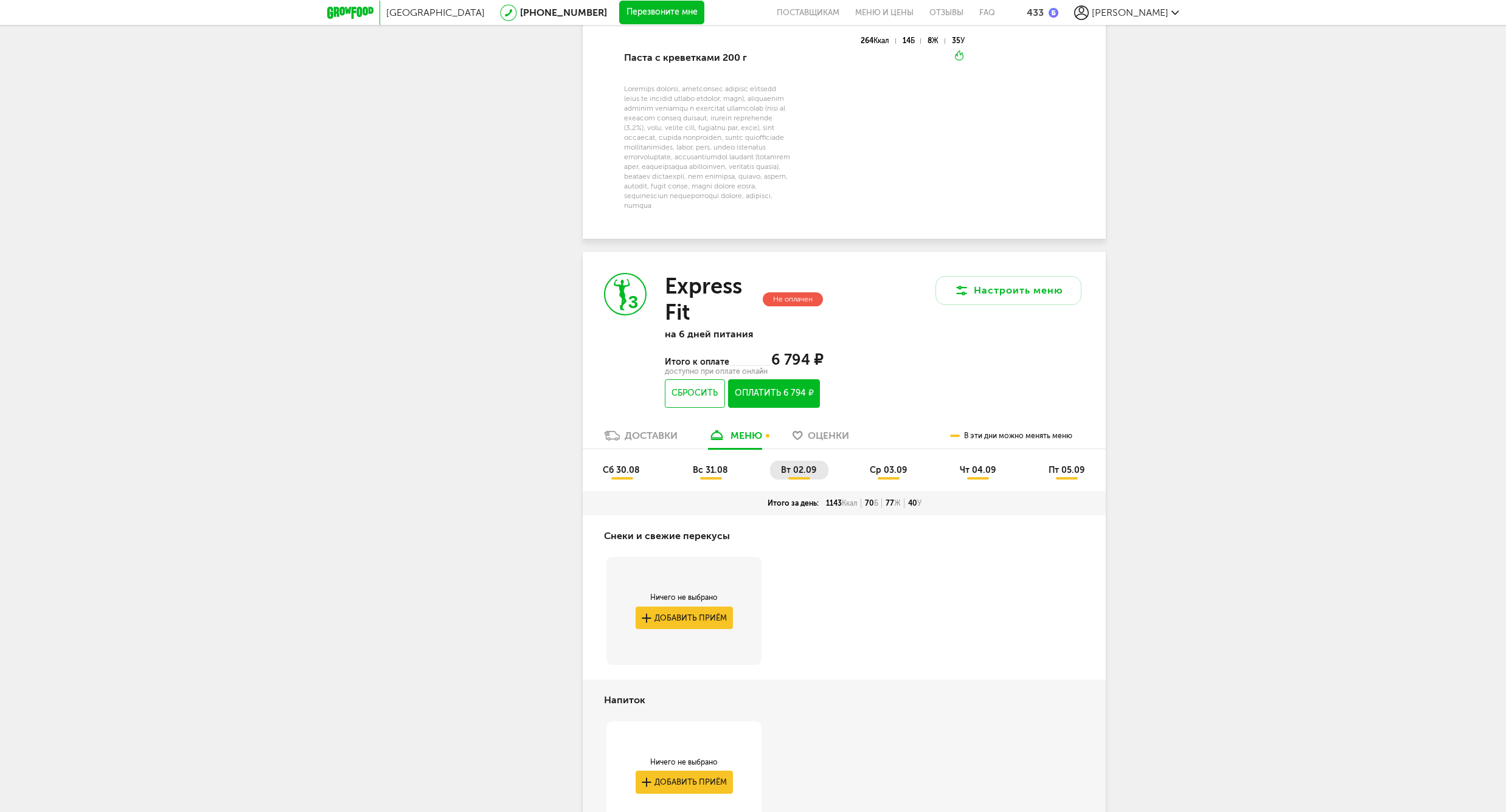
scroll to position [2163, 0]
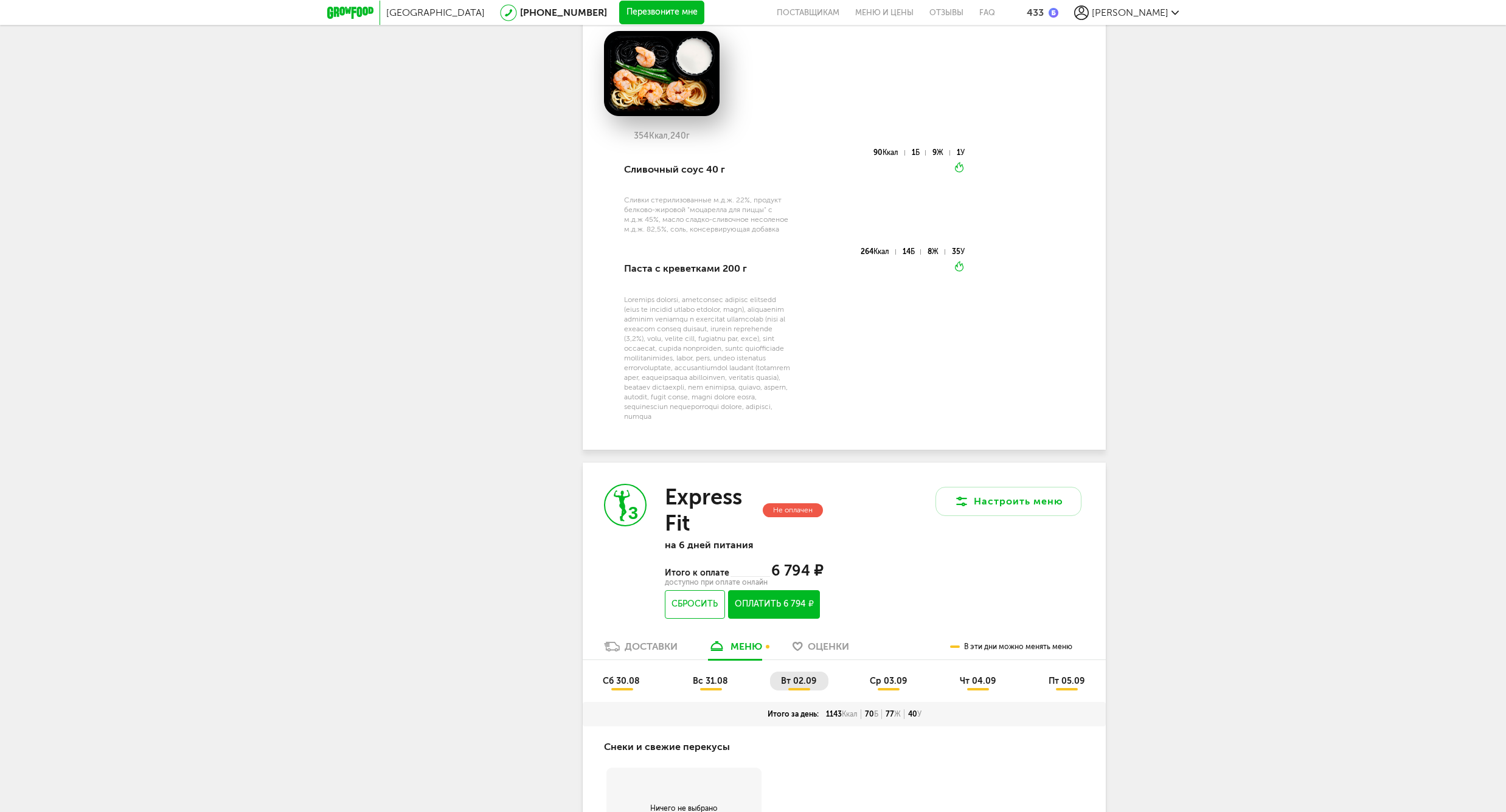
click at [899, 678] on span "ср 03.09" at bounding box center [888, 681] width 37 height 11
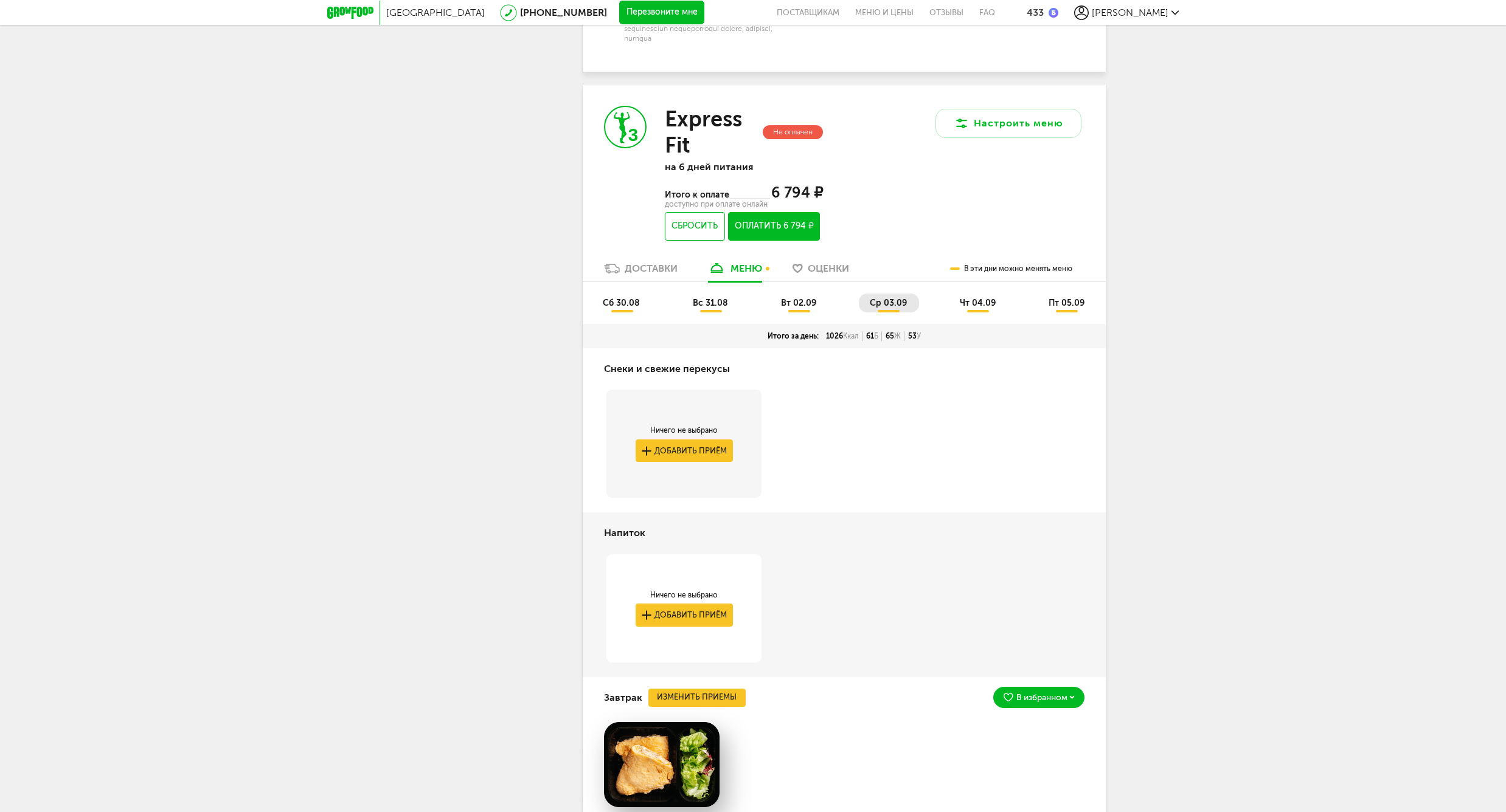
scroll to position [2352, 0]
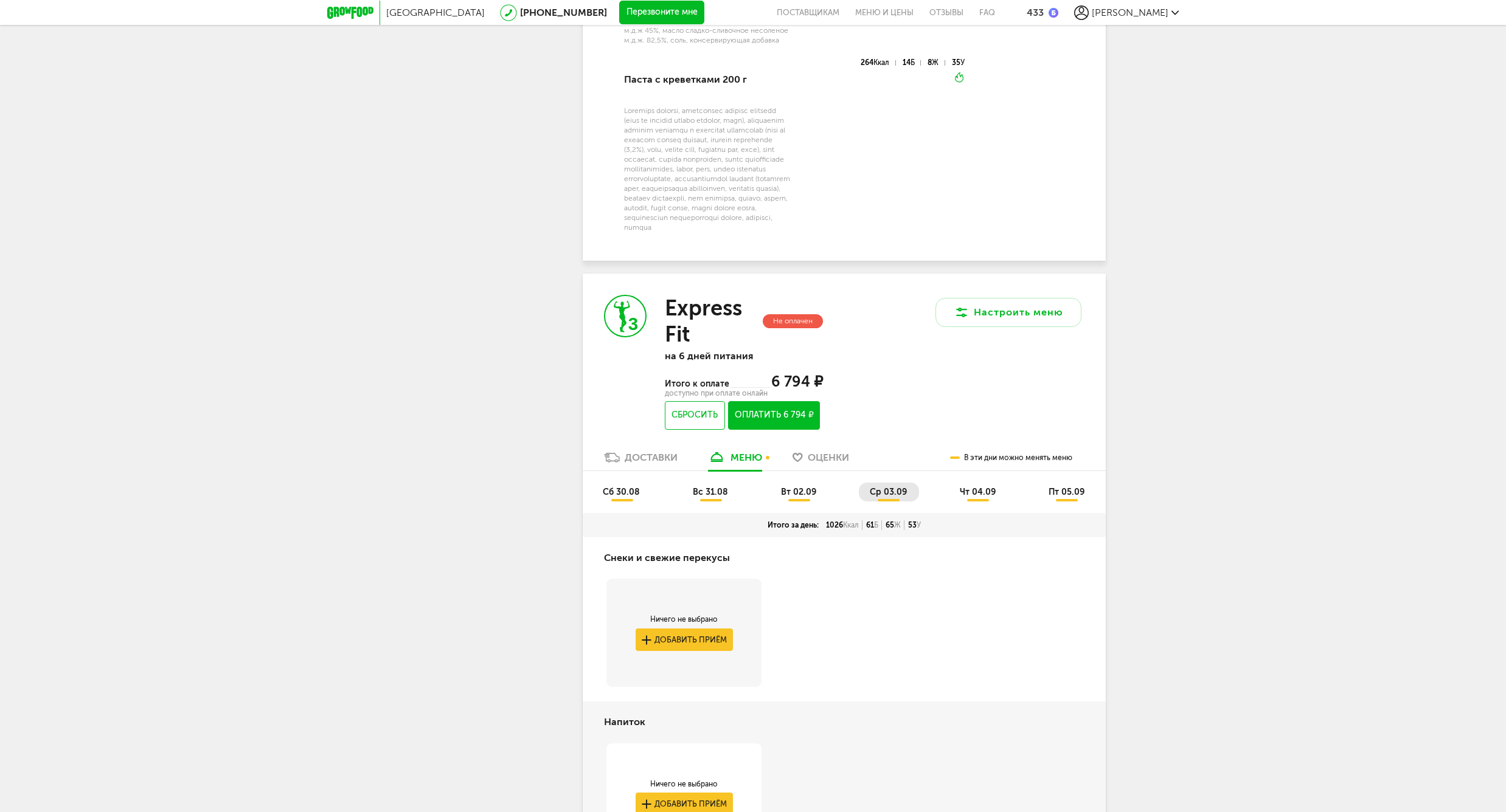
click at [702, 492] on span "вс 31.08" at bounding box center [710, 492] width 35 height 11
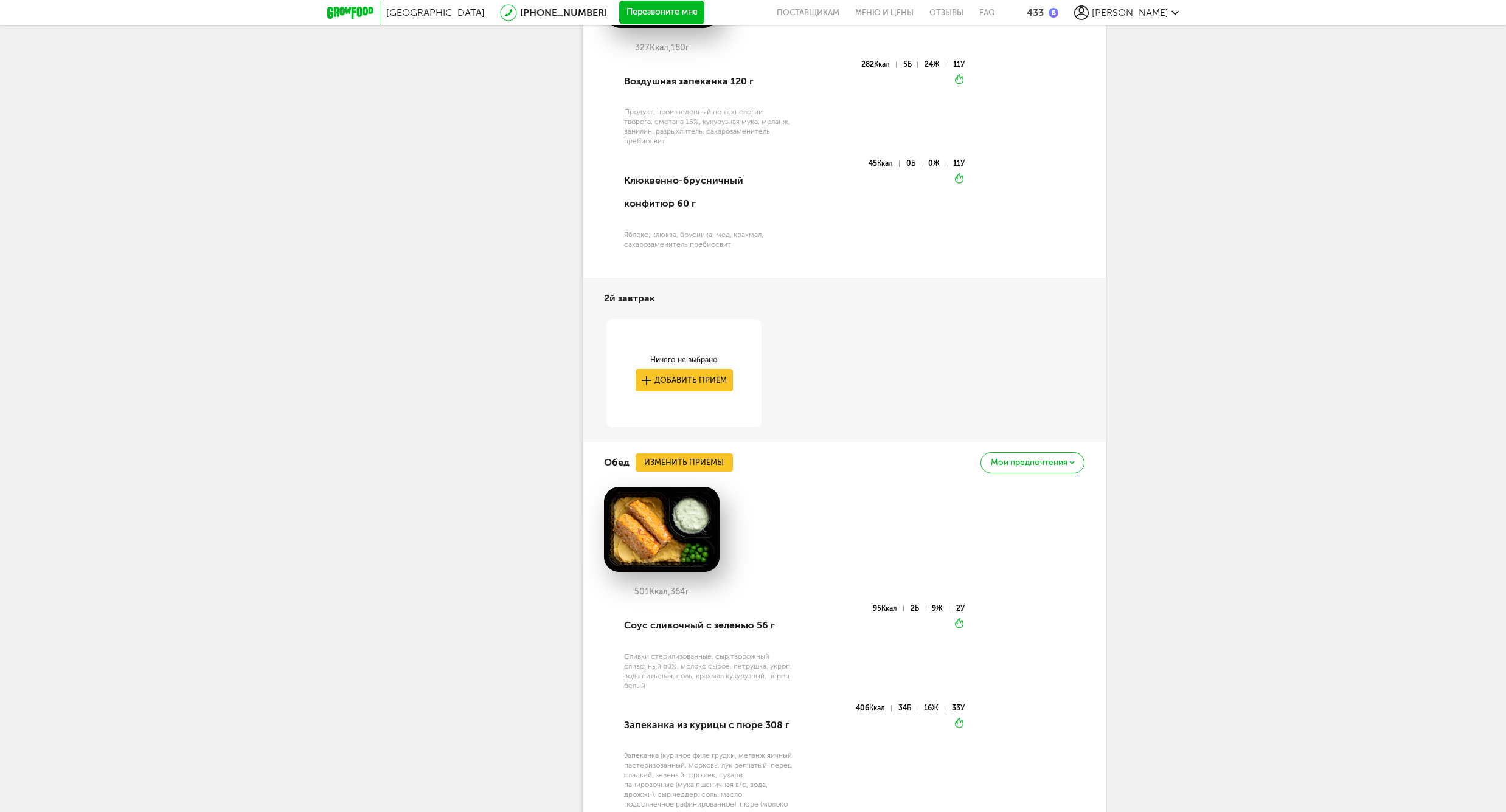
scroll to position [3267, 0]
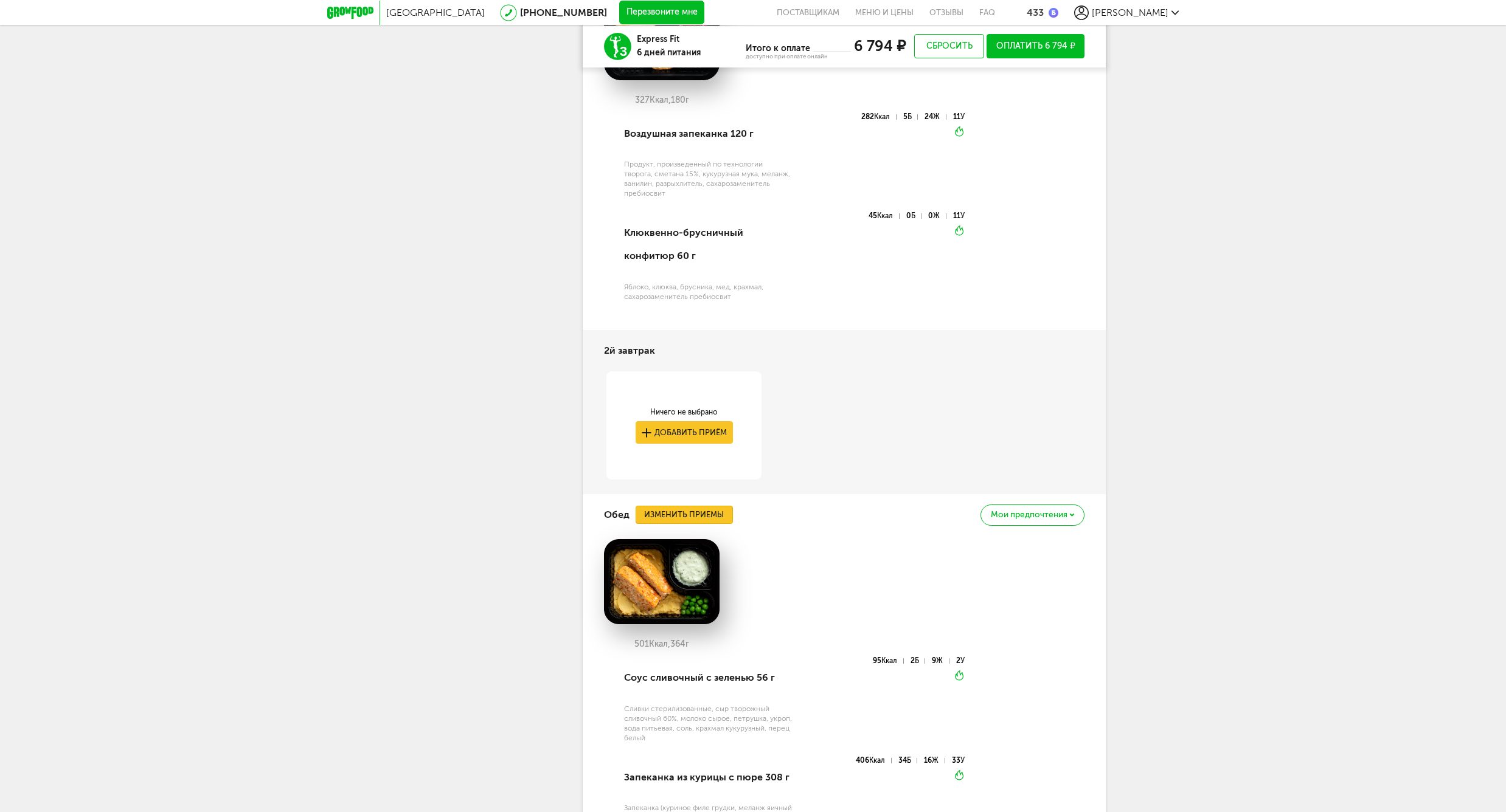
click at [687, 518] on button "Изменить приемы" at bounding box center [684, 515] width 98 height 18
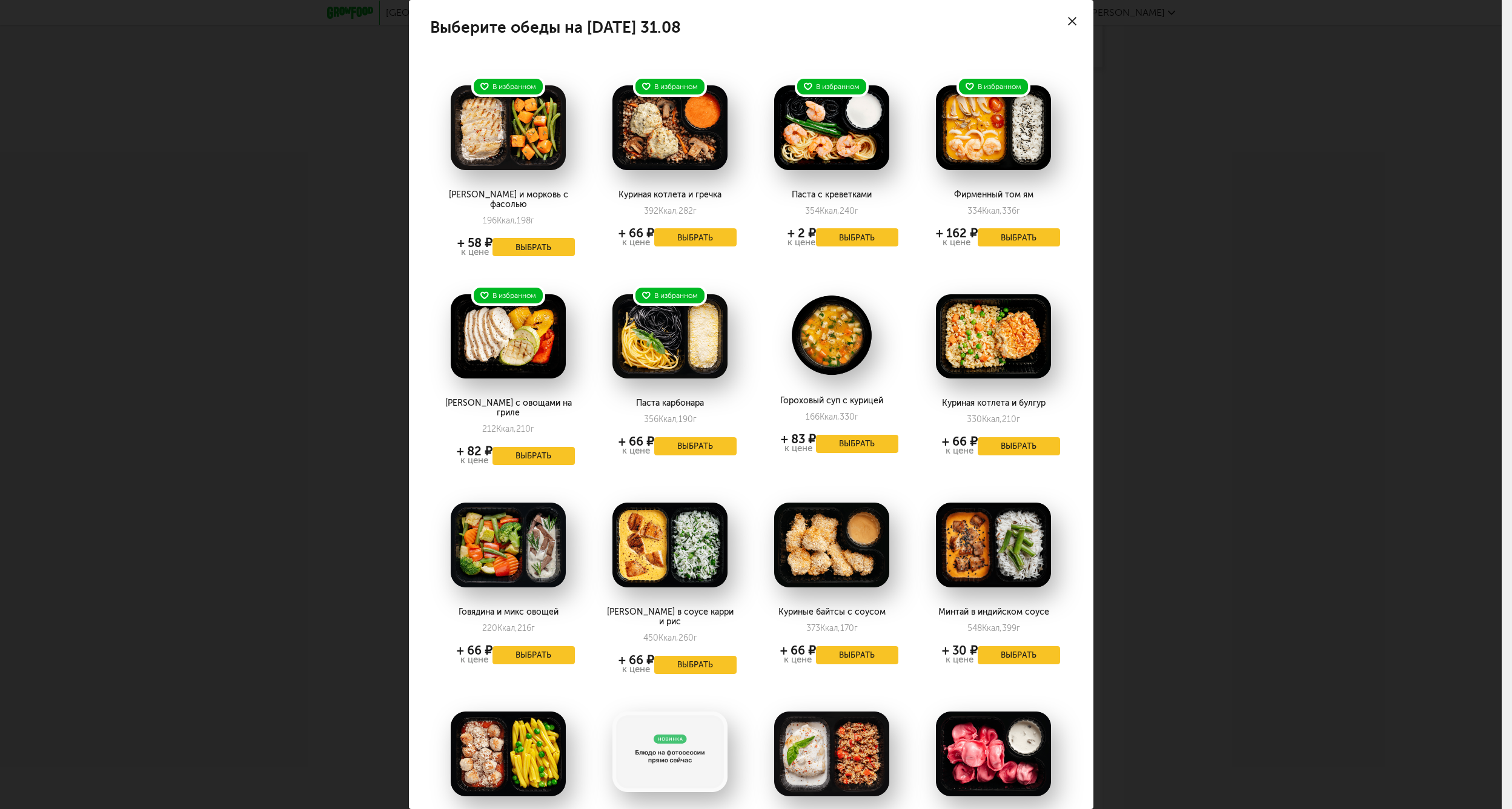
click at [1186, 367] on div "Выберите обеды на [DATE] 31.08 В избранном Курица и морковь с фасолью 196 Ккал,…" at bounding box center [750, 404] width 1501 height 809
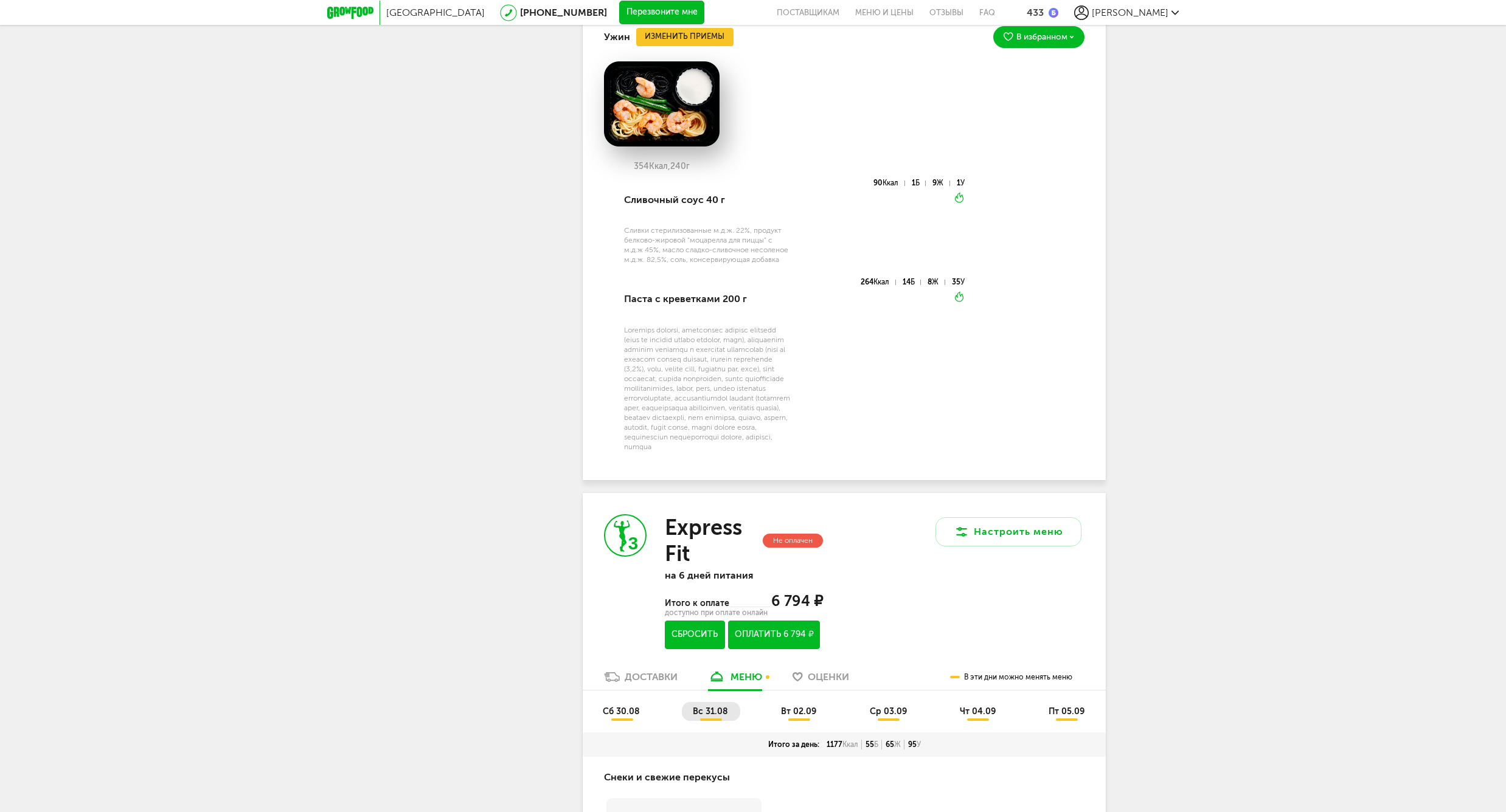
scroll to position [2321, 0]
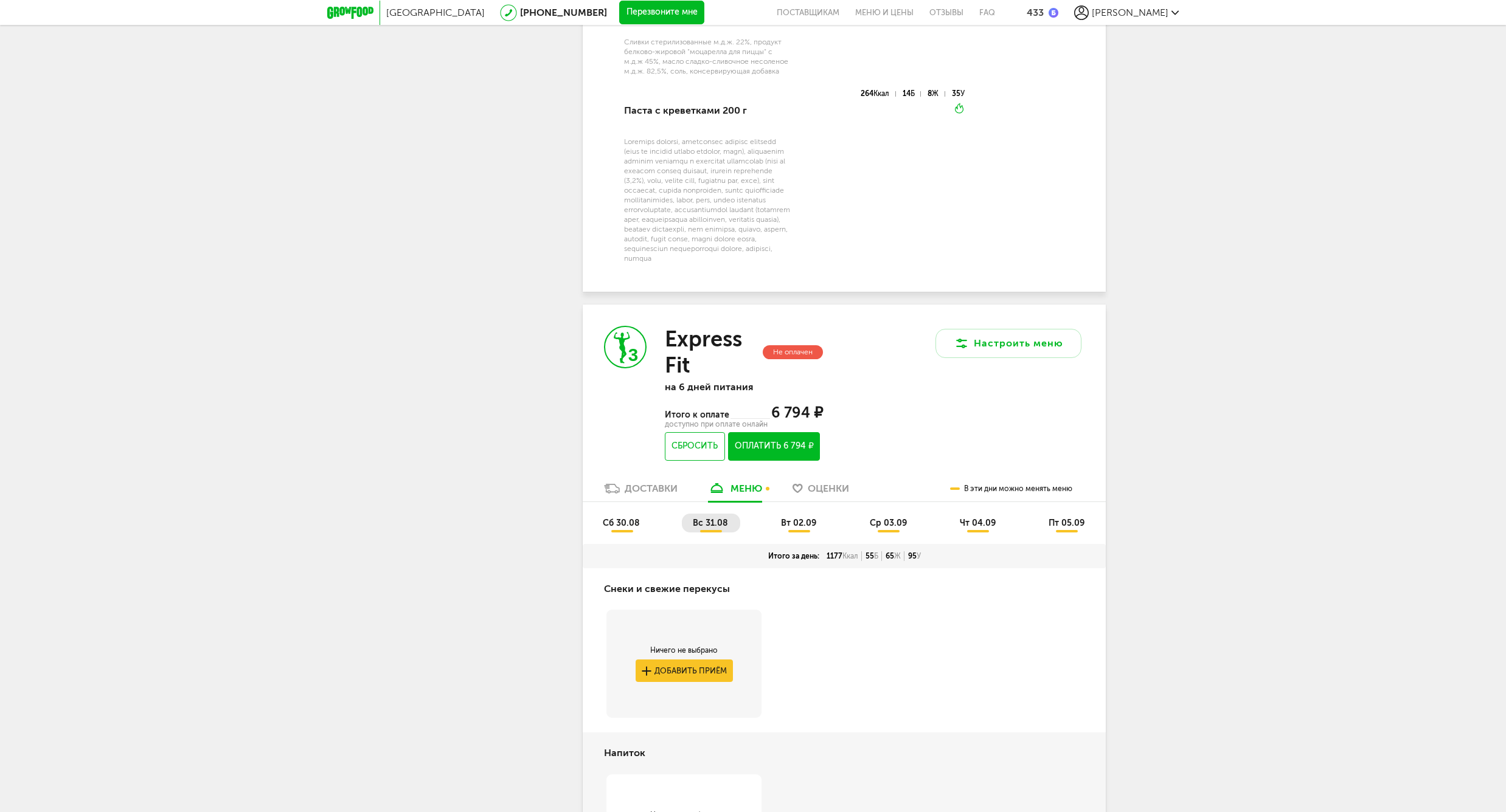
click at [629, 526] on span "сб 30.08" at bounding box center [621, 523] width 37 height 11
click at [970, 527] on span "чт 04.09" at bounding box center [978, 523] width 36 height 11
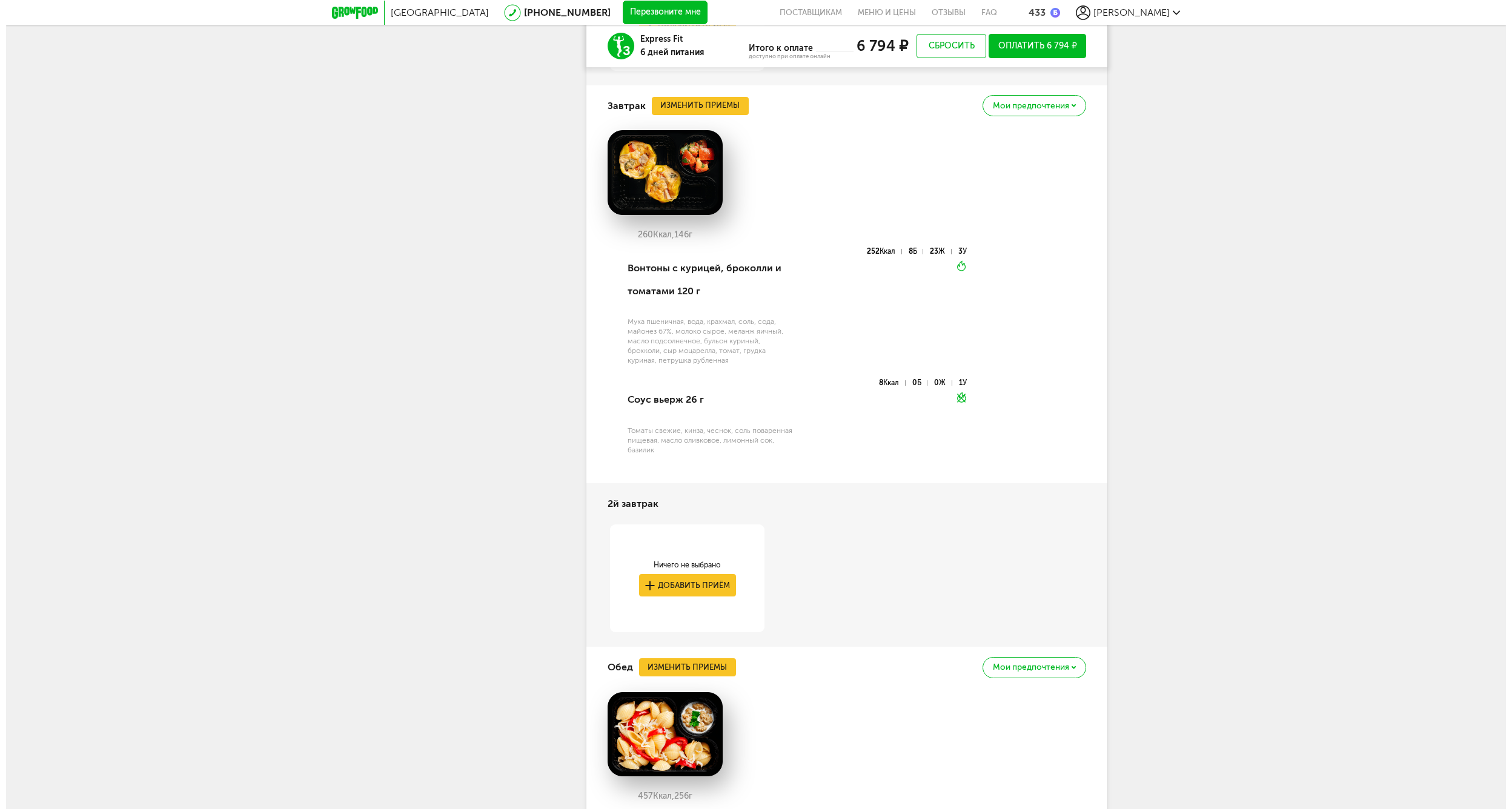
scroll to position [2878, 0]
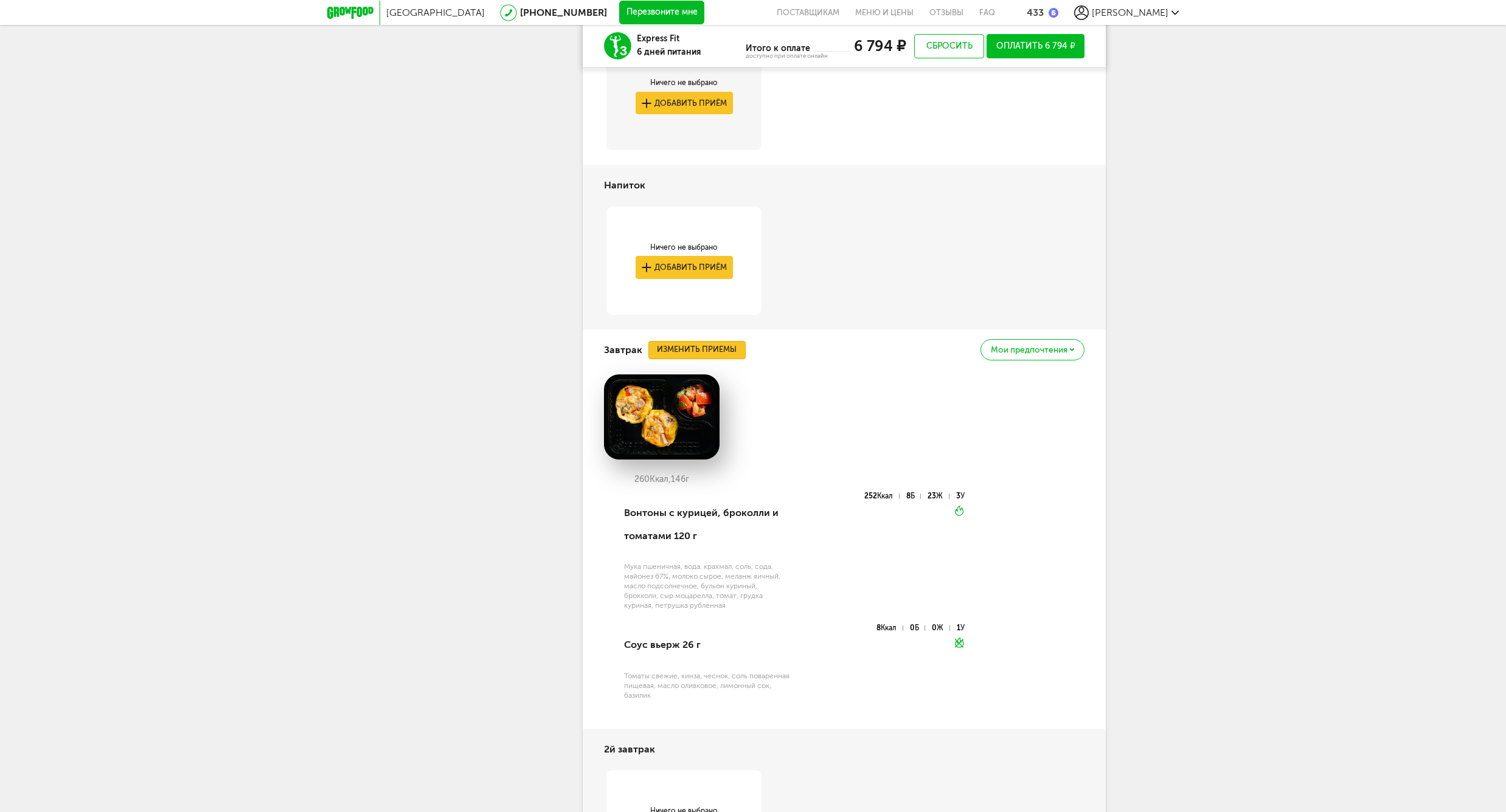
click at [657, 351] on button "Изменить приемы" at bounding box center [697, 350] width 98 height 18
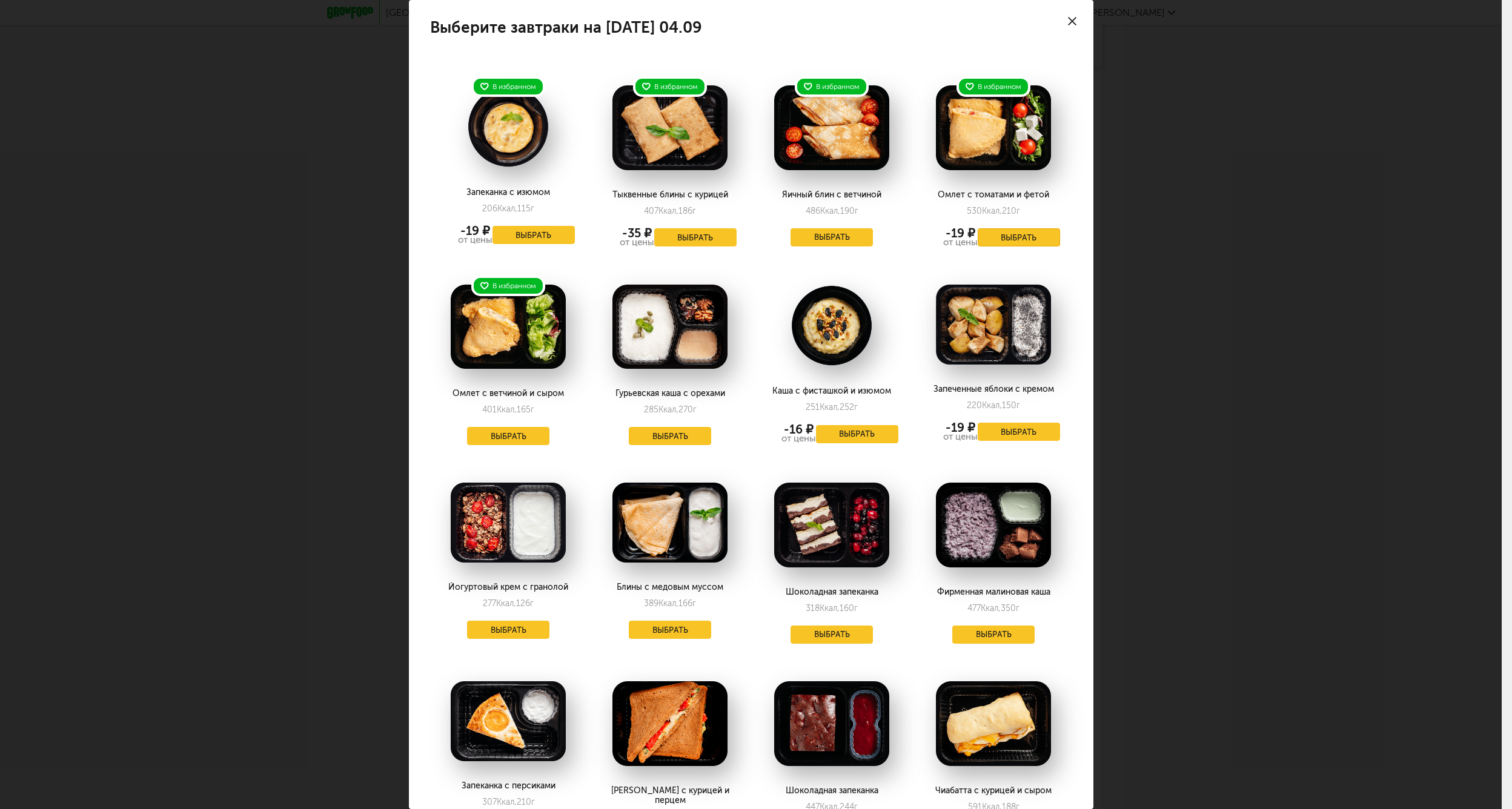
click at [989, 235] on button "Выбрать" at bounding box center [1019, 238] width 82 height 18
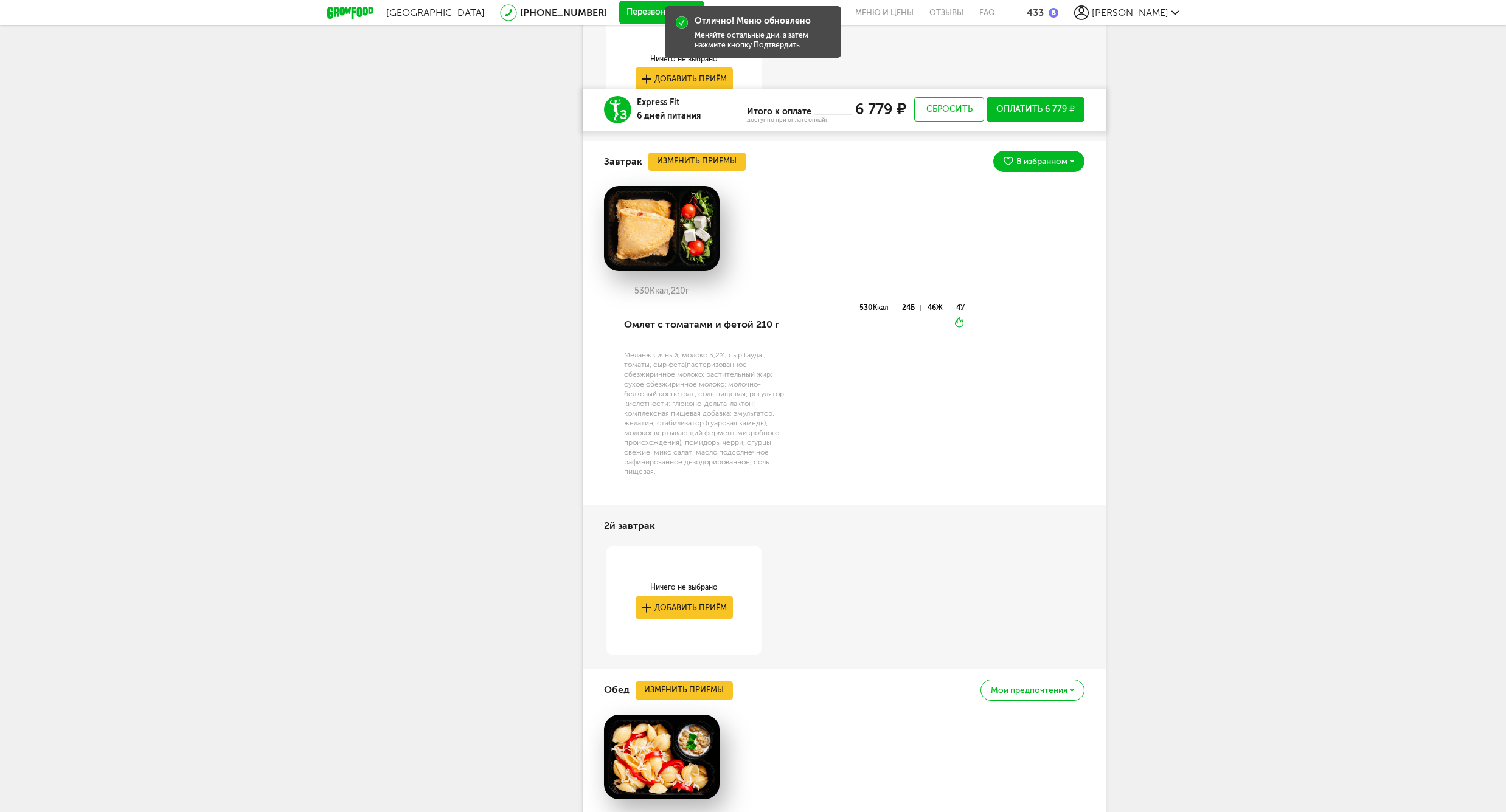
scroll to position [3267, 0]
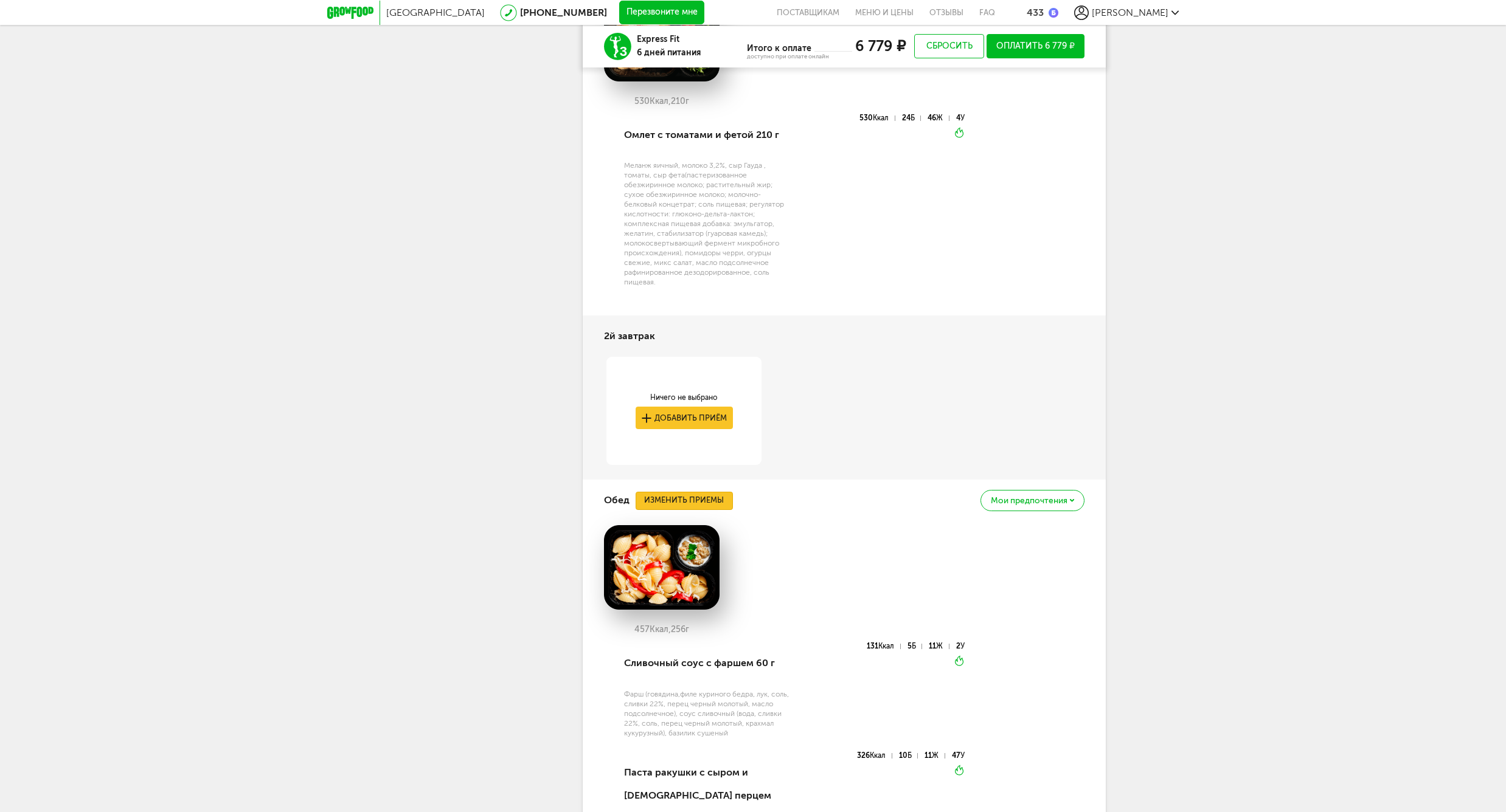
click at [679, 501] on button "Изменить приемы" at bounding box center [684, 501] width 98 height 18
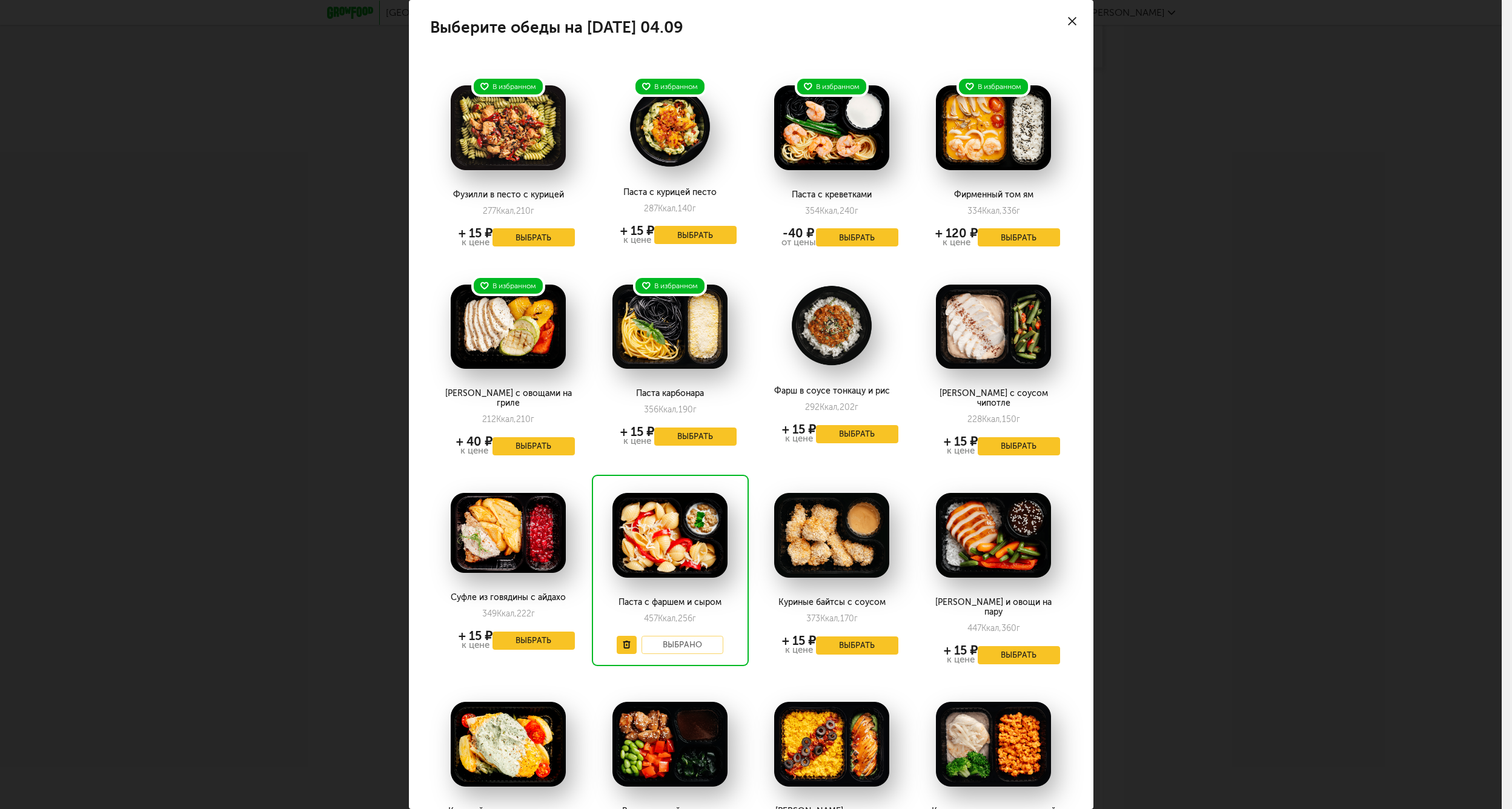
click at [1103, 264] on div "Выберите обеды на [DATE] 04.09 В избранном Фузилли в песто с курицей 277 Ккал, …" at bounding box center [750, 404] width 1501 height 809
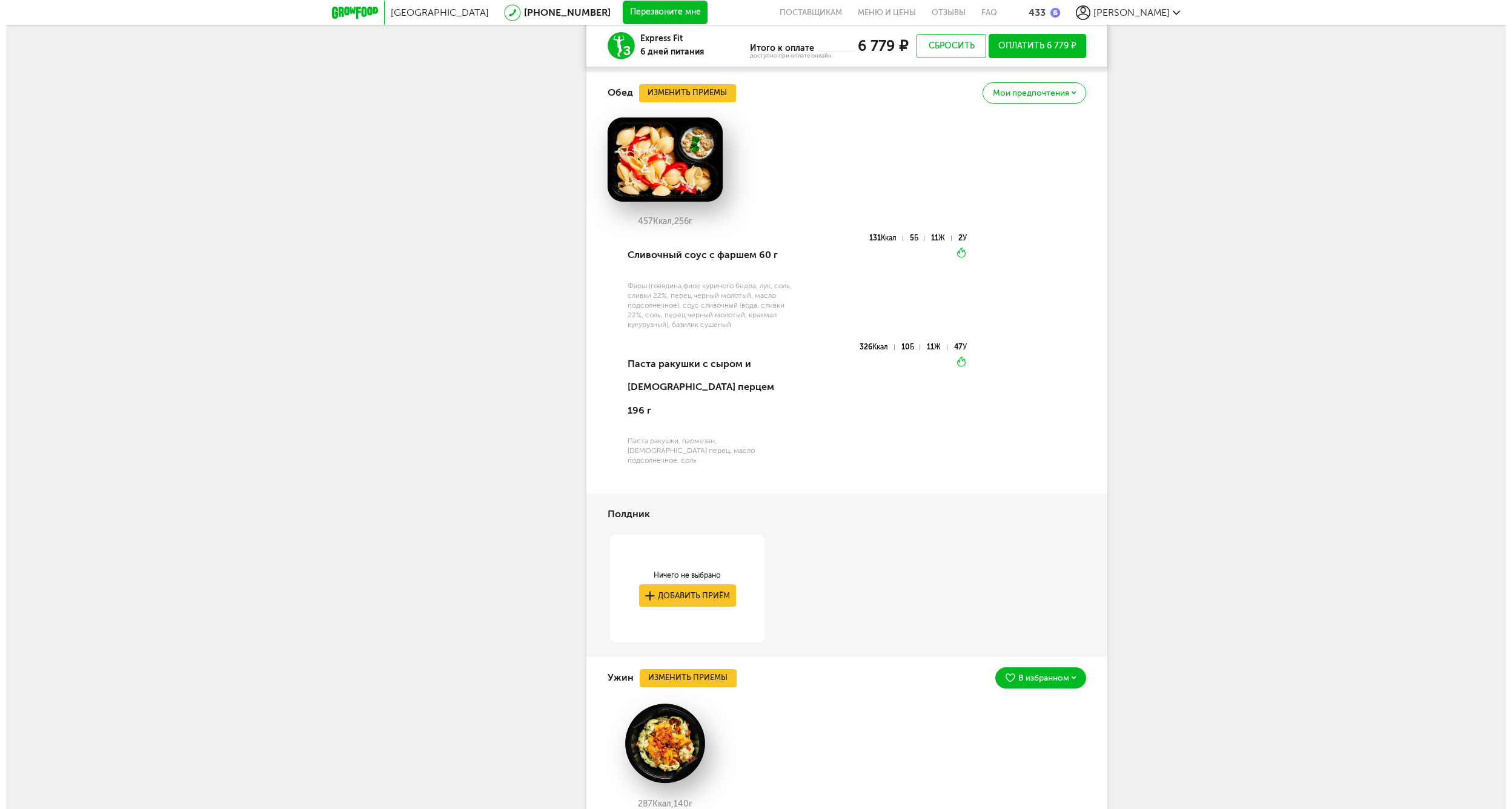
scroll to position [3821, 0]
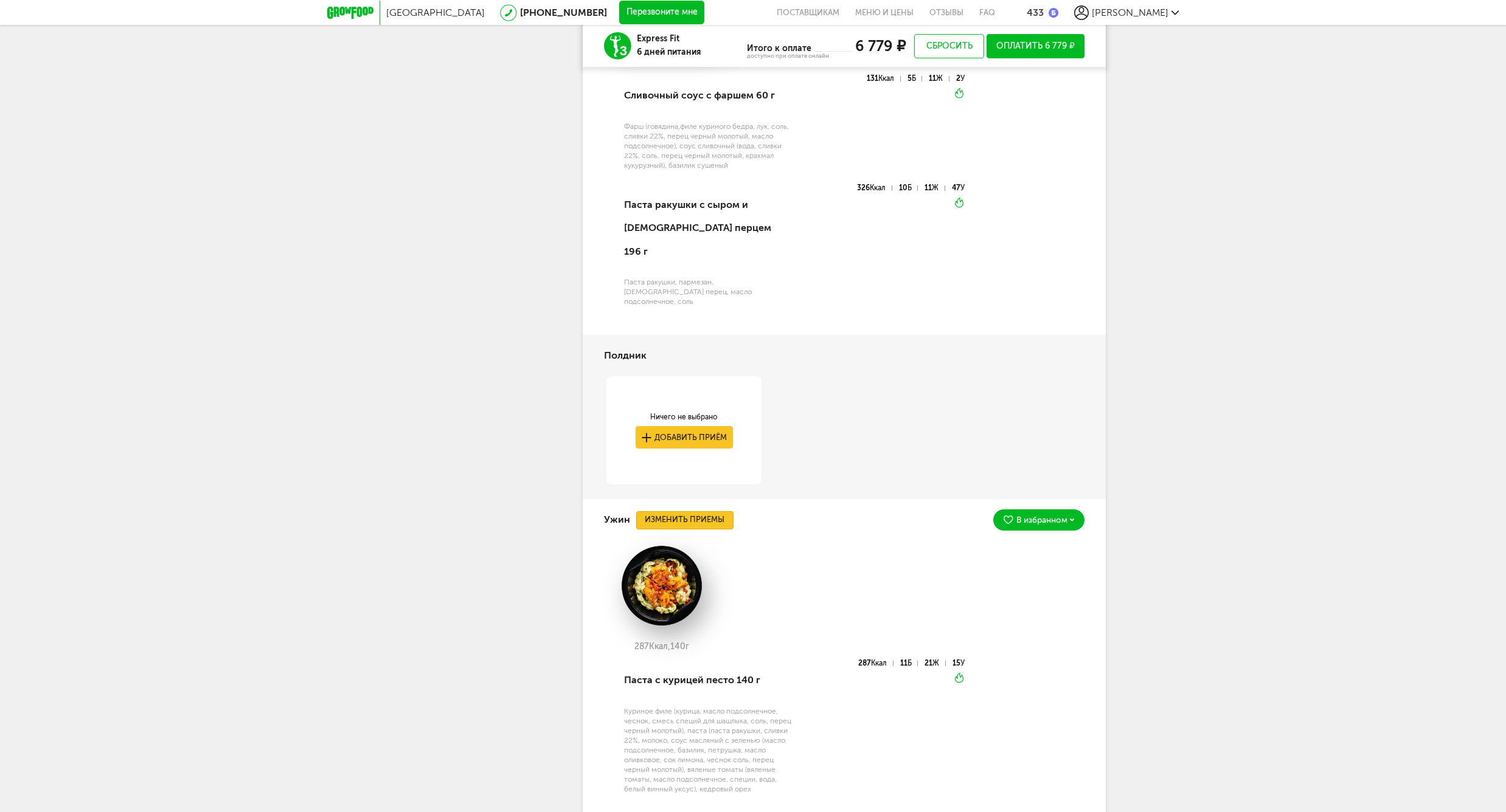
click at [665, 511] on button "Изменить приемы" at bounding box center [685, 520] width 98 height 18
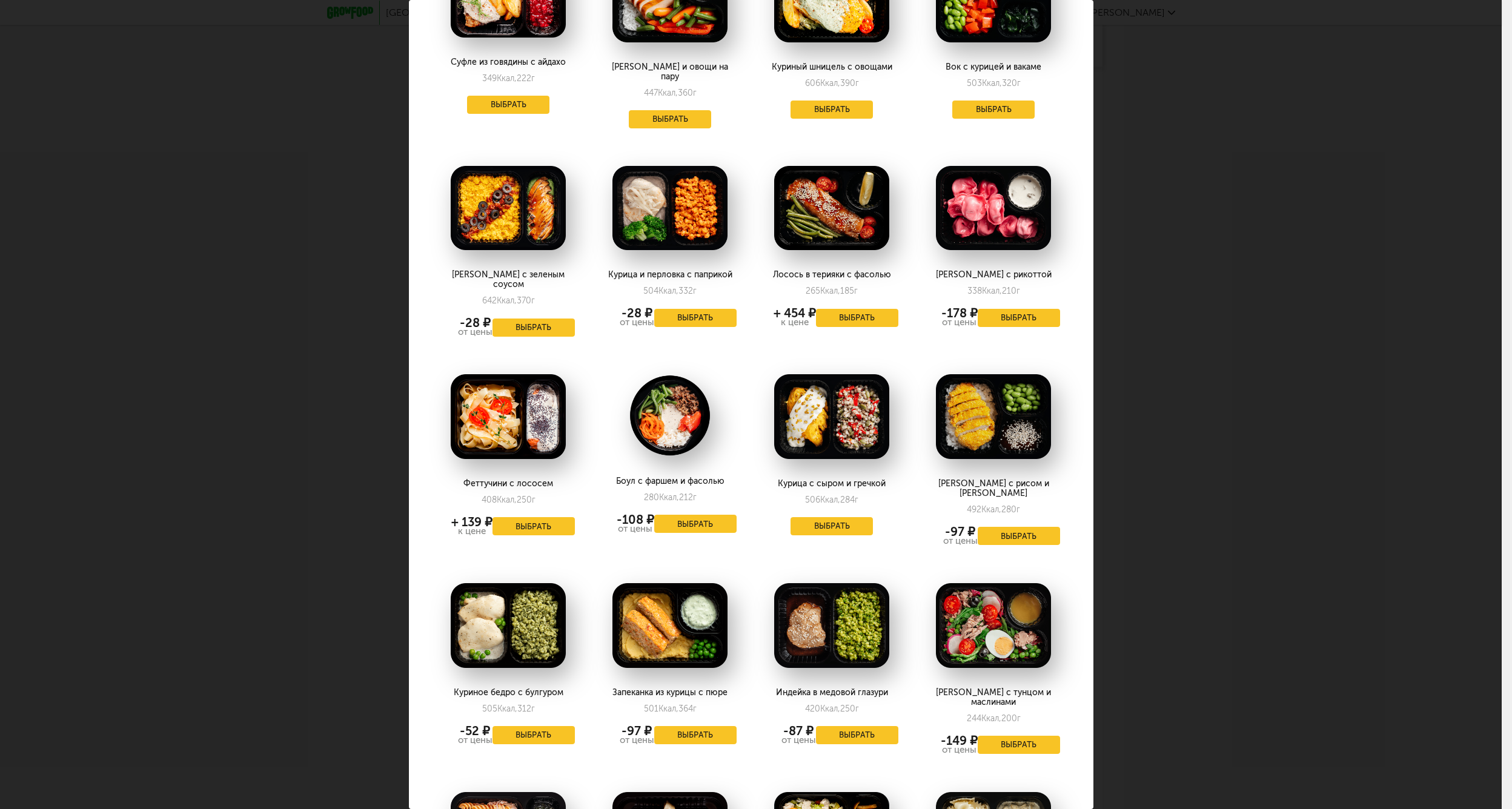
scroll to position [565, 0]
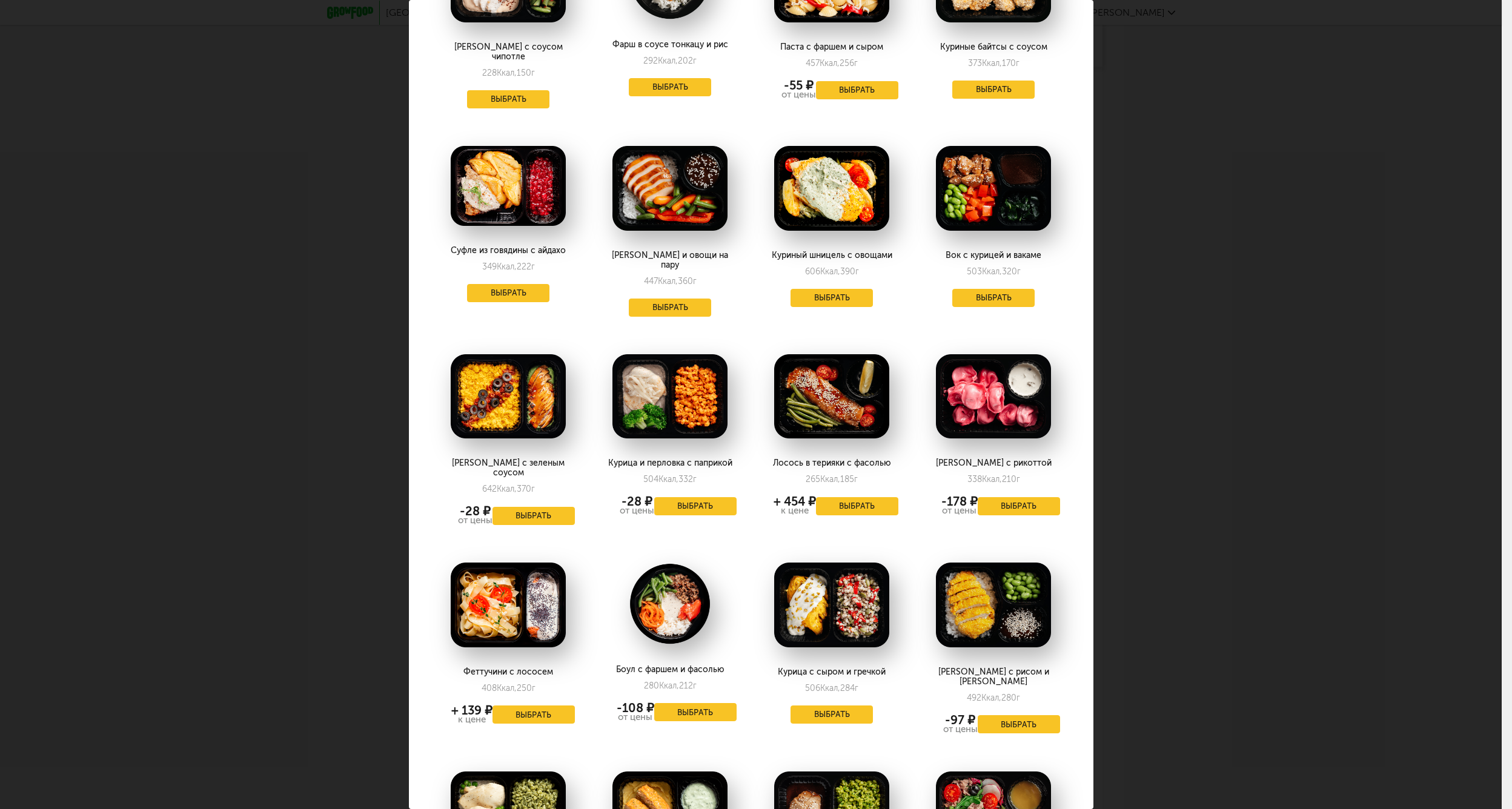
click at [514, 393] on img at bounding box center [508, 397] width 115 height 85
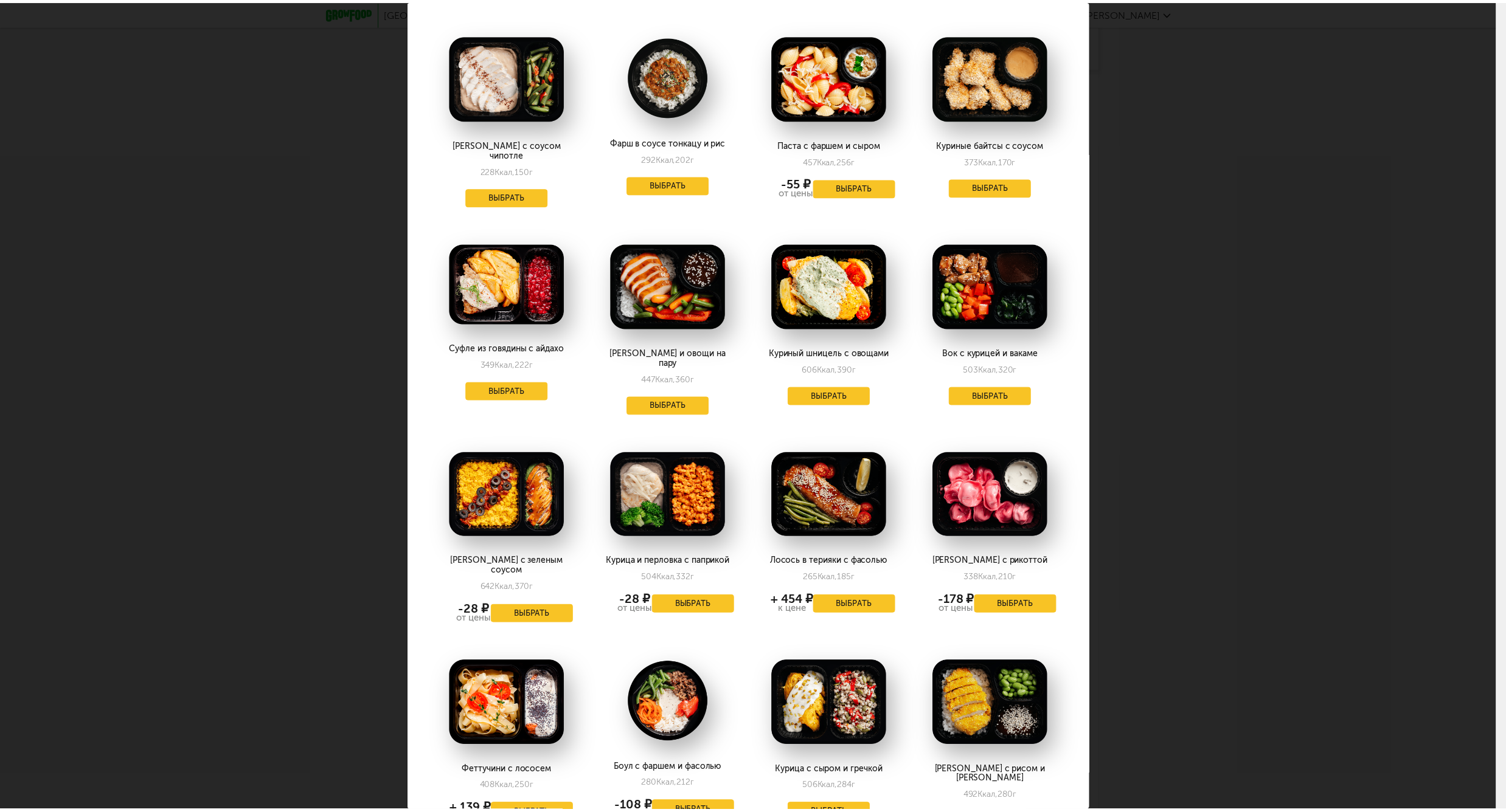
scroll to position [379, 0]
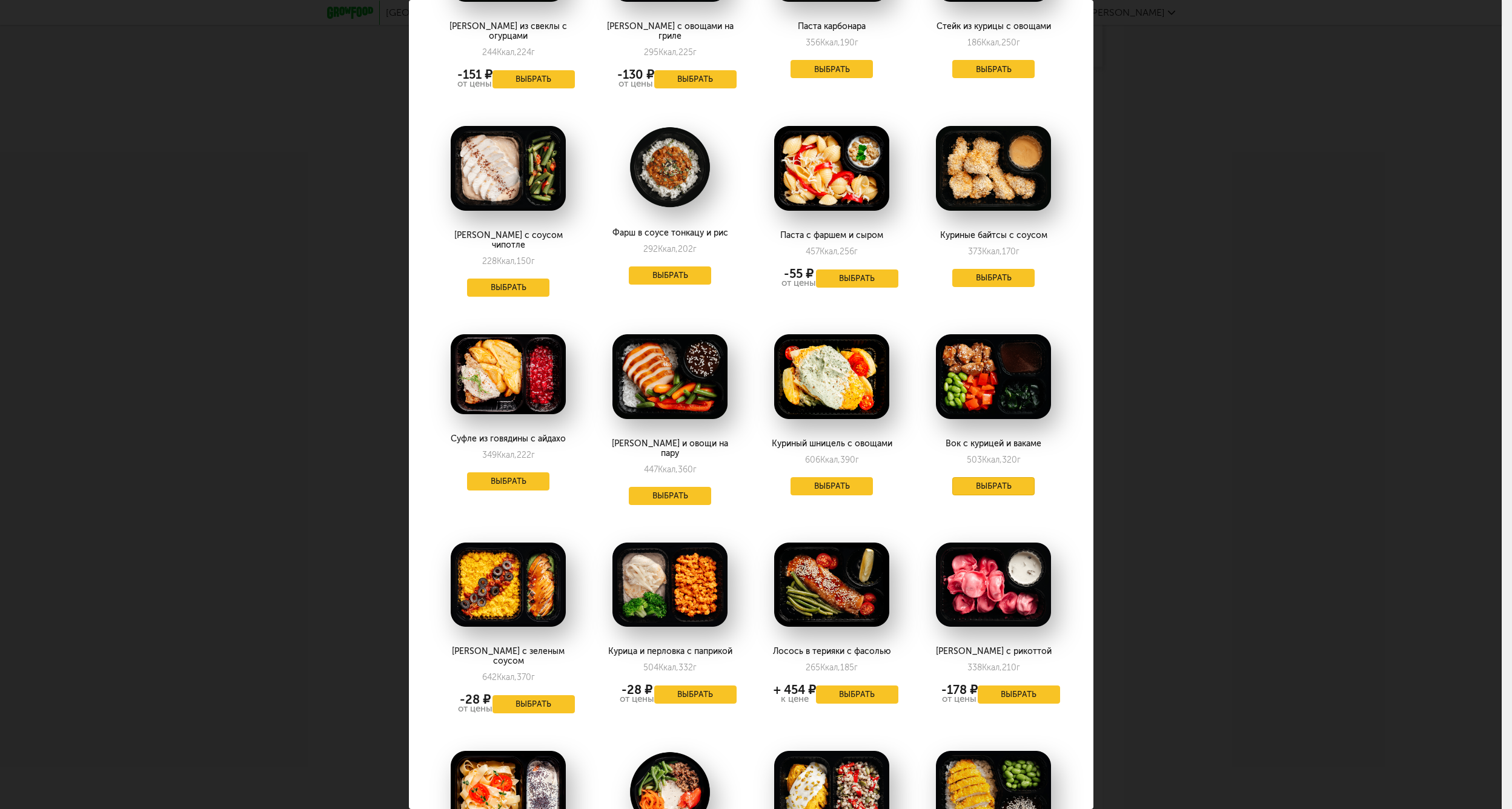
click at [984, 478] on button "Выбрать" at bounding box center [993, 487] width 82 height 18
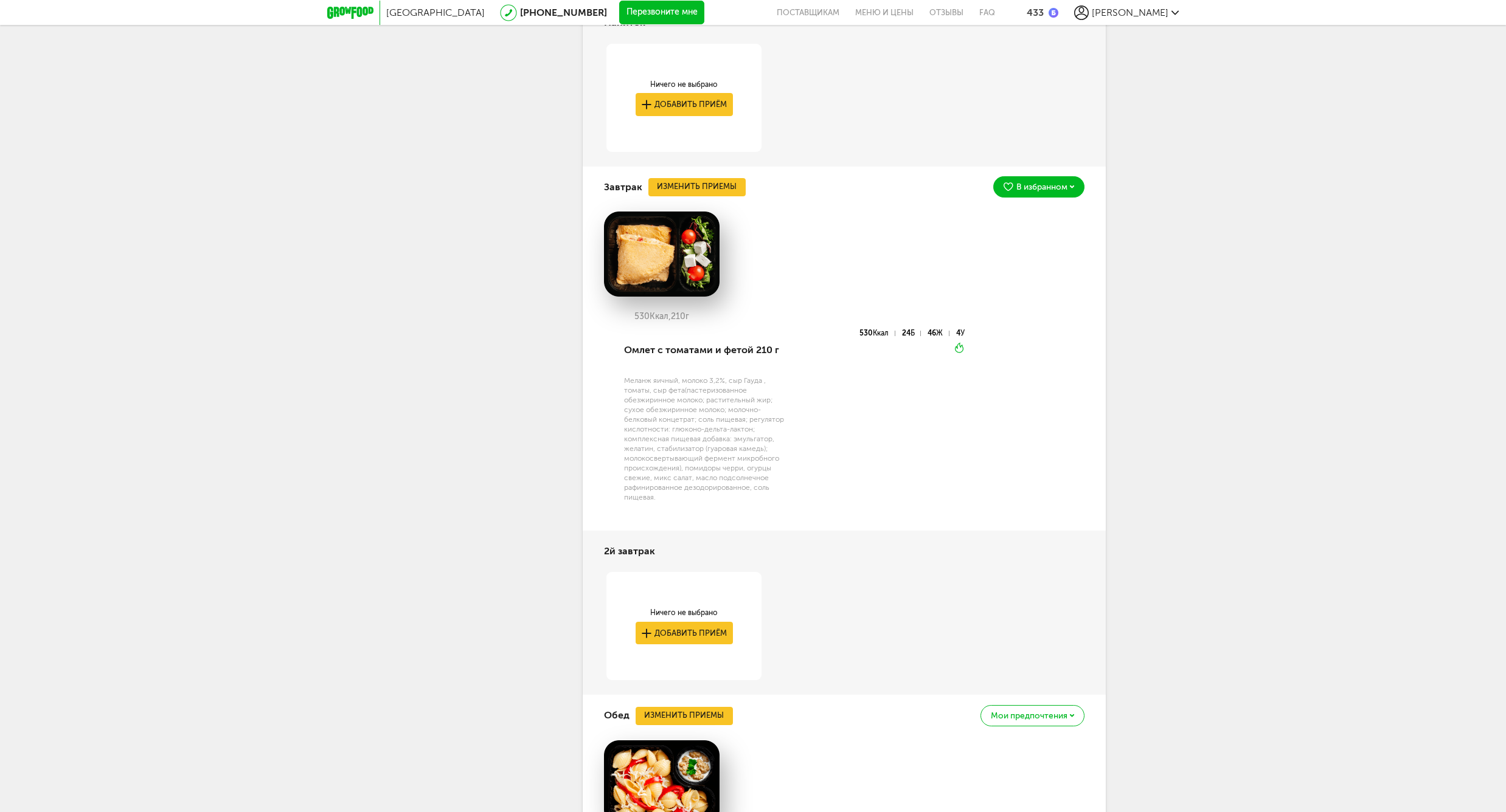
scroll to position [2674, 0]
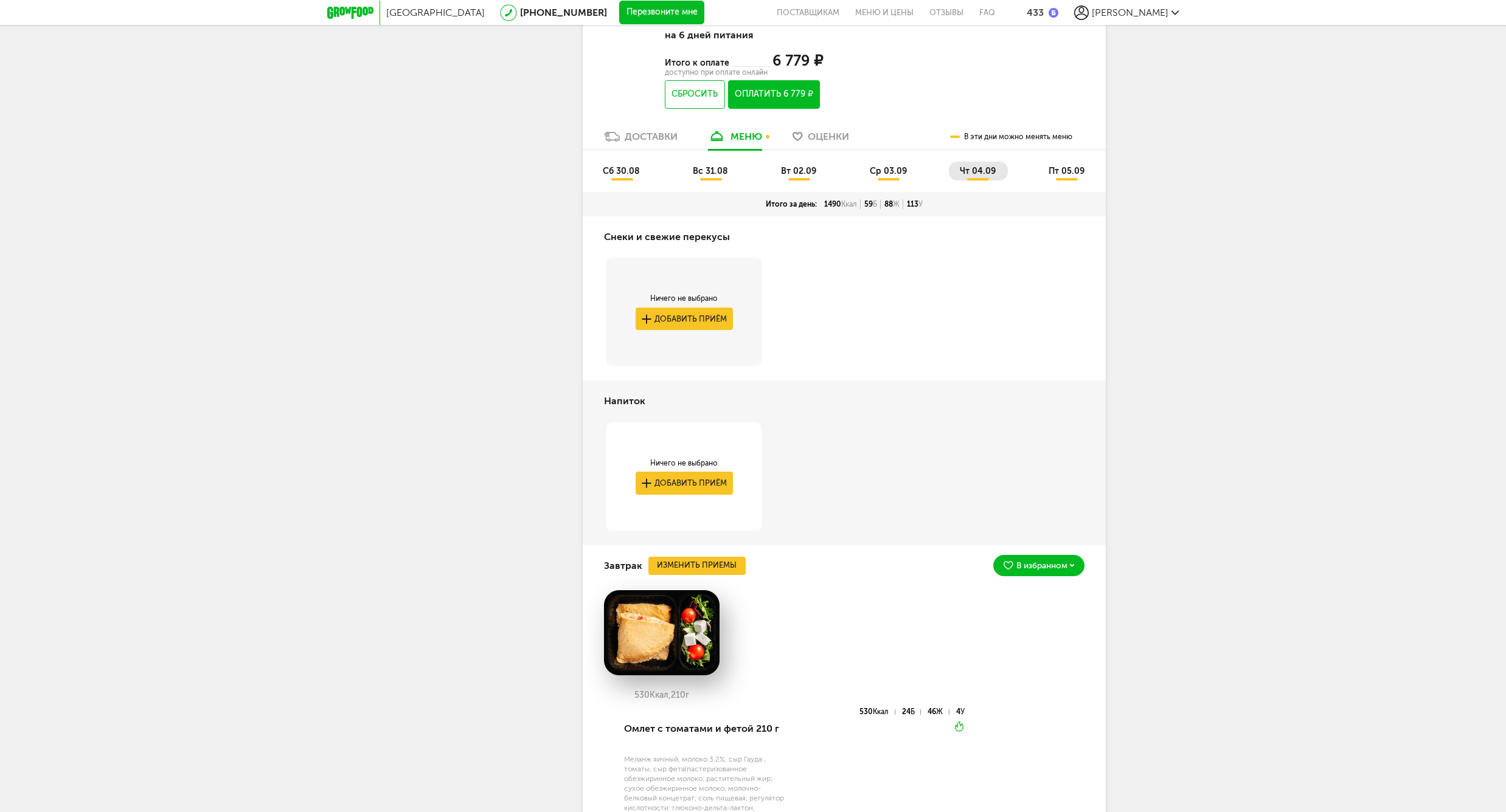
click at [1058, 175] on li "пт 05.09" at bounding box center [1067, 170] width 59 height 19
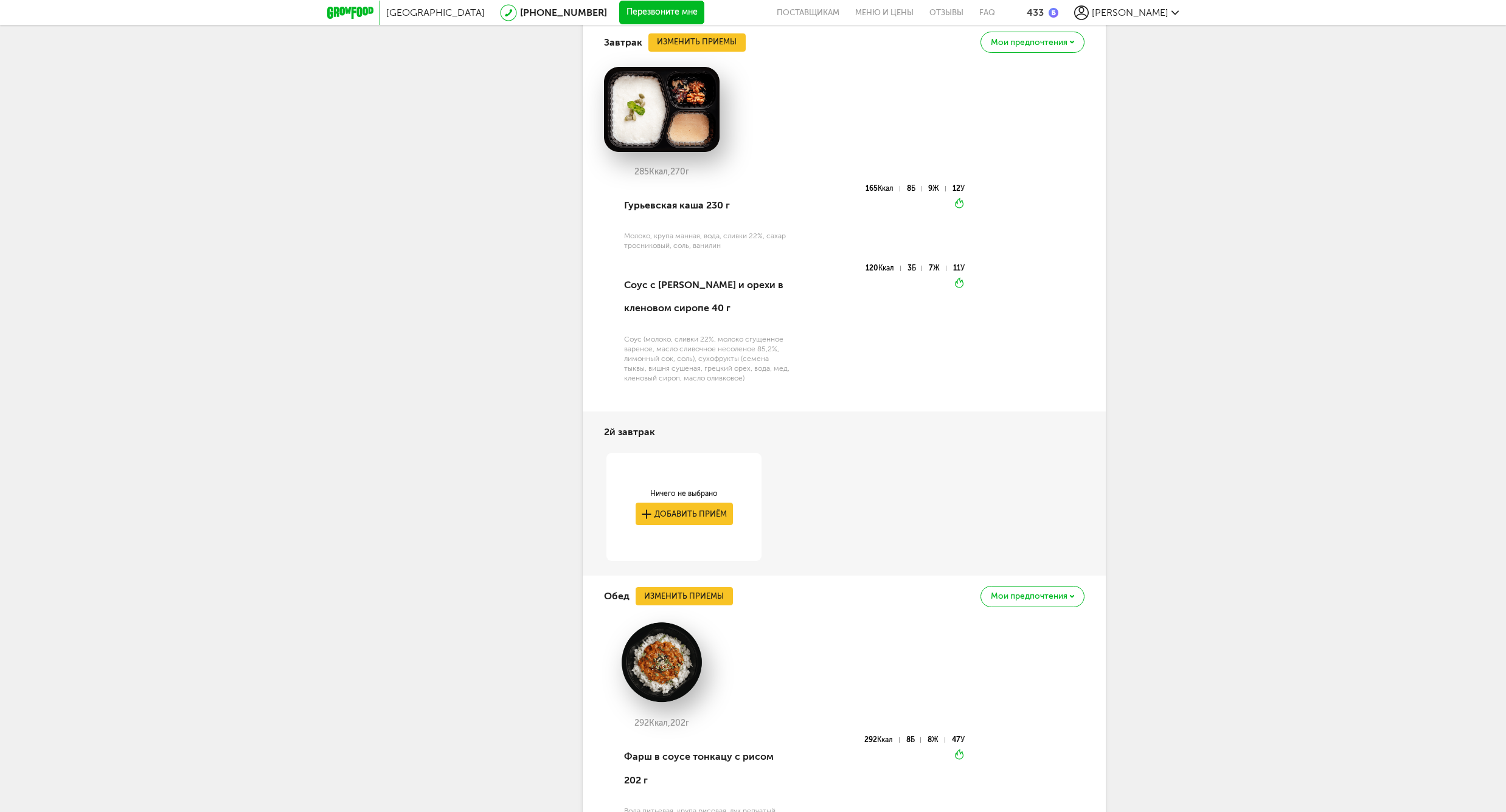
scroll to position [3241, 0]
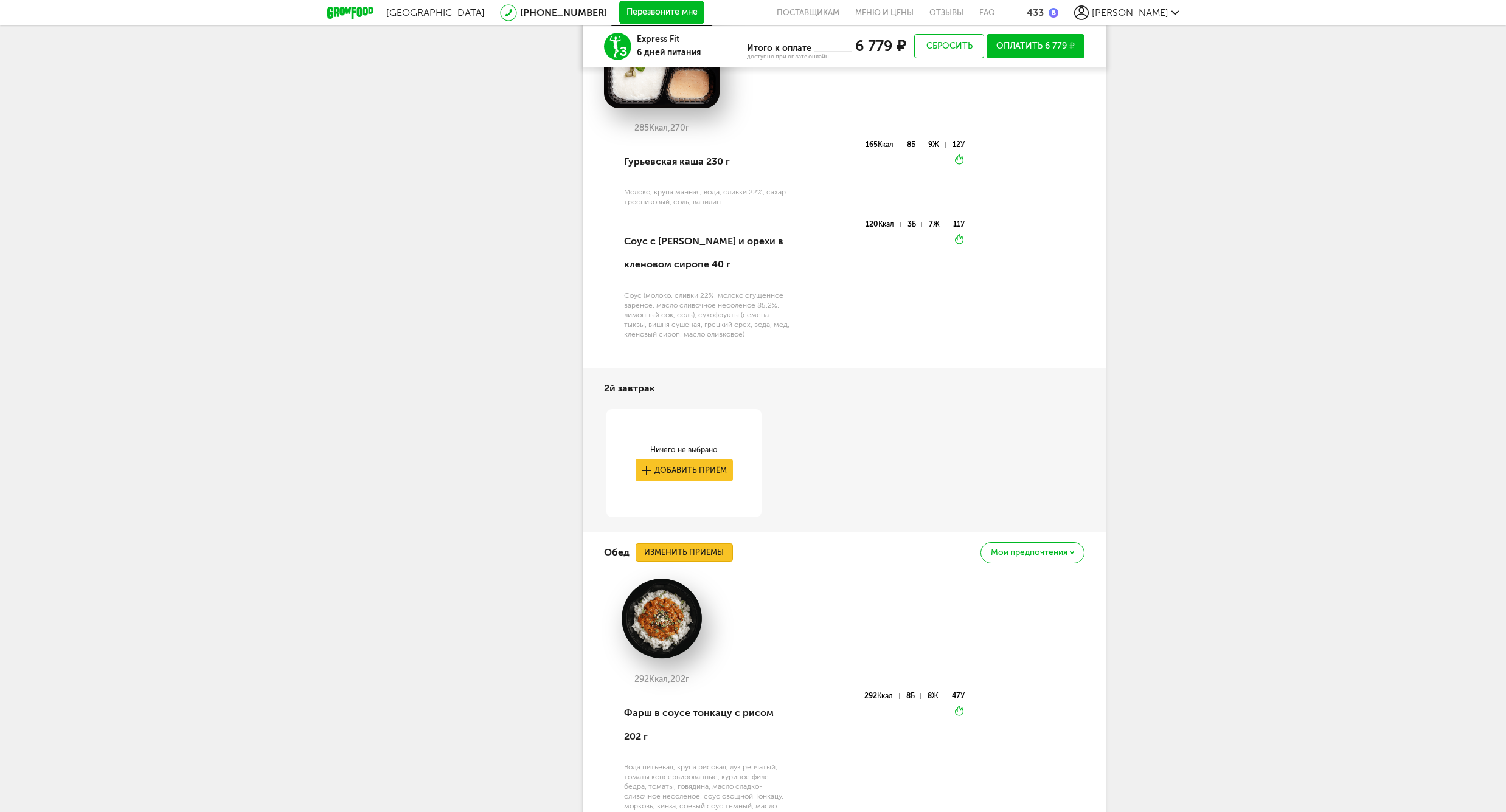
click at [664, 553] on button "Изменить приемы" at bounding box center [684, 552] width 98 height 18
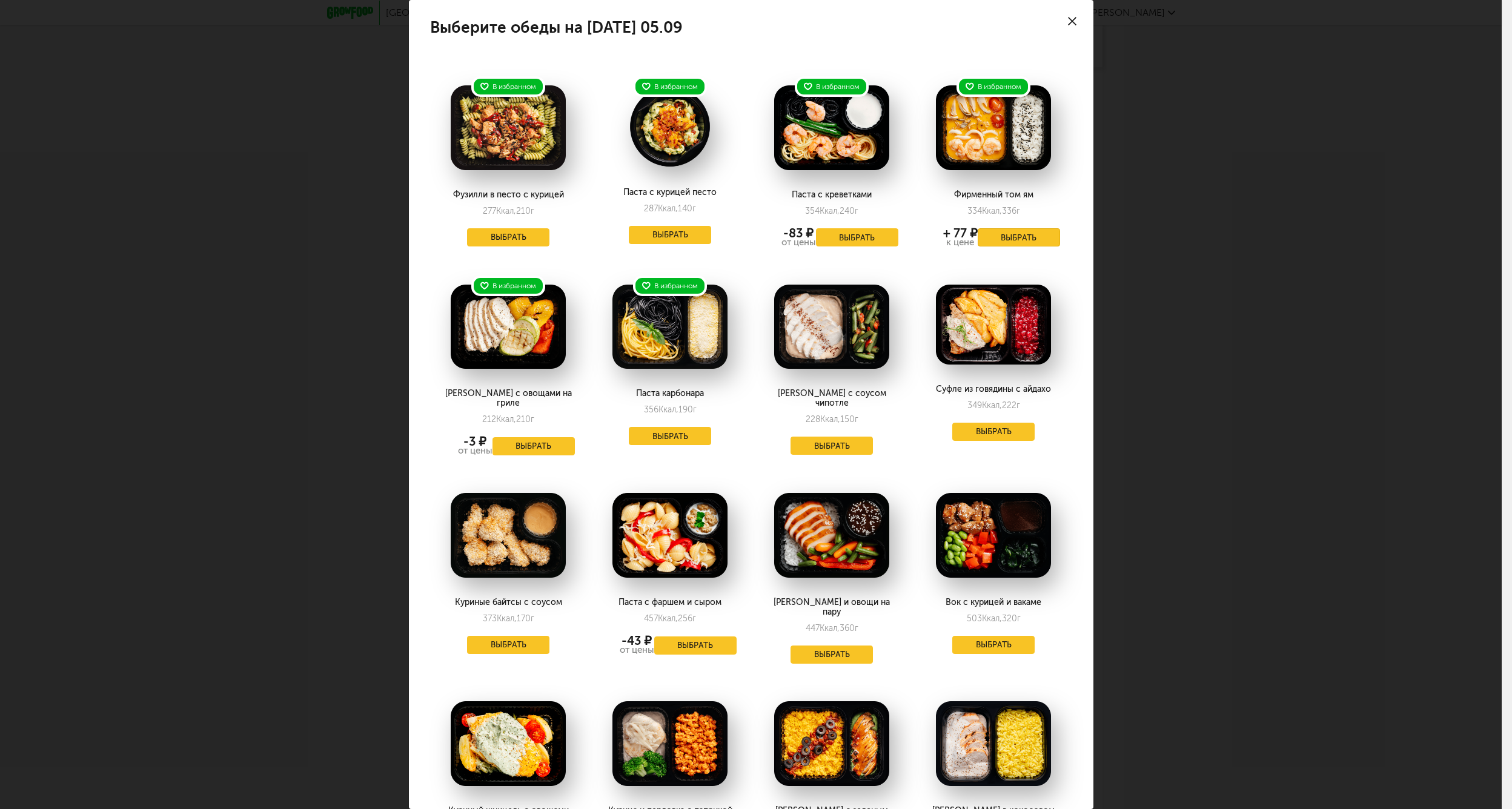
click at [987, 243] on button "Выбрать" at bounding box center [1019, 238] width 82 height 18
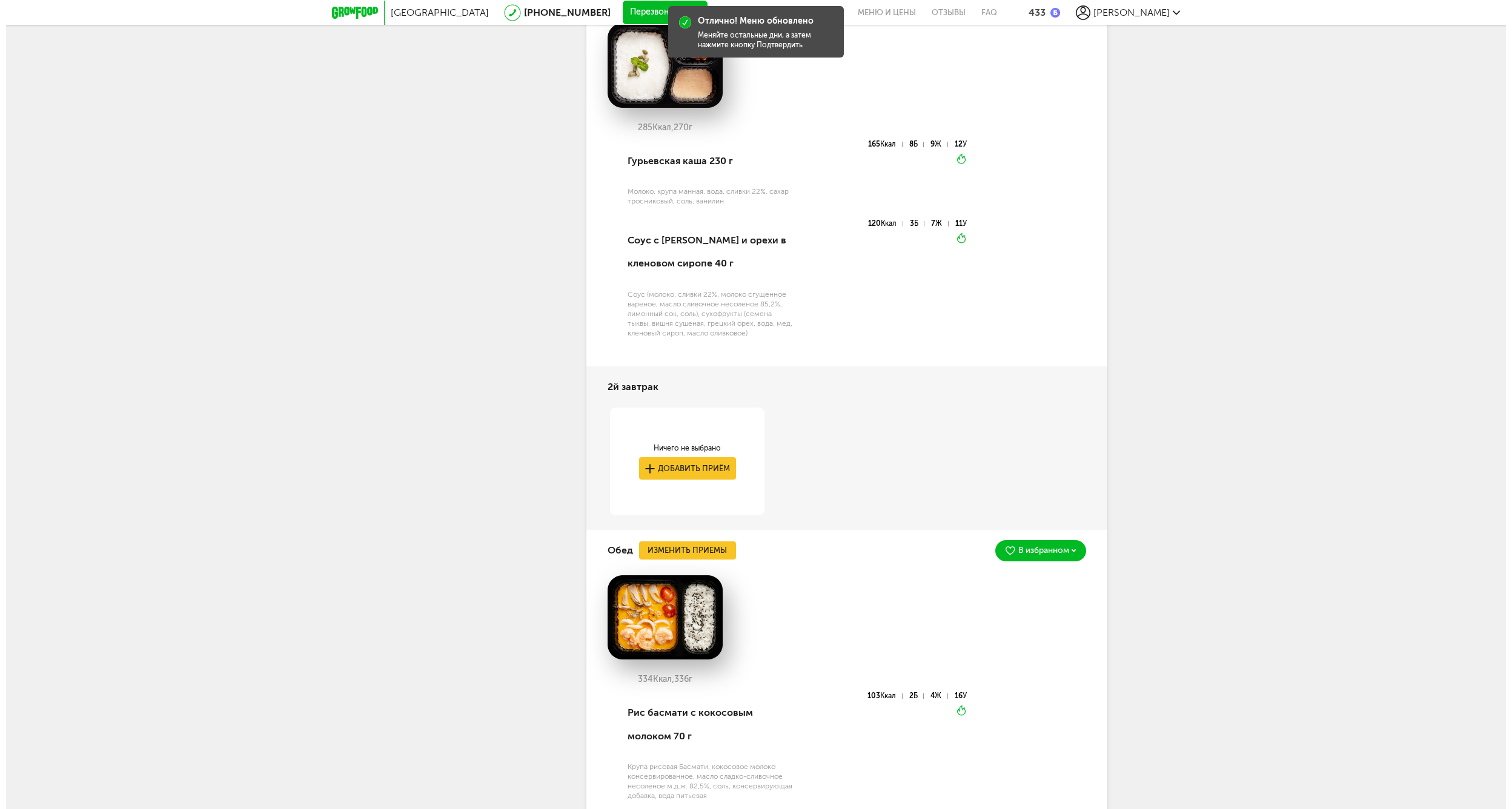
scroll to position [2852, 0]
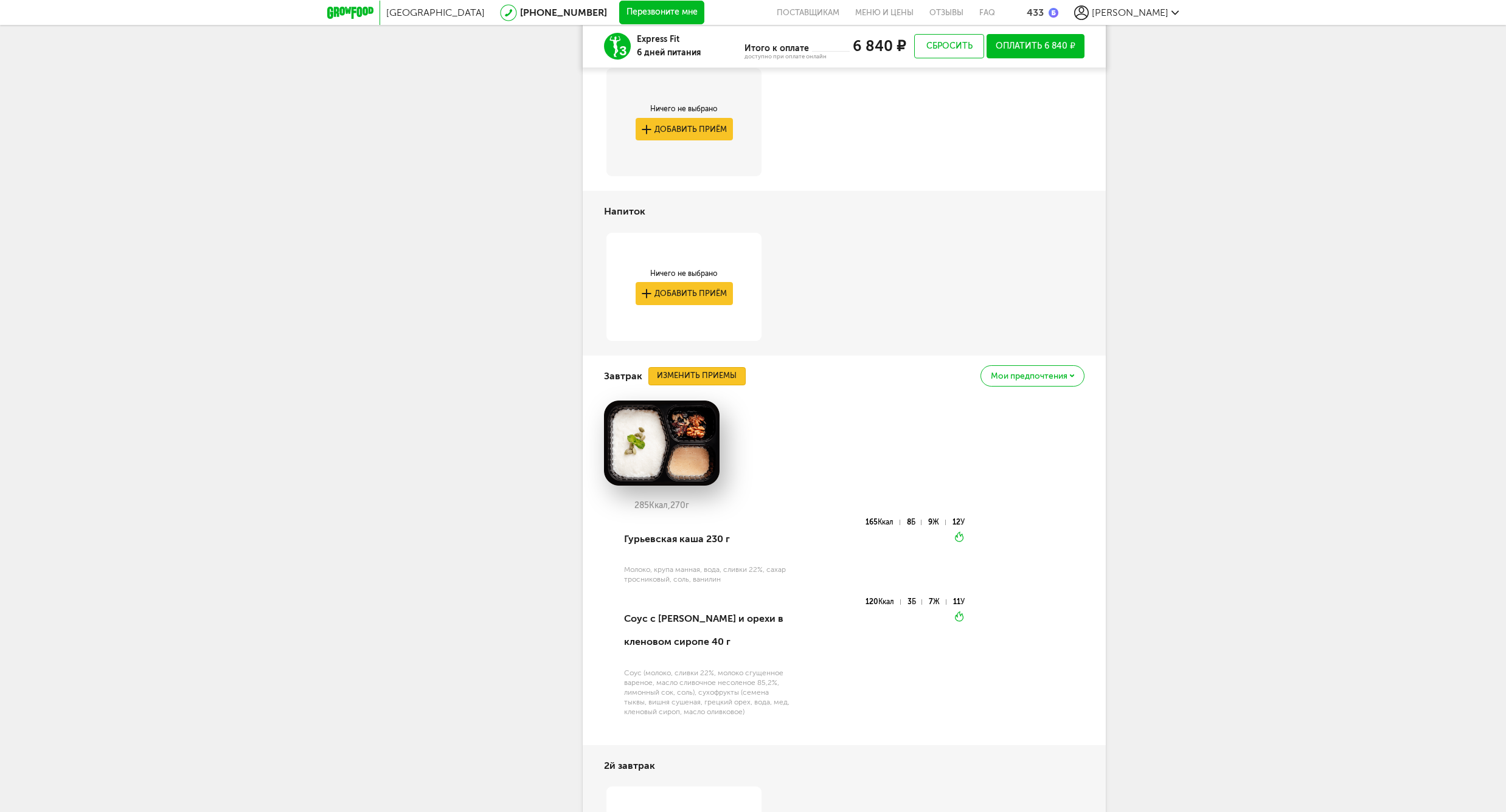
click at [703, 379] on button "Изменить приемы" at bounding box center [697, 376] width 98 height 18
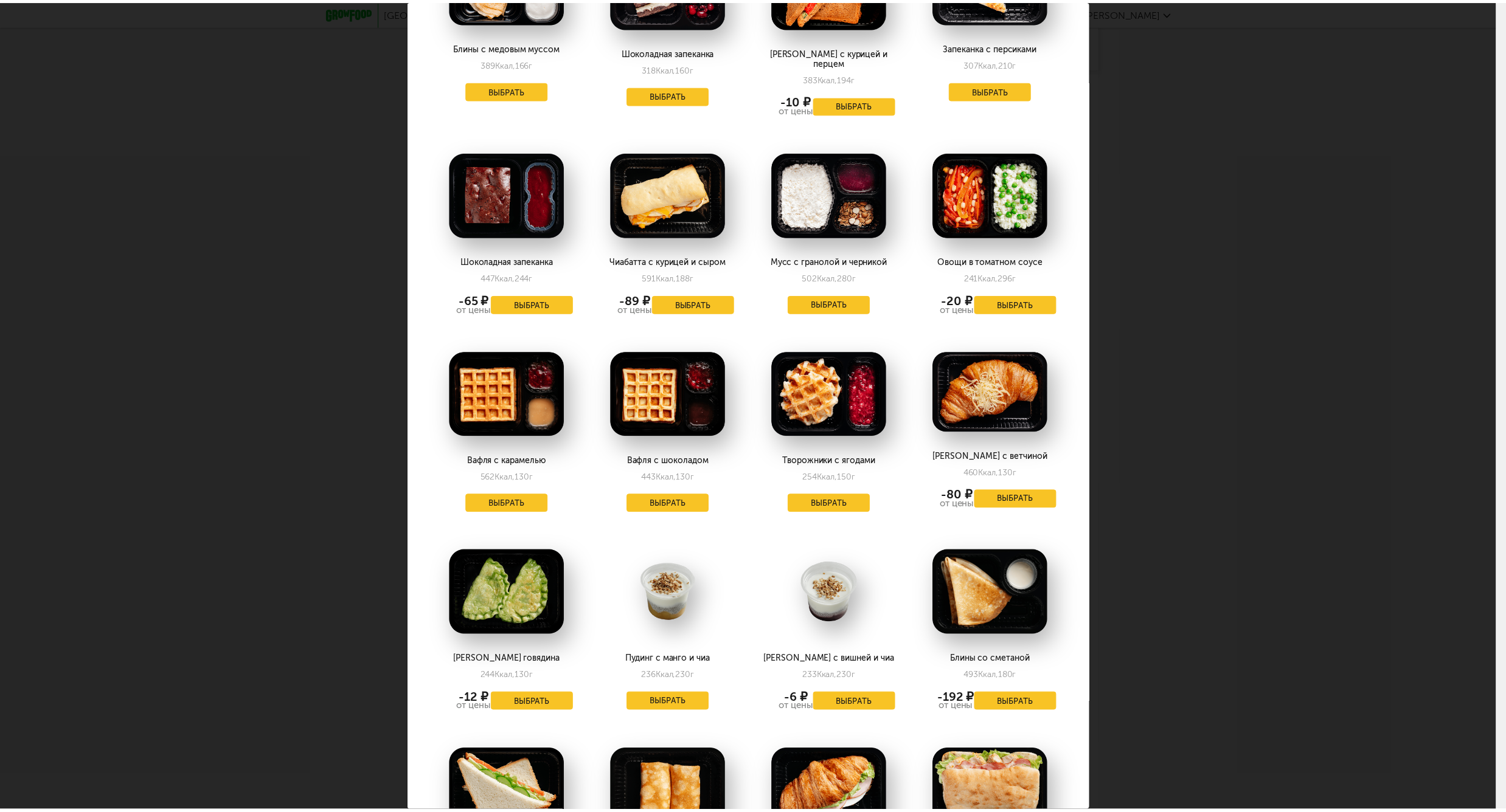
scroll to position [756, 0]
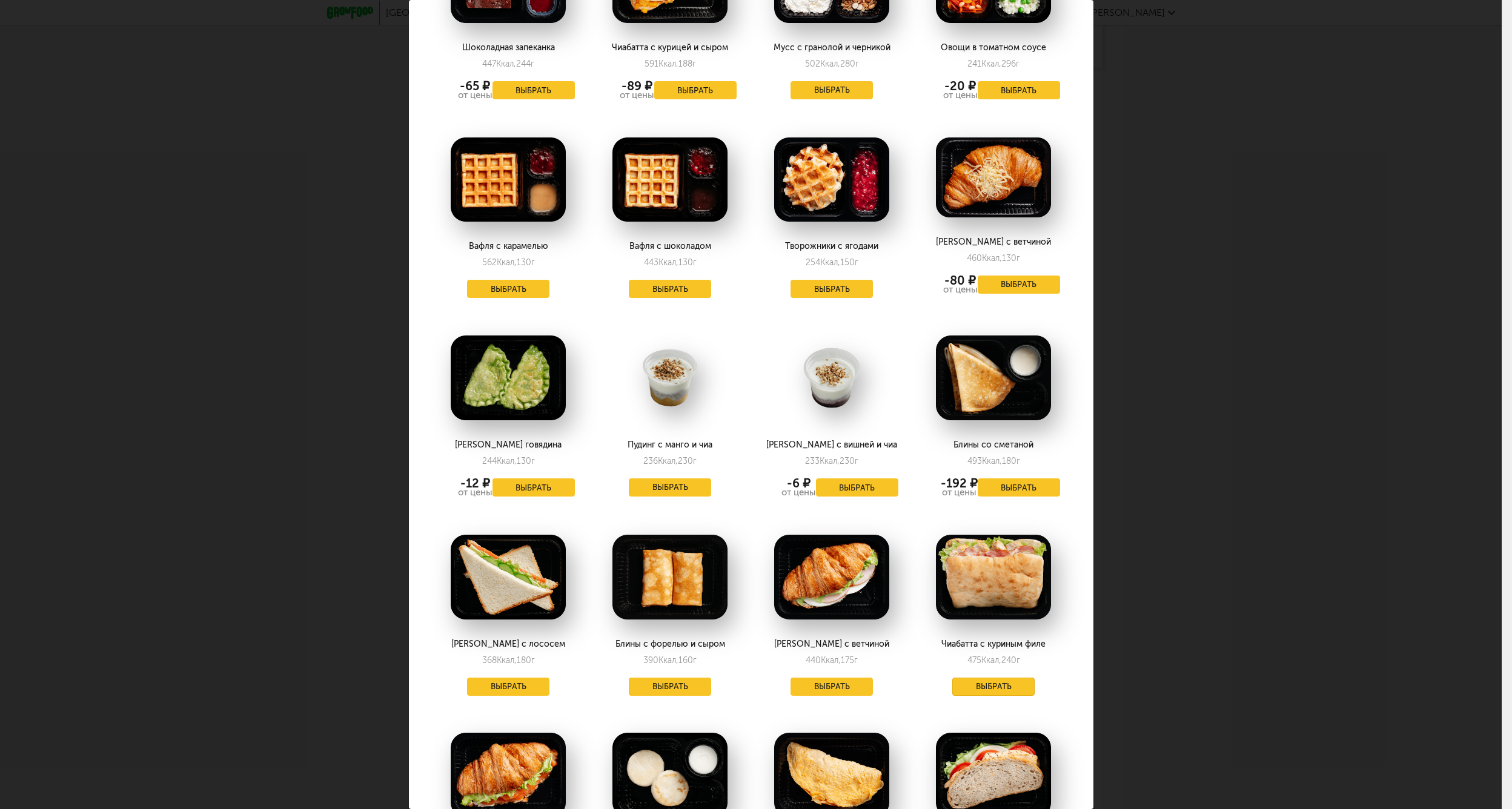
click at [989, 678] on button "Выбрать" at bounding box center [993, 687] width 82 height 18
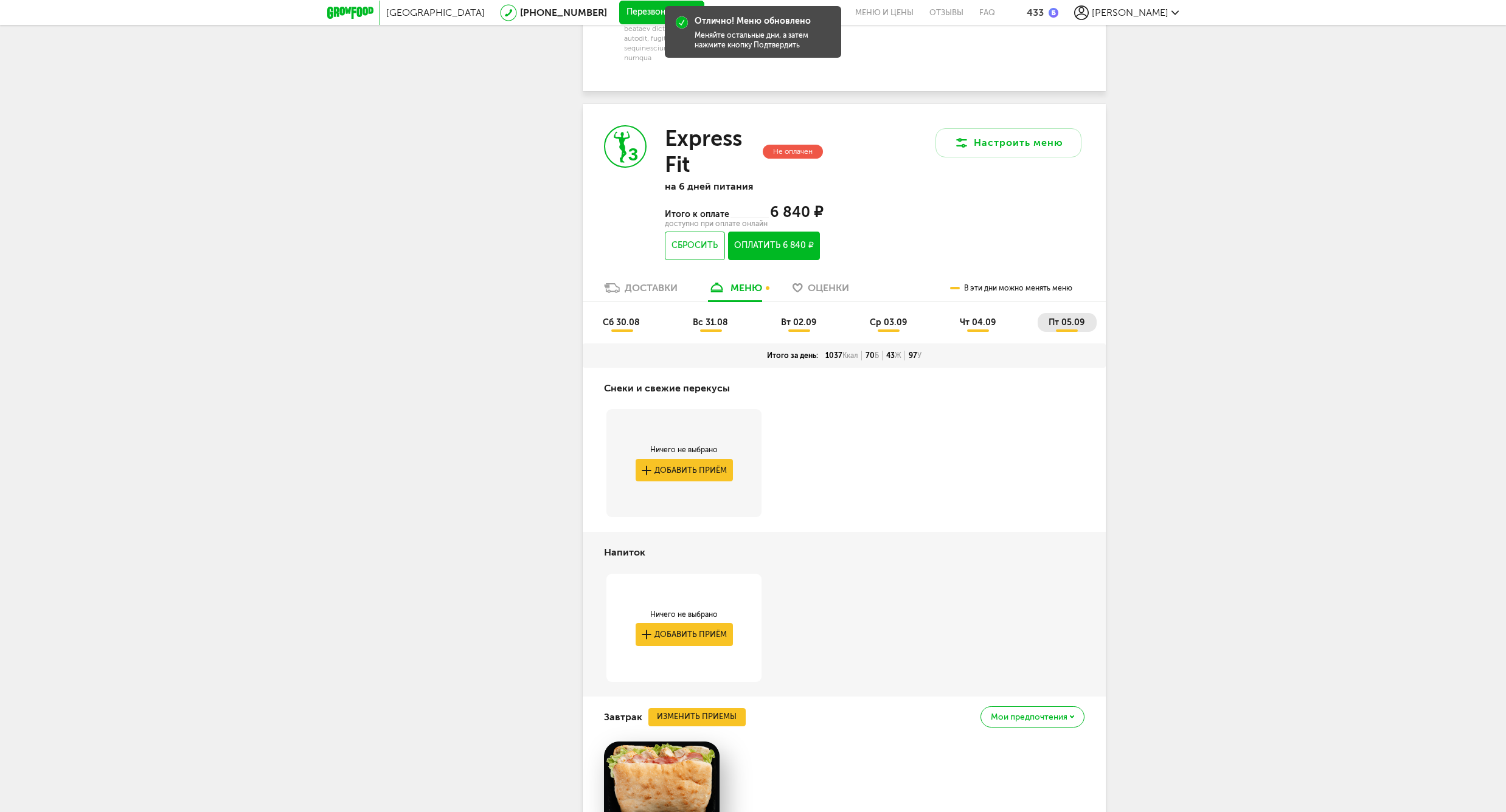
scroll to position [2674, 0]
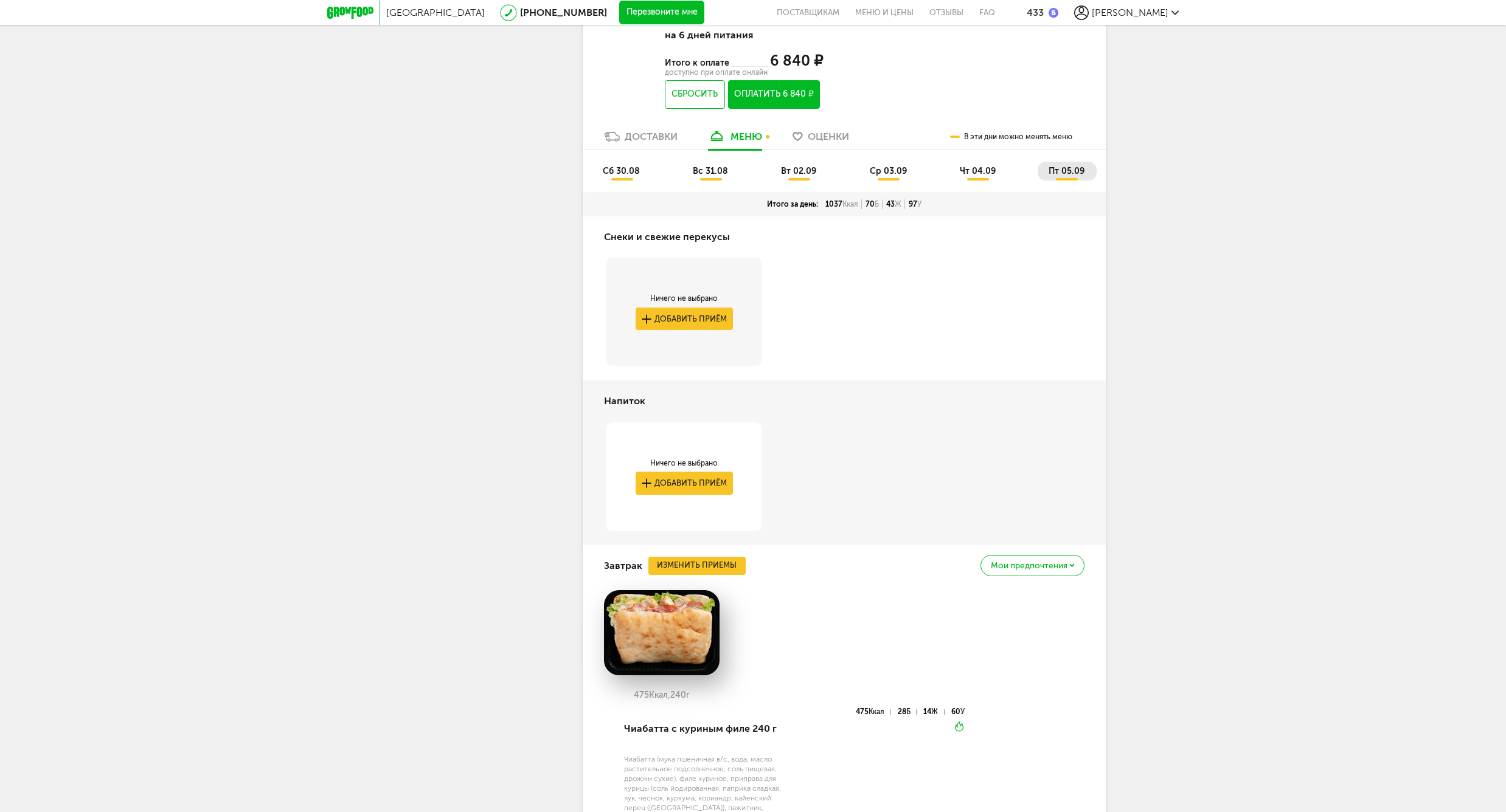
click at [621, 180] on ul "сб 30.08 вс 31.08 вт 02.09 ср 03.09 чт 04.09 пт 05.09" at bounding box center [844, 176] width 505 height 30
click at [621, 175] on span "сб 30.08" at bounding box center [621, 171] width 37 height 11
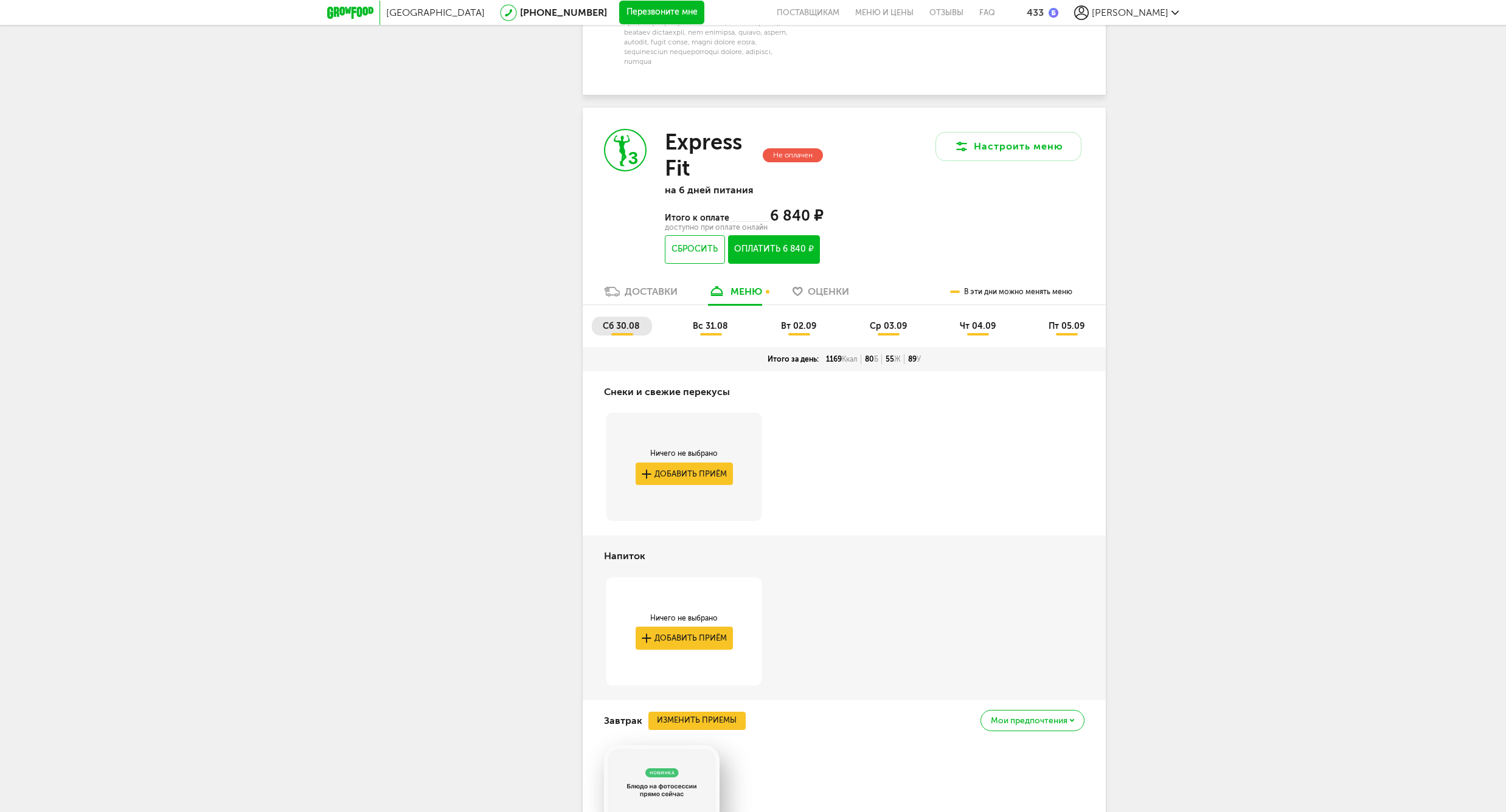
scroll to position [2484, 0]
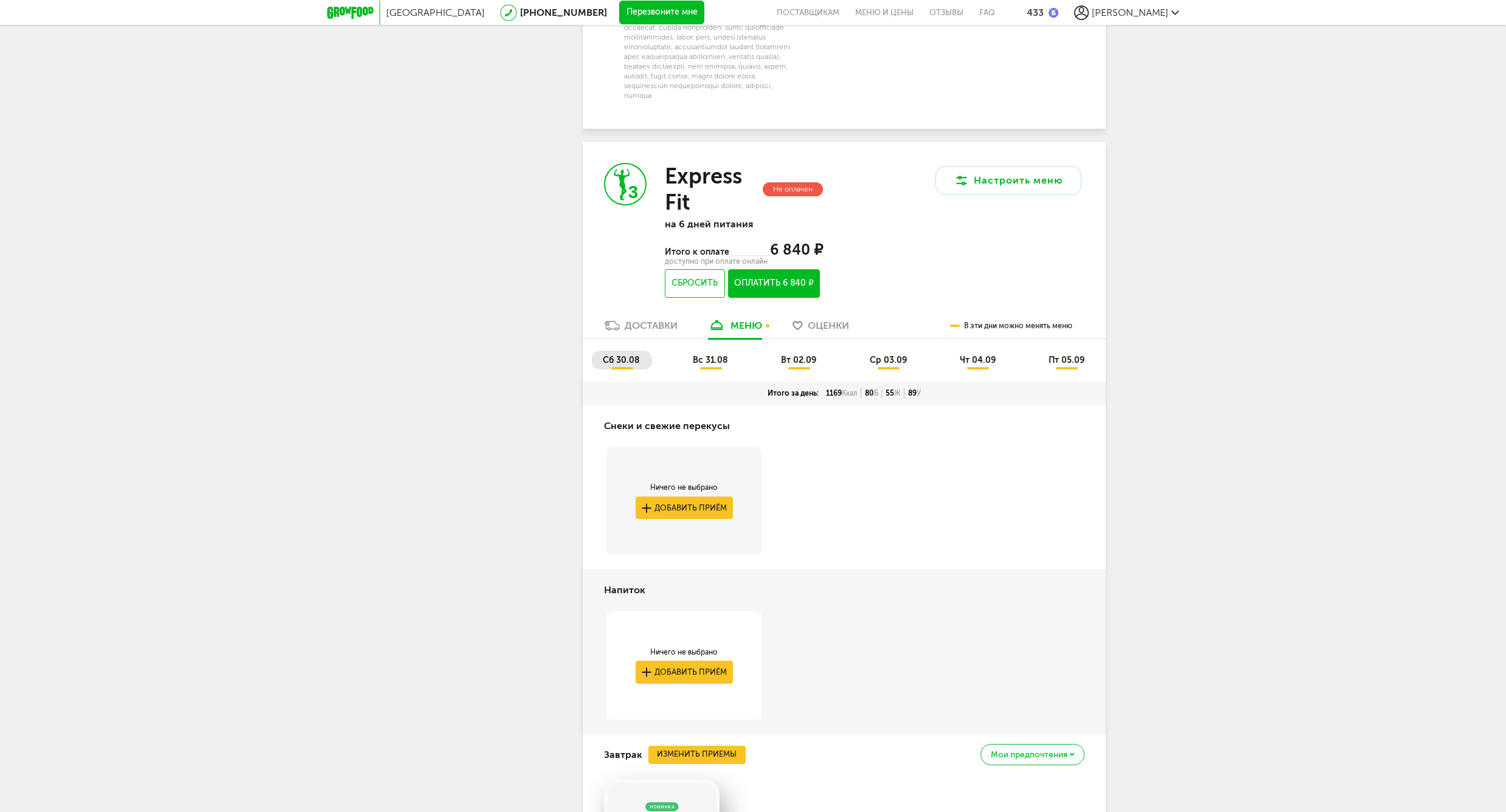
click at [716, 357] on span "вс 31.08" at bounding box center [710, 360] width 35 height 11
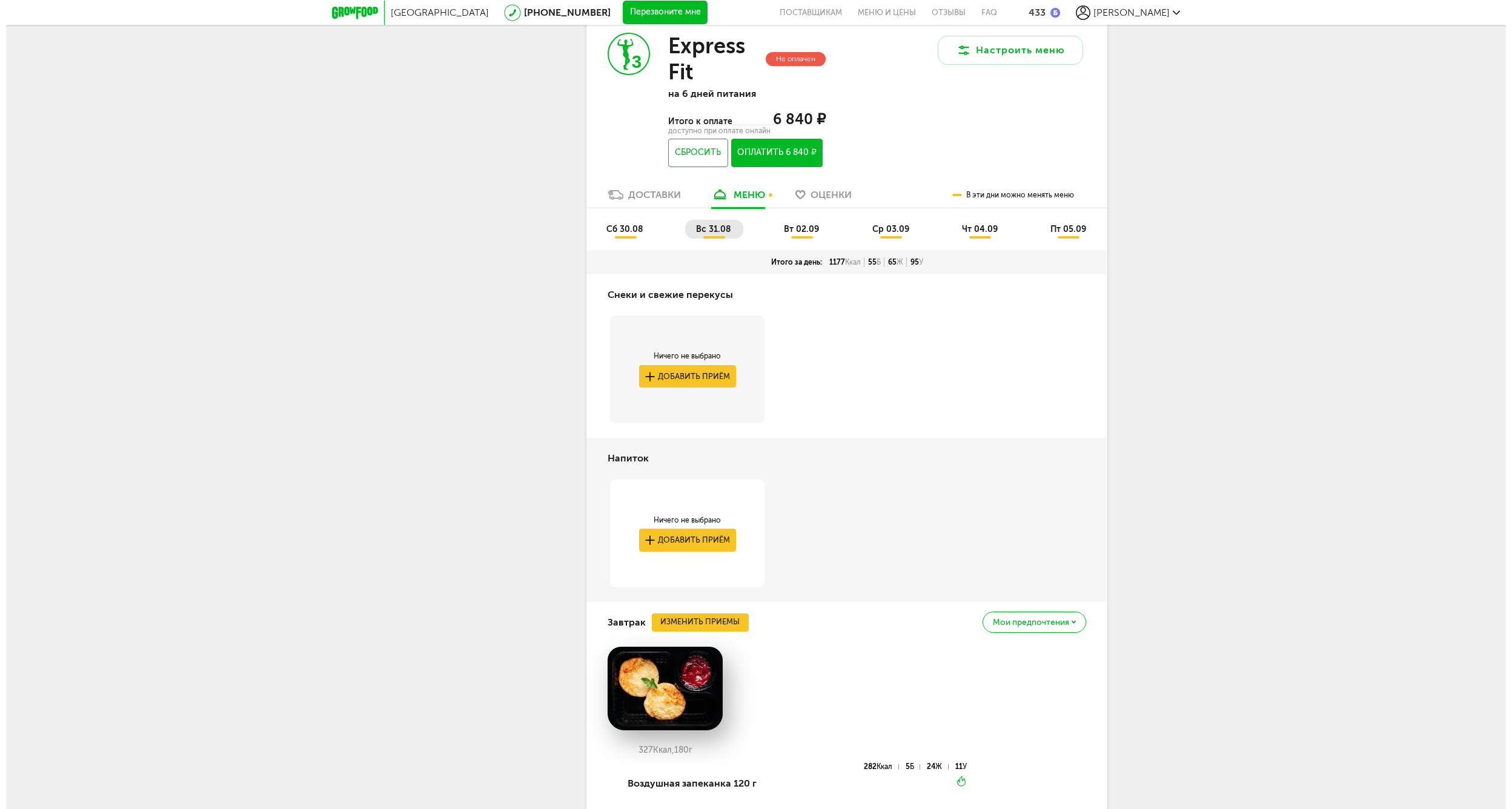
scroll to position [2852, 0]
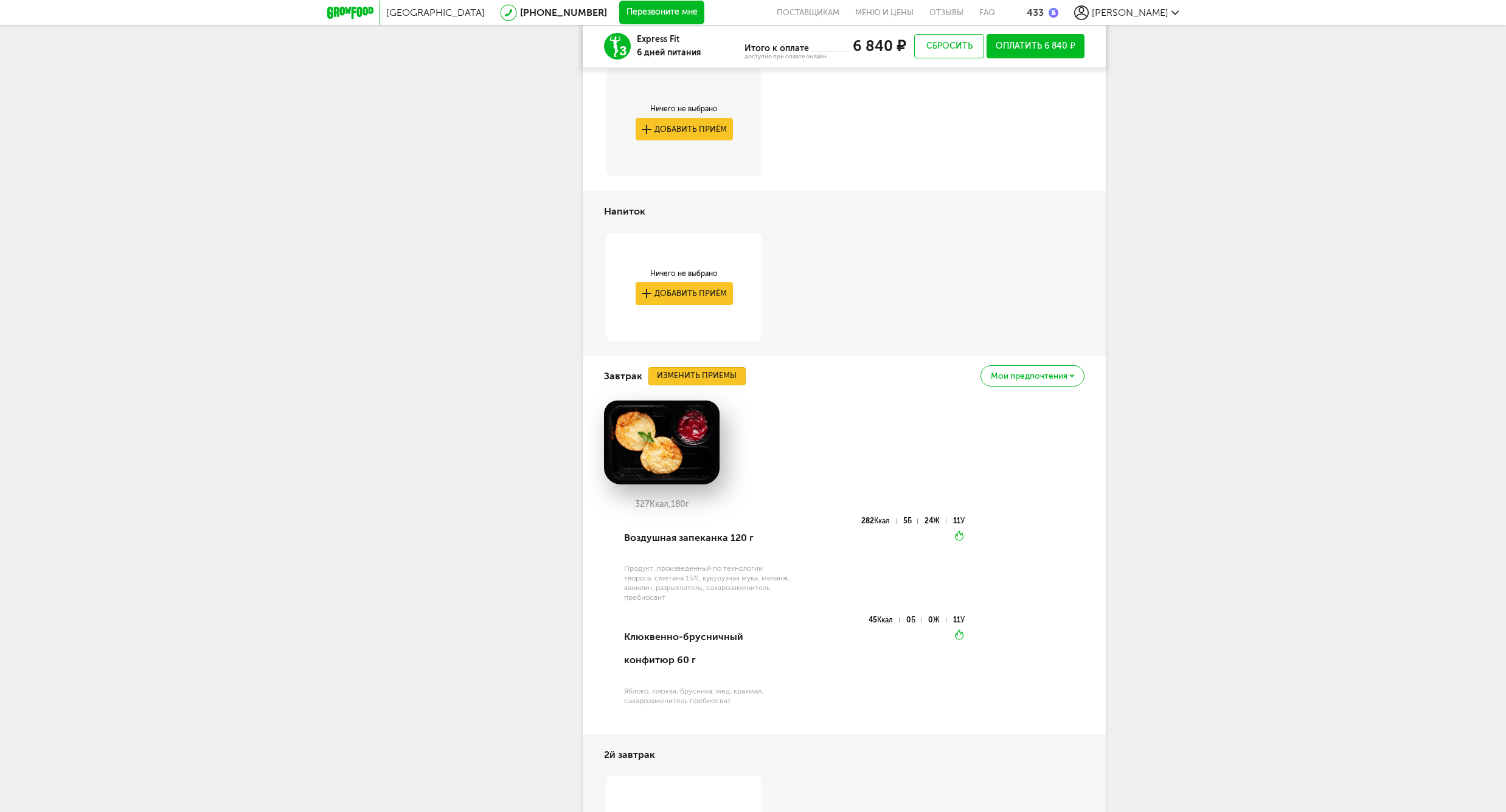
click at [689, 375] on button "Изменить приемы" at bounding box center [697, 376] width 98 height 18
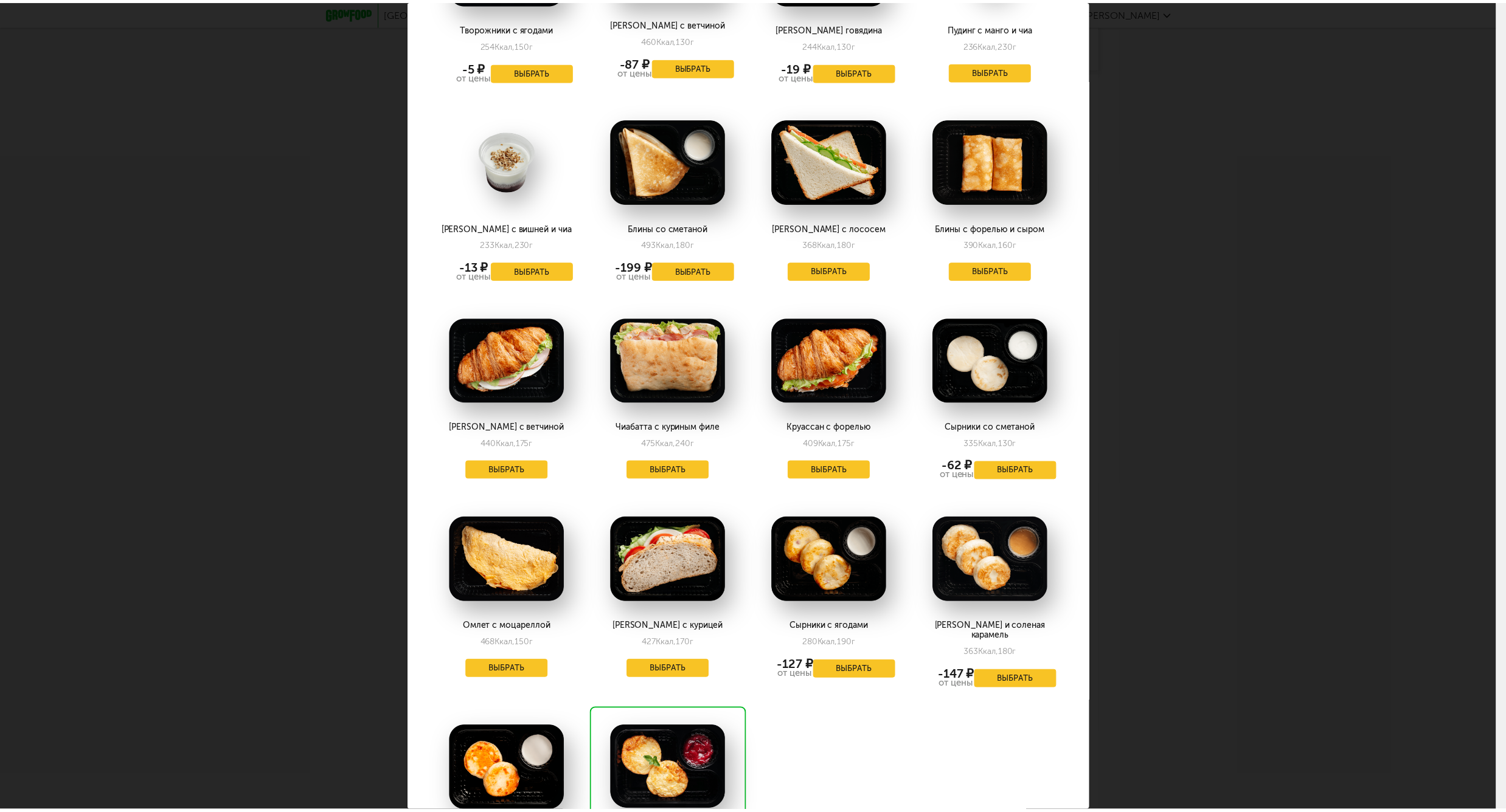
scroll to position [1135, 0]
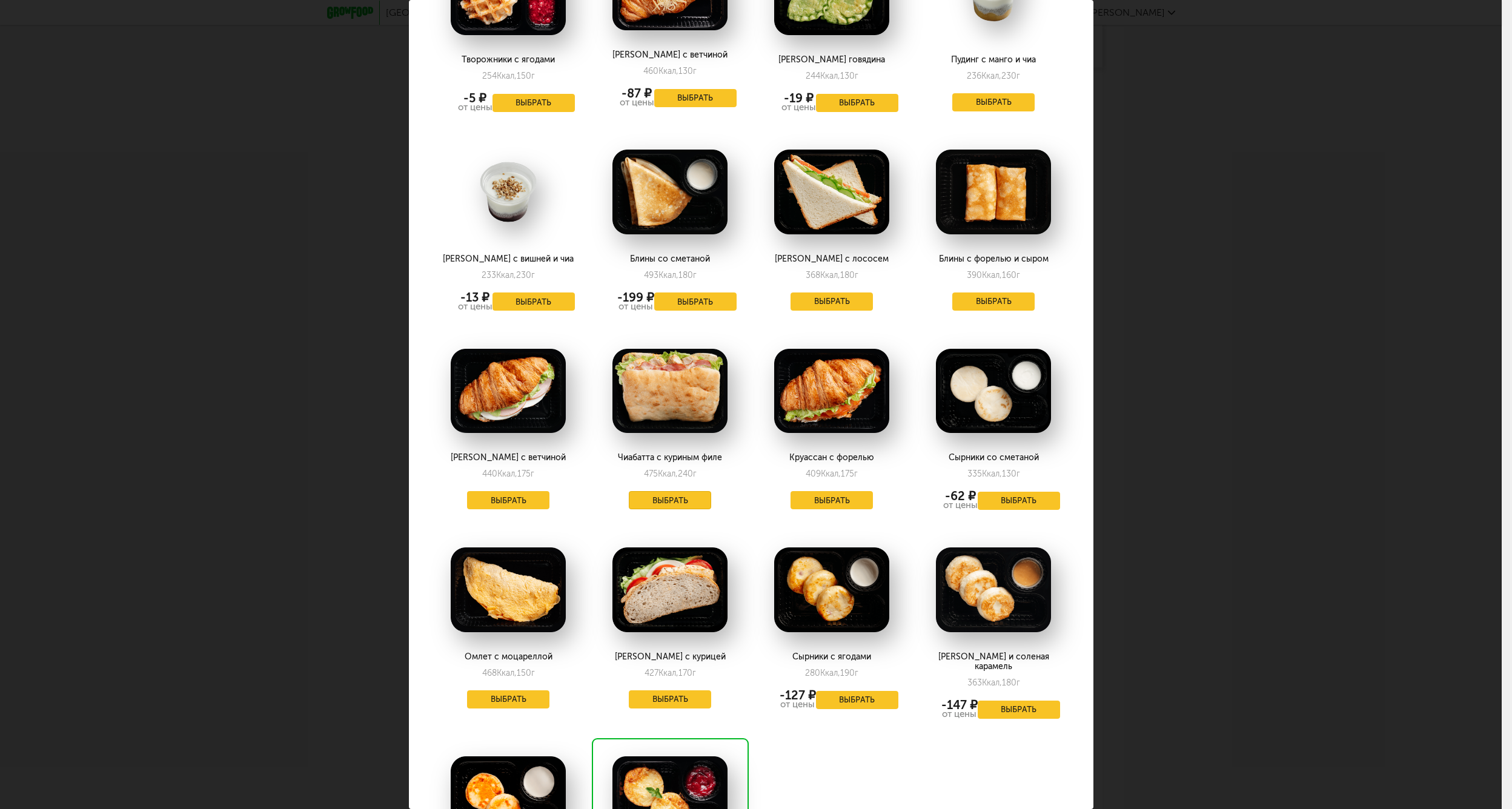
click at [667, 502] on button "Выбрать" at bounding box center [669, 500] width 82 height 18
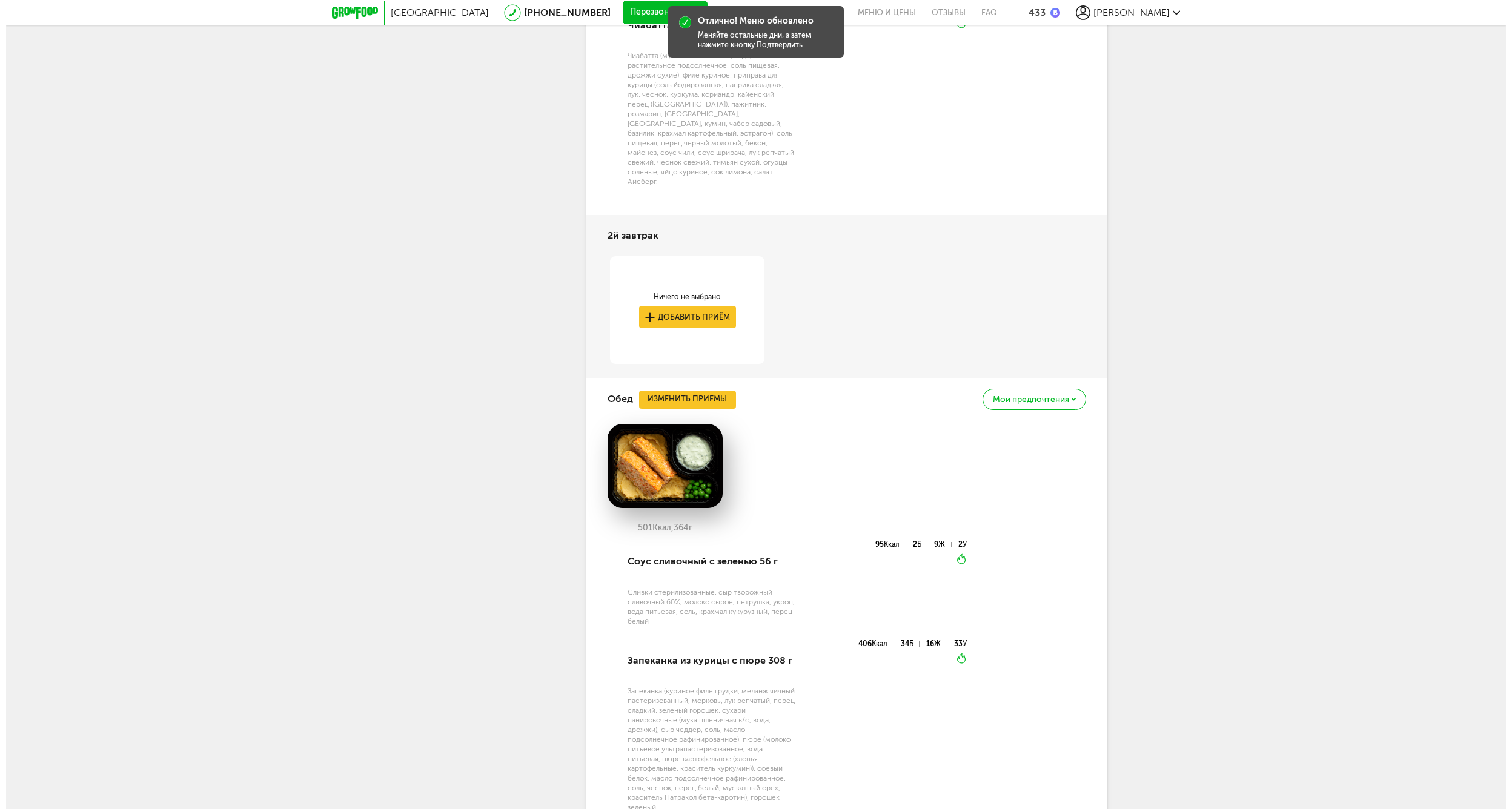
scroll to position [3417, 0]
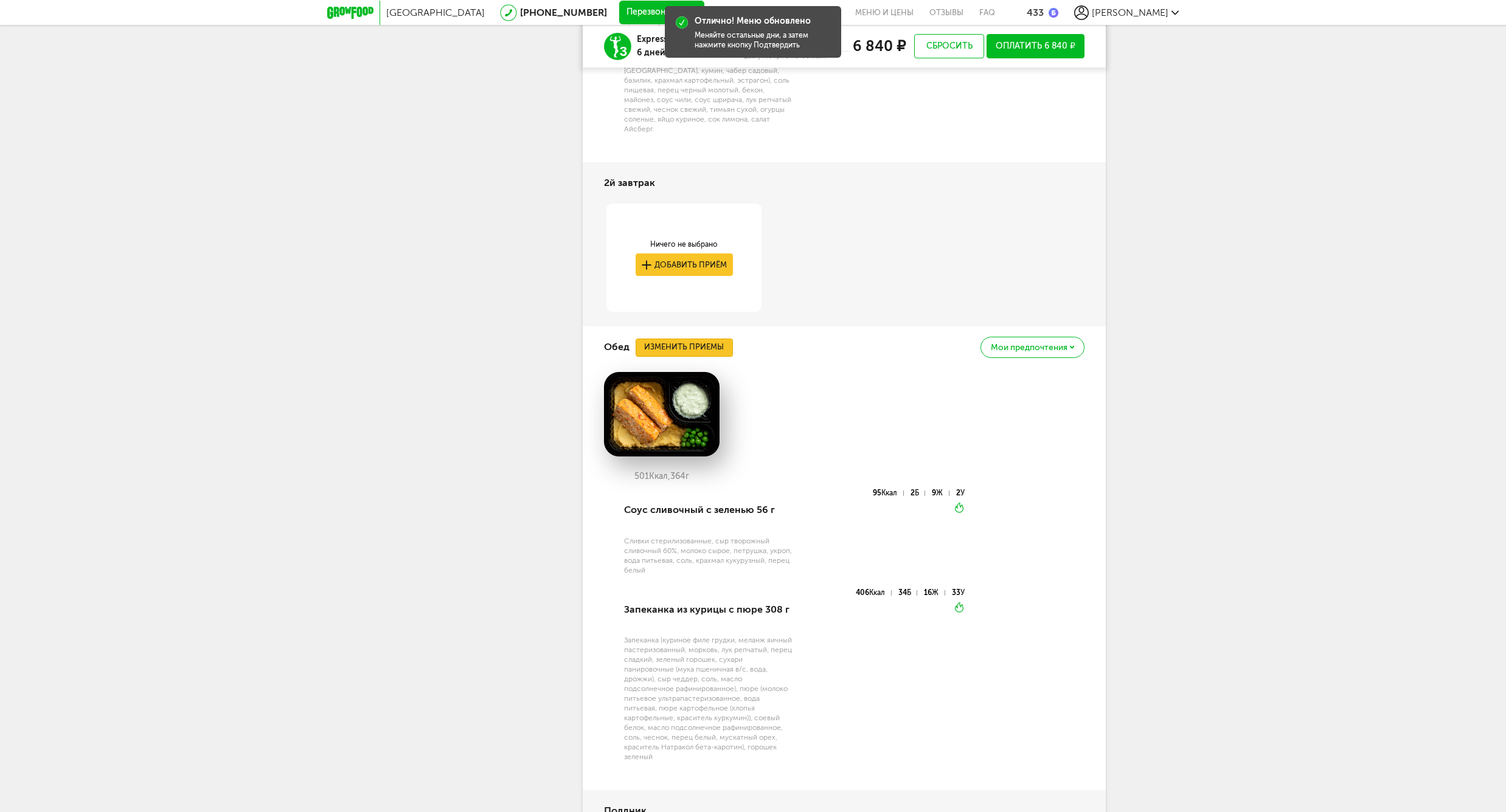
click at [674, 338] on button "Изменить приемы" at bounding box center [684, 347] width 98 height 18
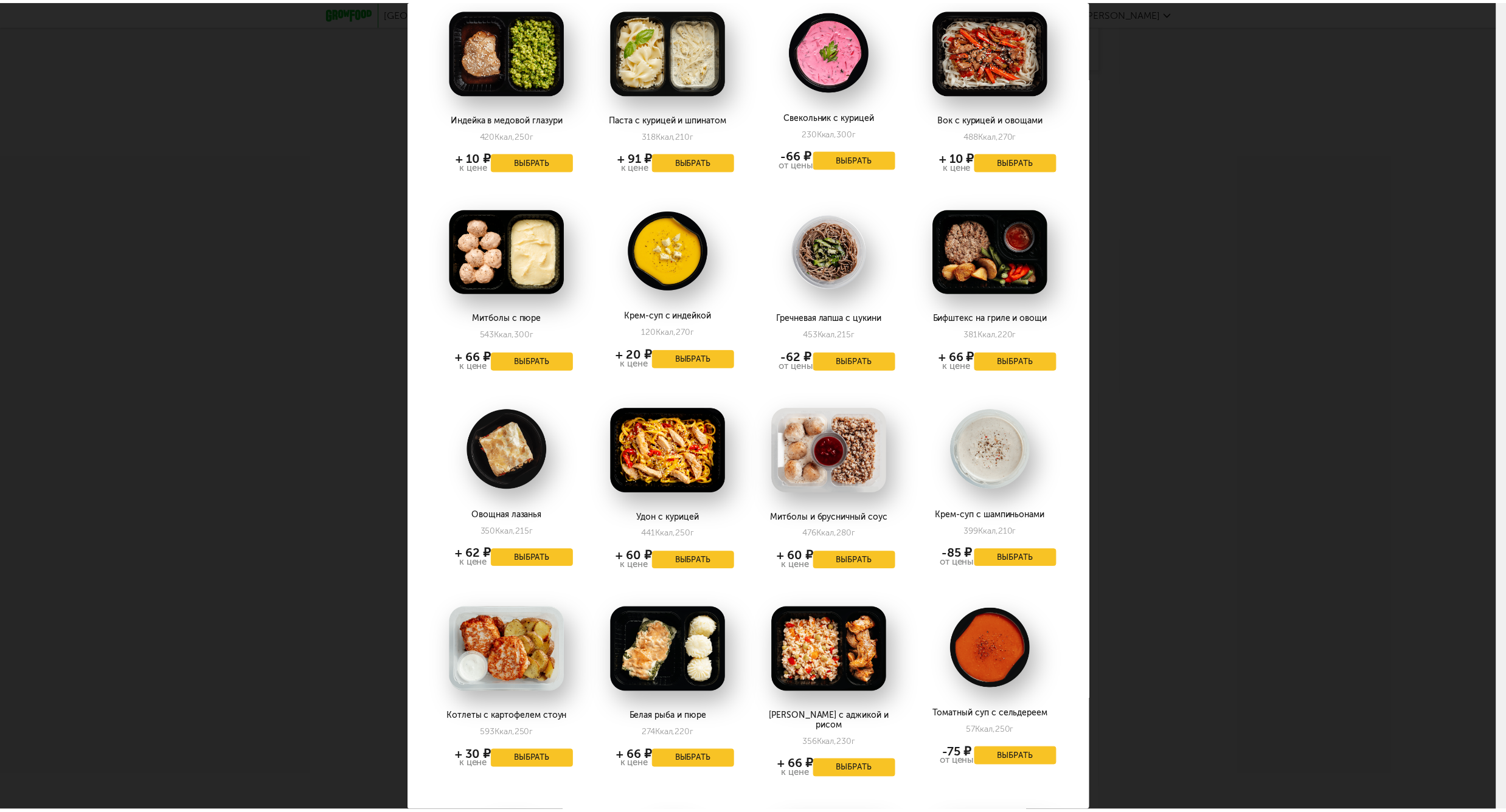
scroll to position [1513, 0]
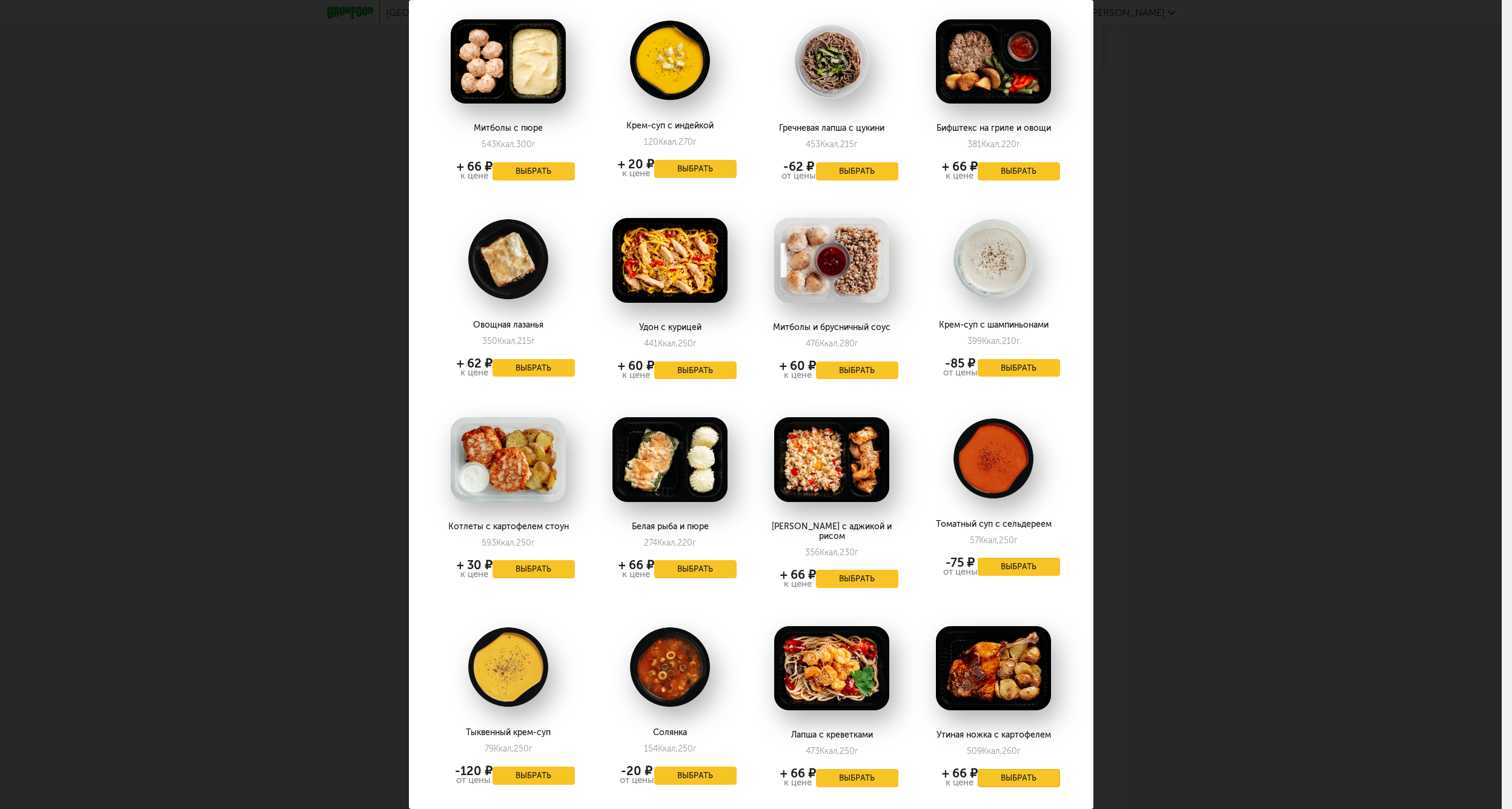
click at [989, 769] on button "Выбрать" at bounding box center [1019, 778] width 82 height 18
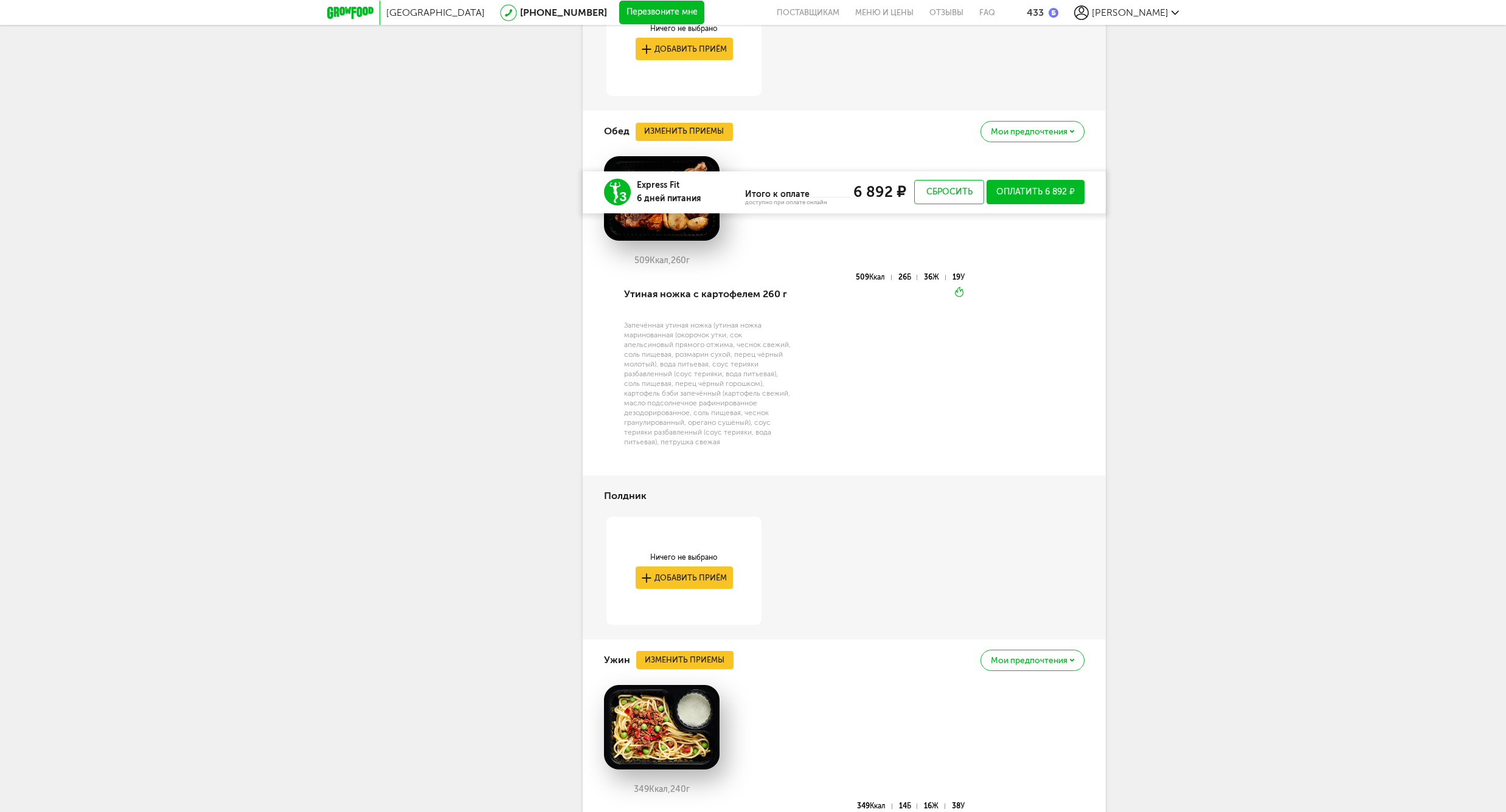
scroll to position [3808, 0]
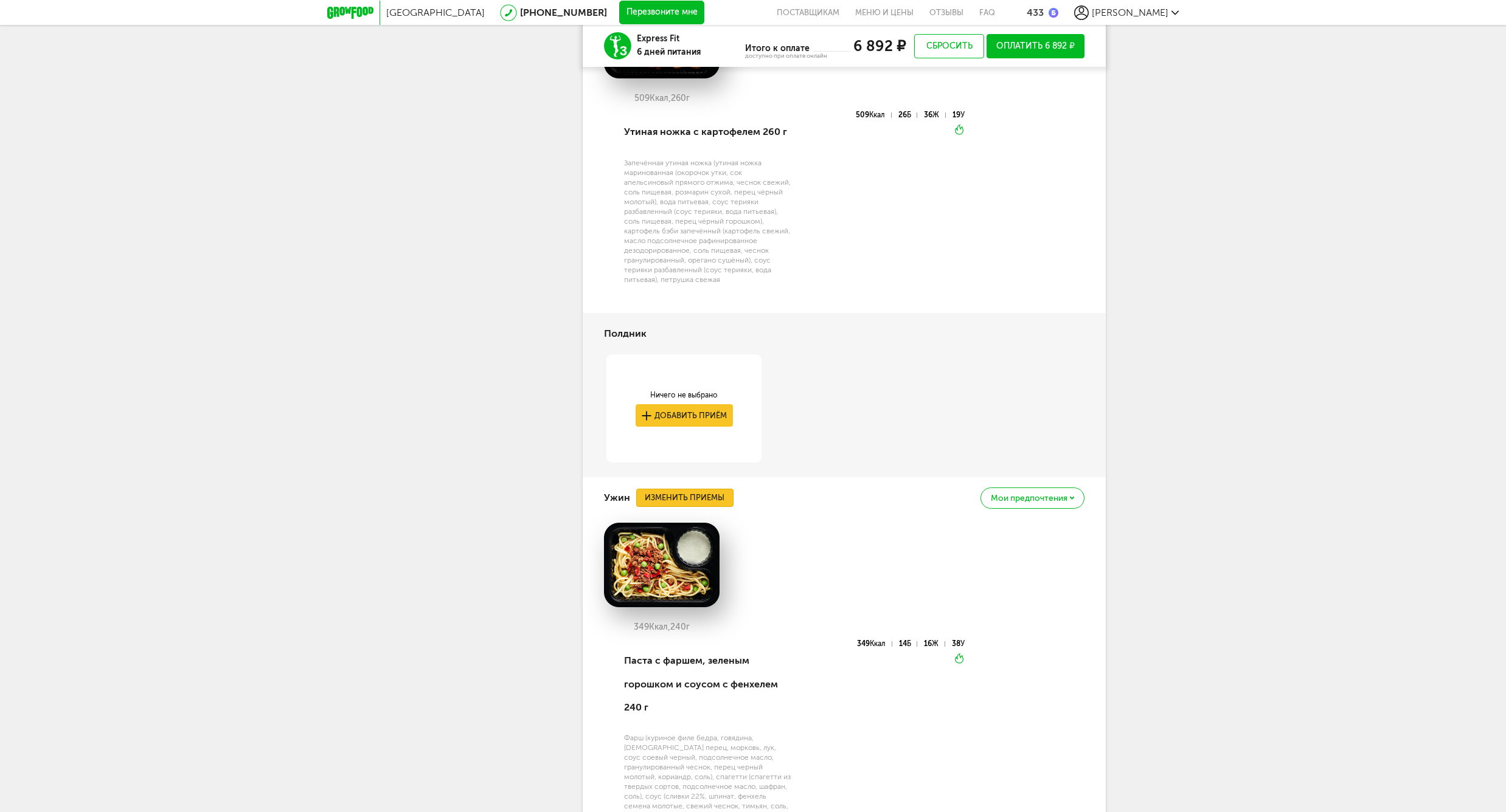
click at [653, 489] on button "Изменить приемы" at bounding box center [685, 498] width 98 height 18
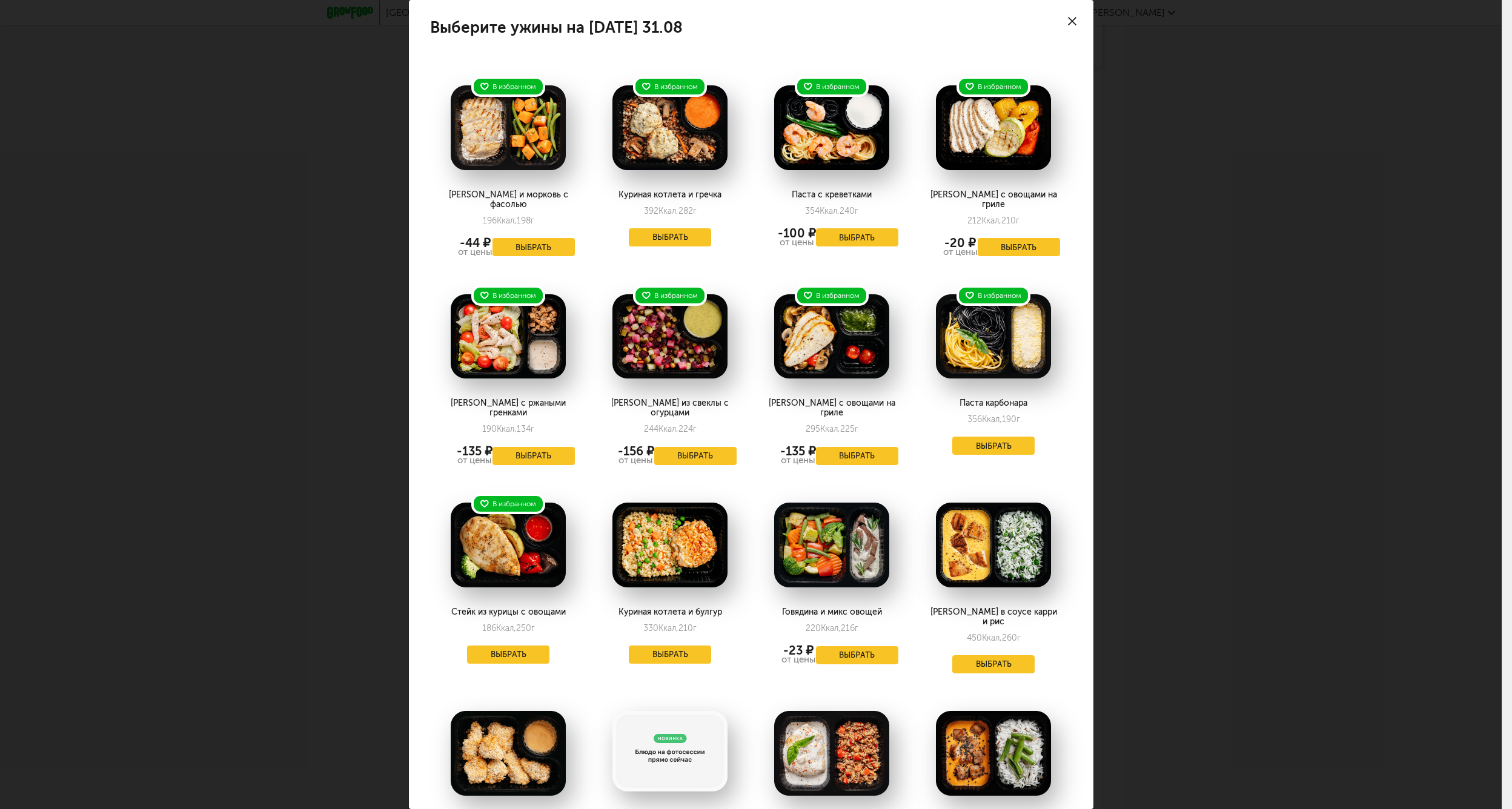
click at [1174, 428] on div "Выберите ужины на [DATE] 31.08 В избранном [PERSON_NAME] и морковь с фасолью 19…" at bounding box center [750, 404] width 1501 height 809
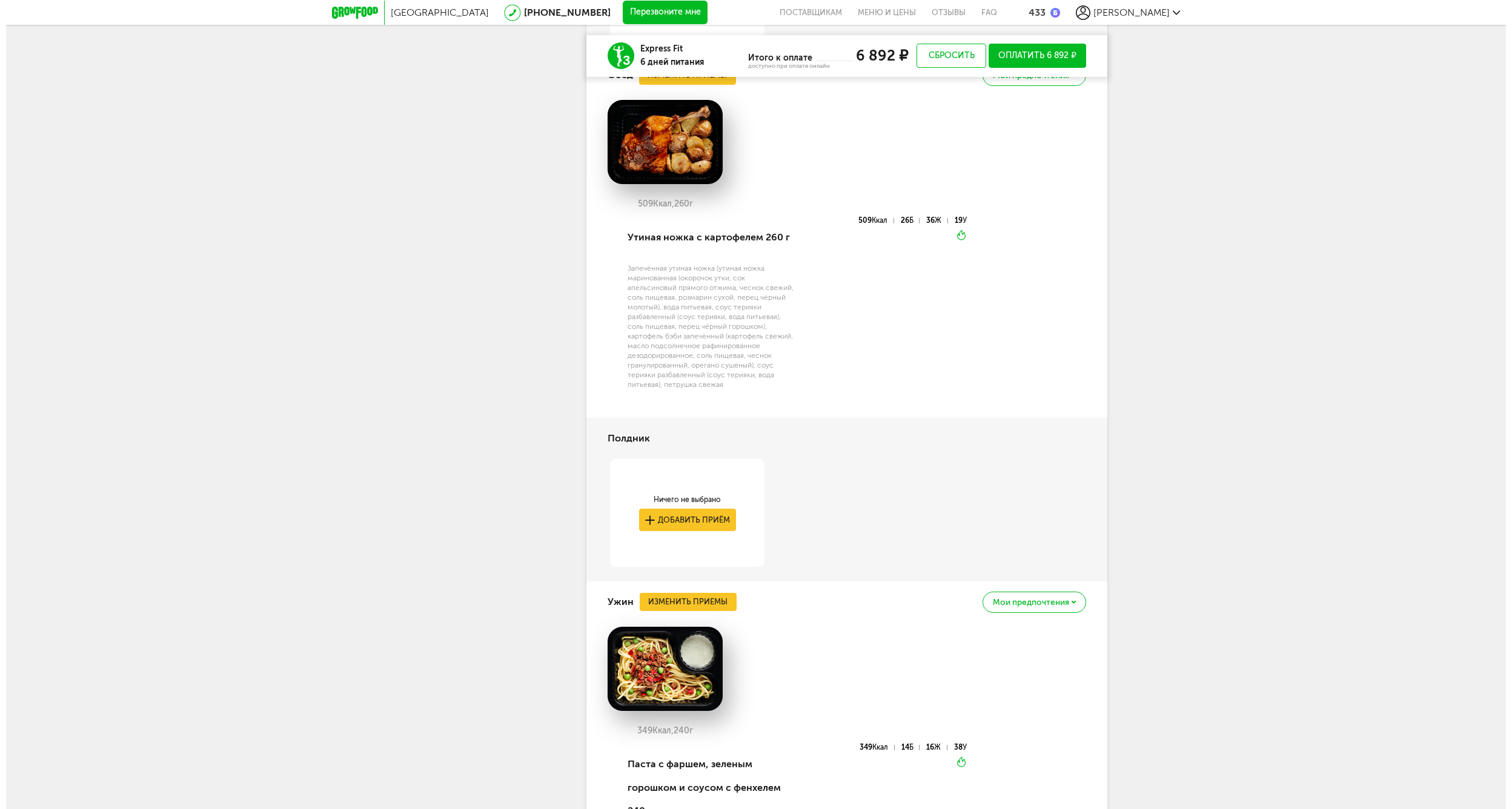
scroll to position [3698, 0]
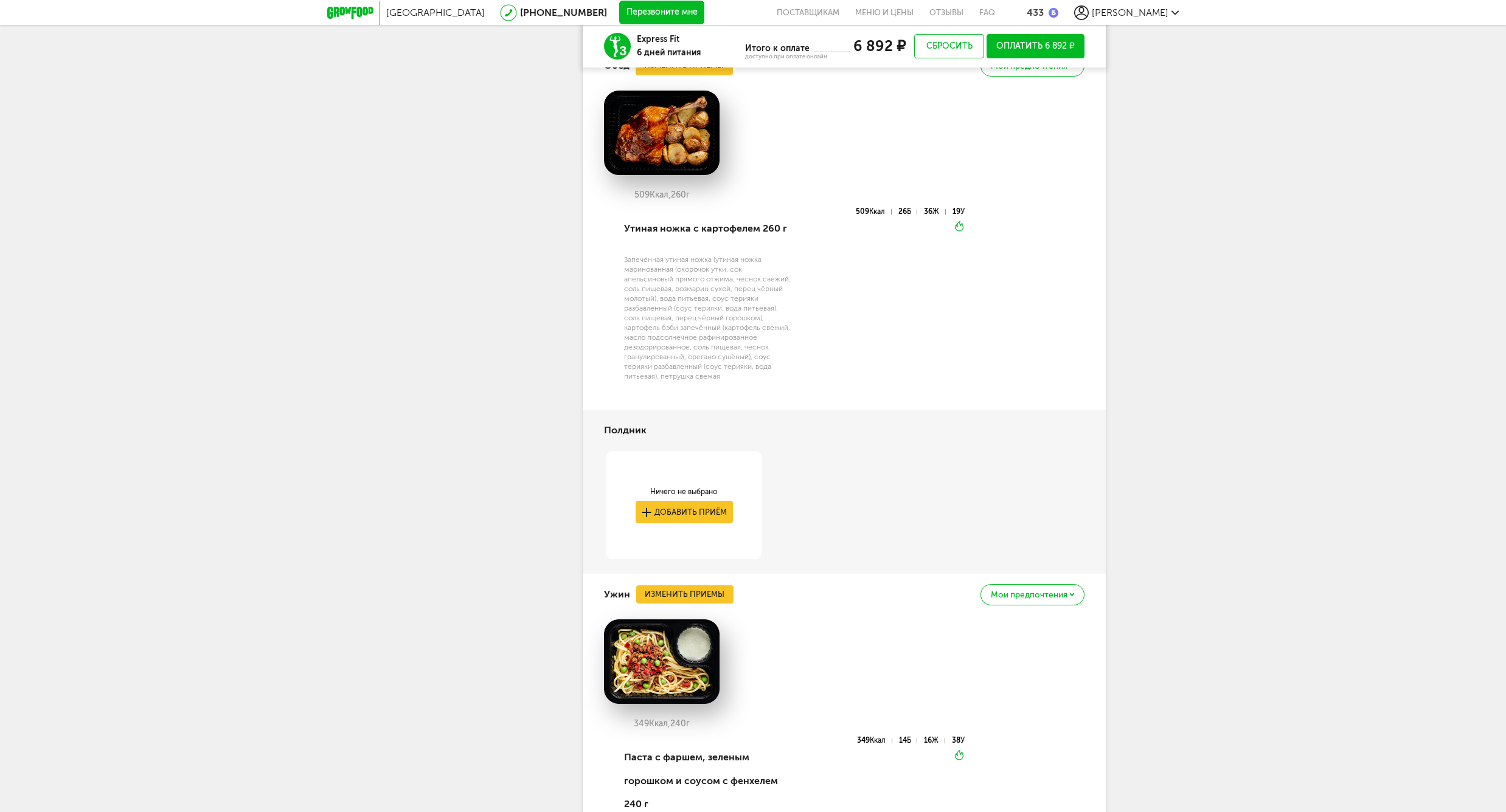
click at [680, 587] on div "Ужин Изменить приемы Мои предпочтения" at bounding box center [844, 594] width 480 height 41
click at [679, 586] on button "Изменить приемы" at bounding box center [685, 595] width 98 height 18
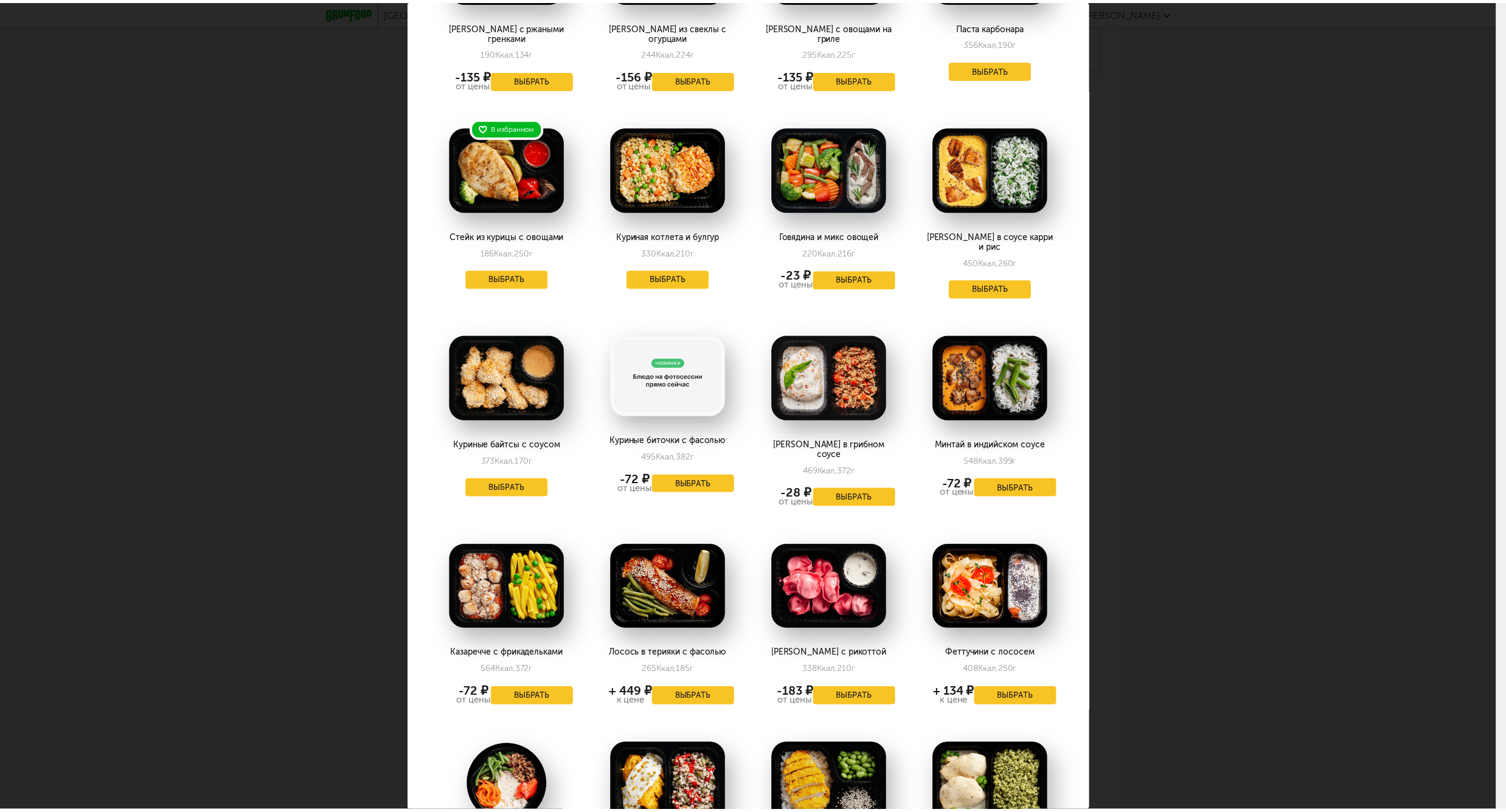
scroll to position [0, 0]
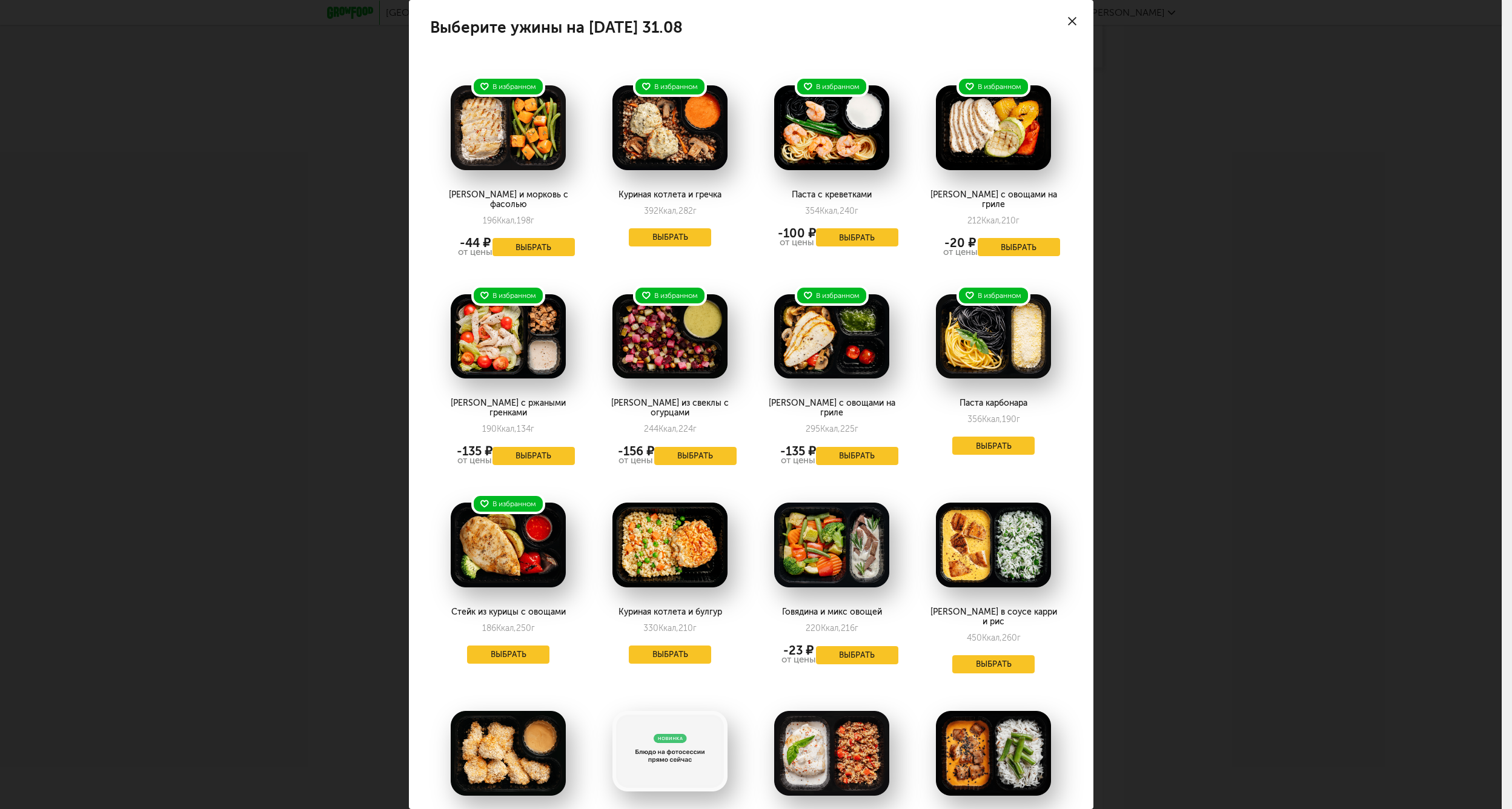
click at [1183, 100] on div "Выберите ужины на [DATE] 31.08 В избранном [PERSON_NAME] и морковь с фасолью 19…" at bounding box center [750, 404] width 1501 height 809
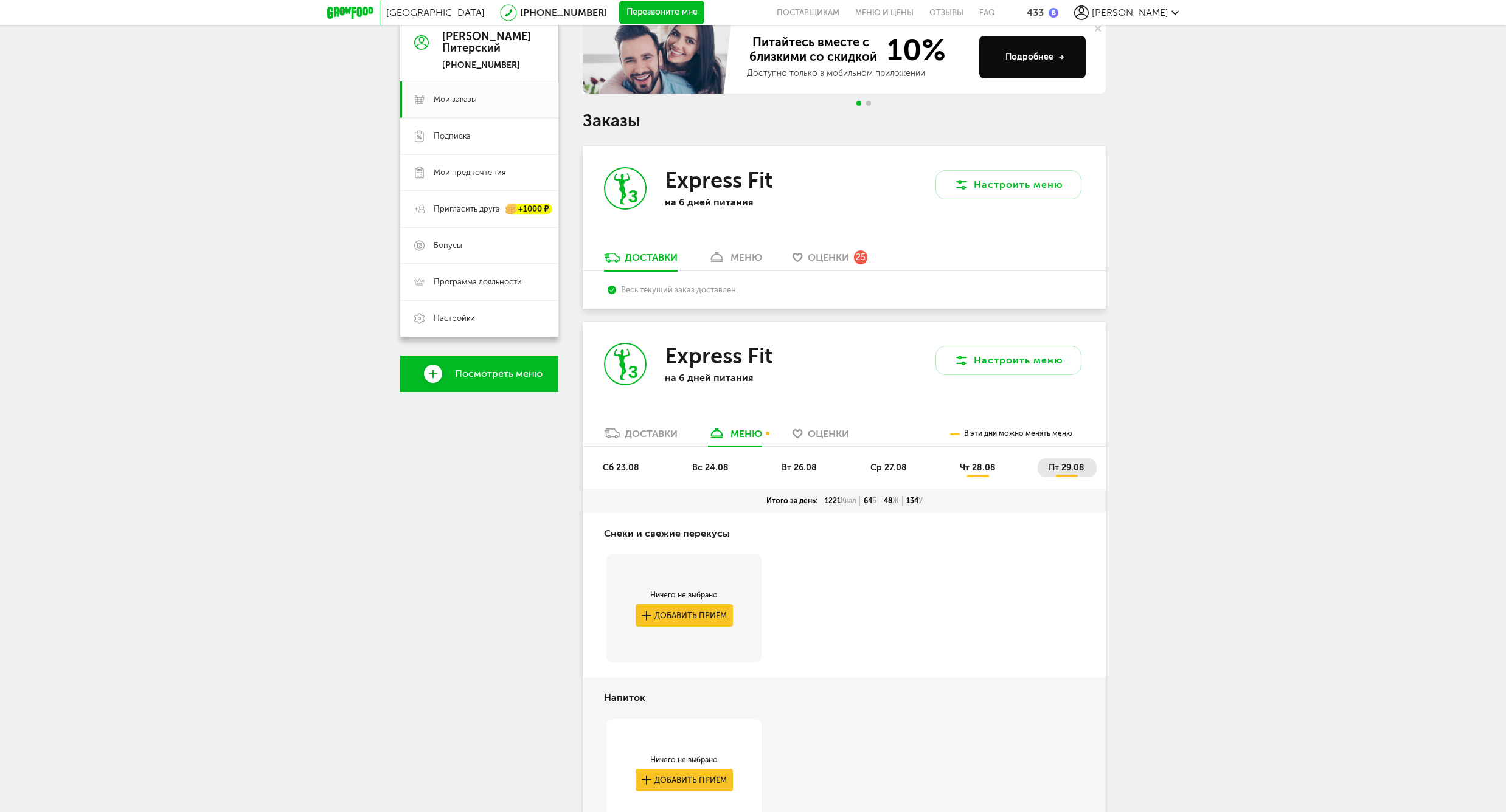
scroll to position [117, 0]
